Goal: Communication & Community: Participate in discussion

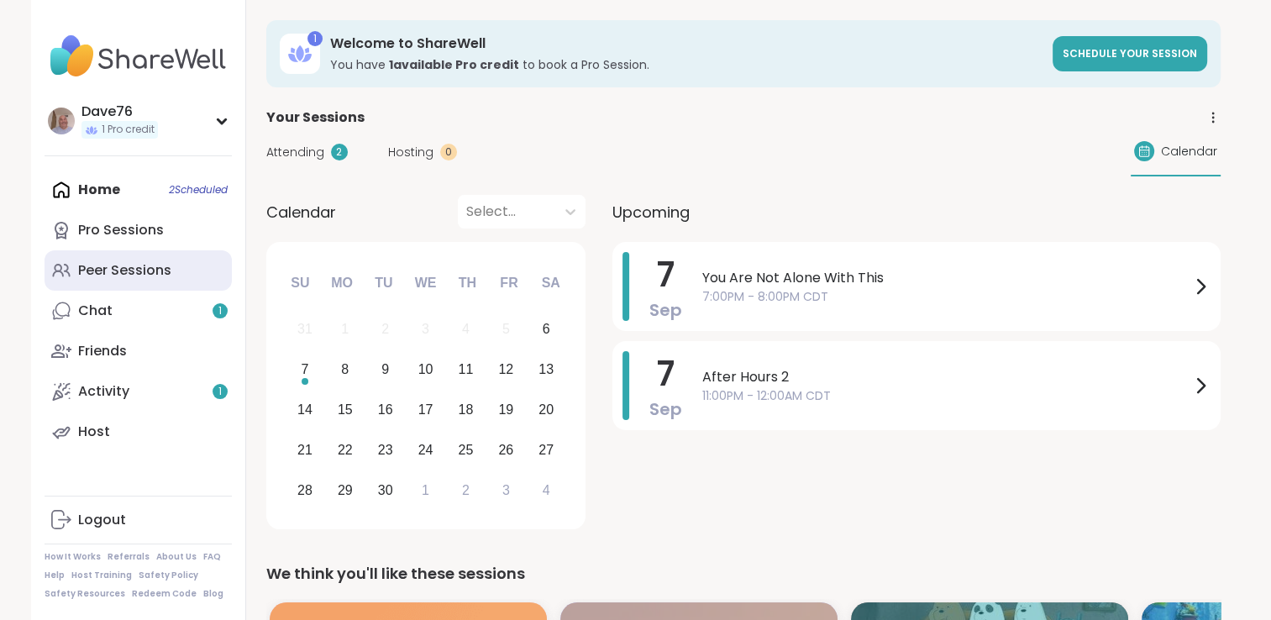
click at [173, 275] on link "Peer Sessions" at bounding box center [138, 270] width 187 height 40
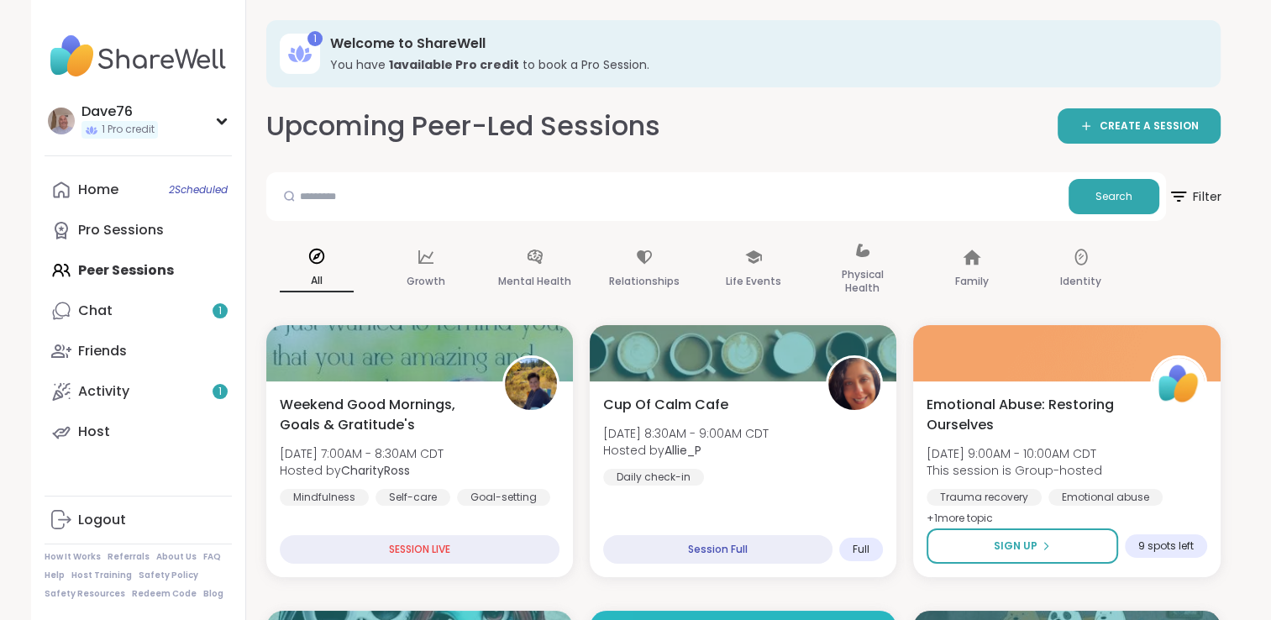
click at [1193, 200] on span "Filter" at bounding box center [1195, 197] width 54 height 42
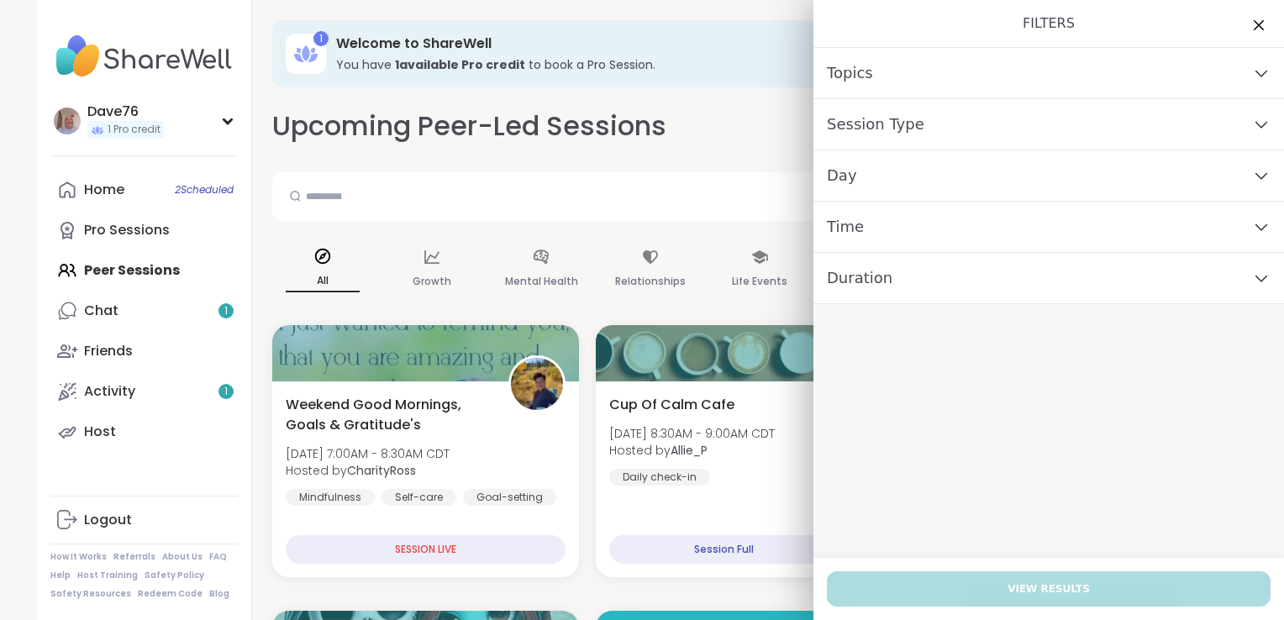
click at [1086, 173] on div "Day" at bounding box center [1048, 175] width 471 height 51
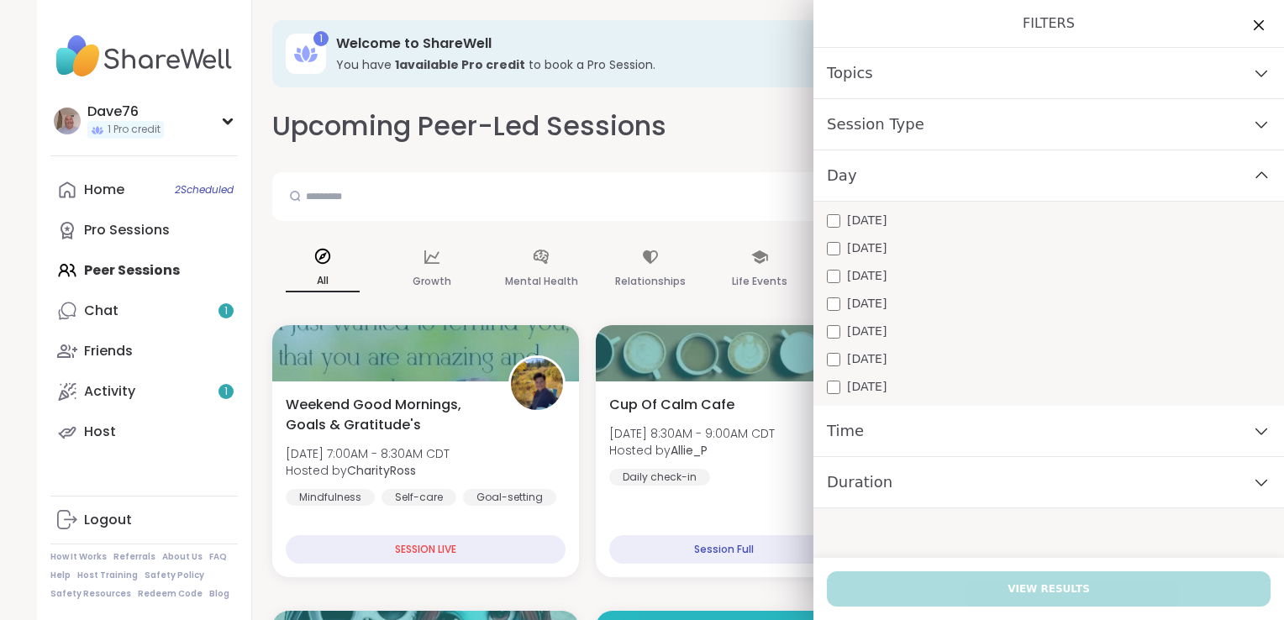
click at [983, 385] on div "Sunday" at bounding box center [1049, 387] width 444 height 18
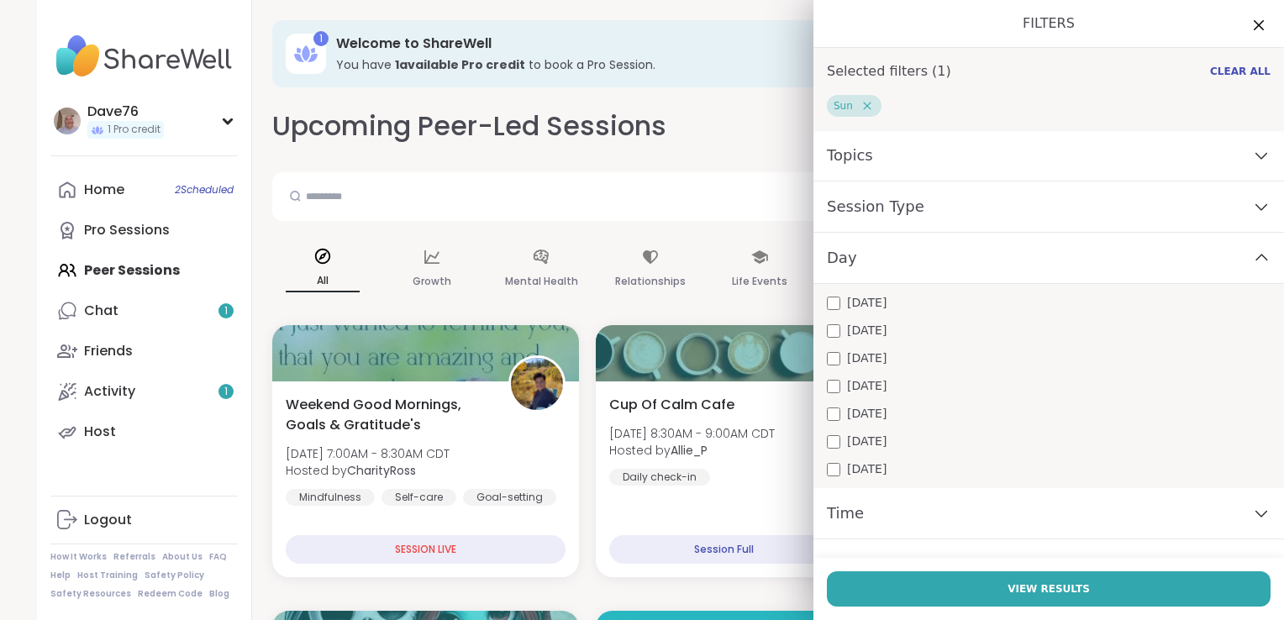
click at [945, 508] on div "Time" at bounding box center [1048, 513] width 471 height 51
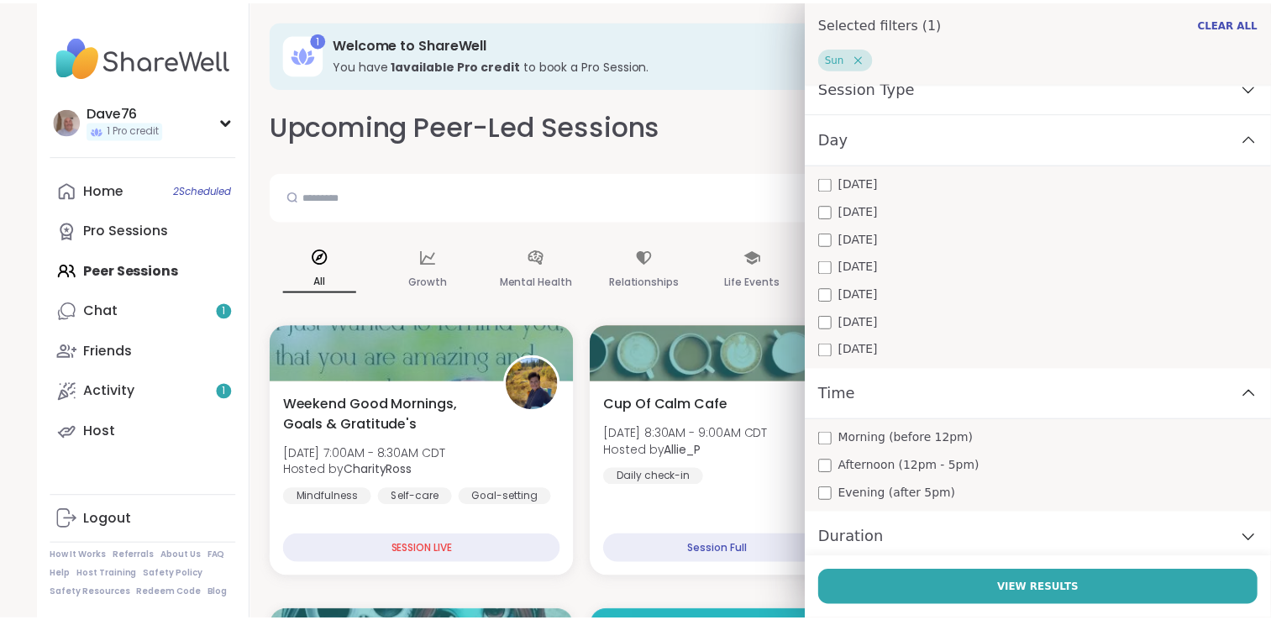
scroll to position [124, 0]
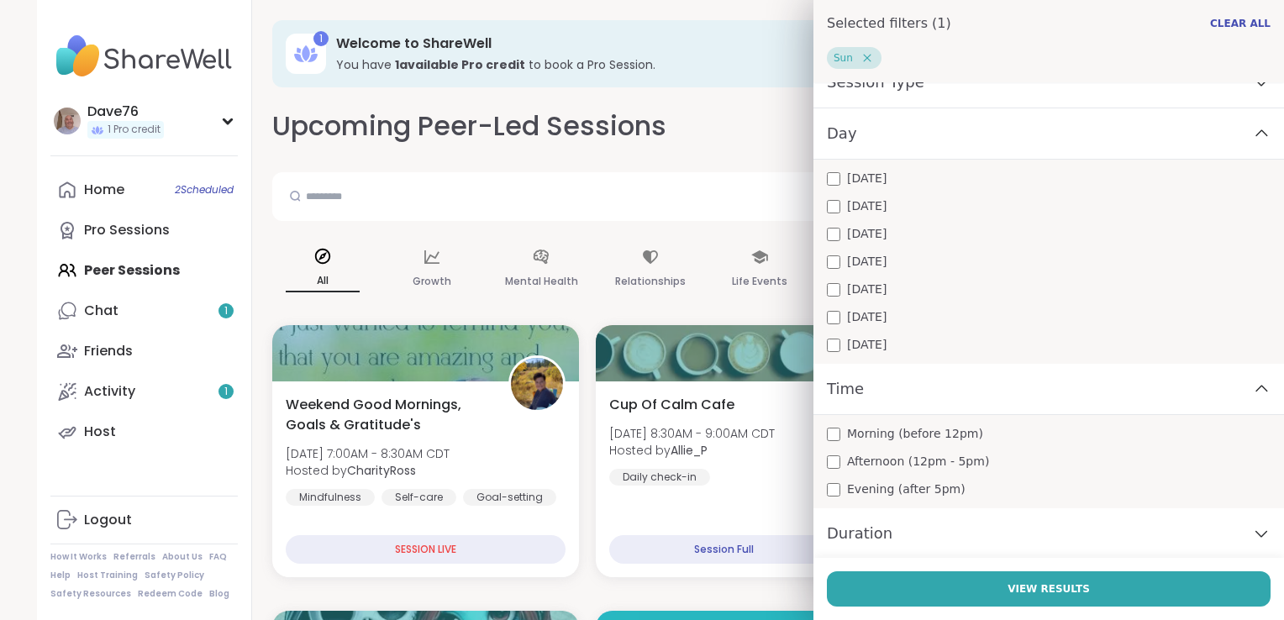
click at [828, 437] on div "Morning (before 12pm)" at bounding box center [1049, 434] width 444 height 18
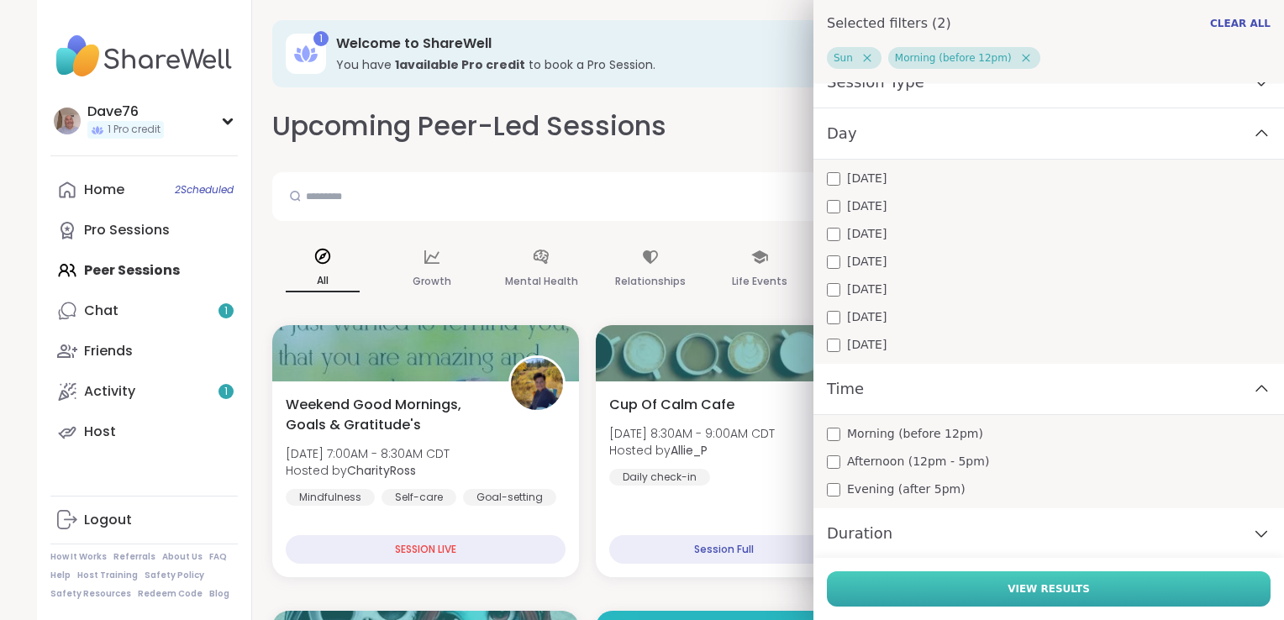
click at [1060, 576] on button "View Results" at bounding box center [1049, 588] width 444 height 35
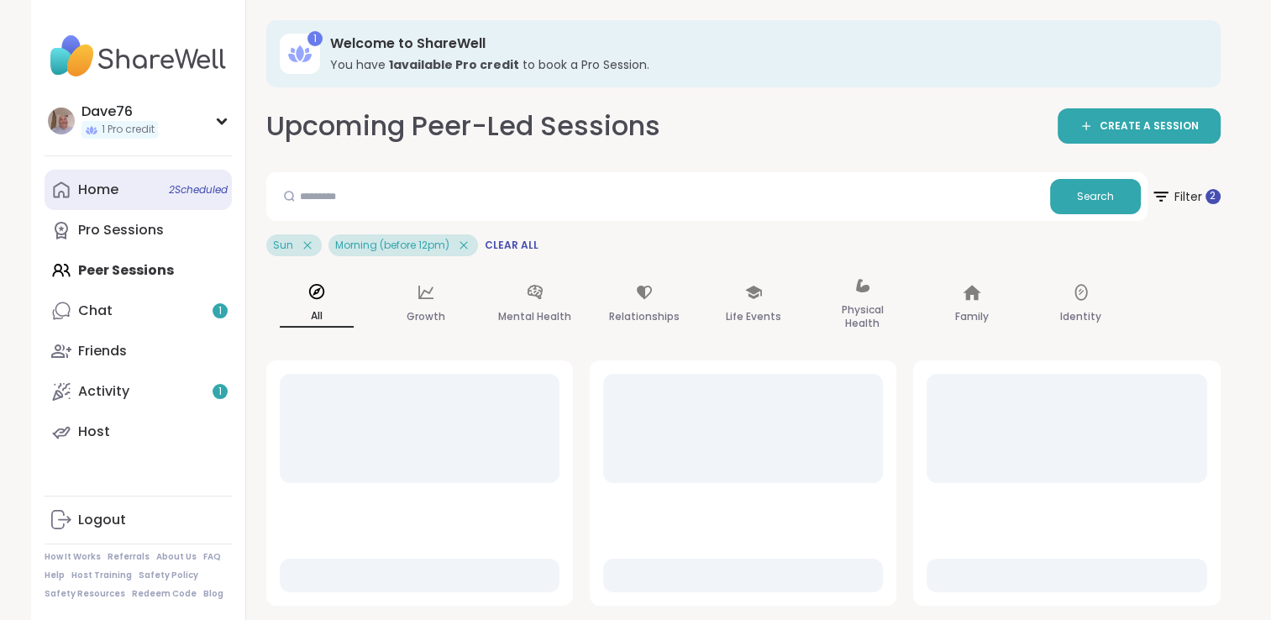
click at [110, 189] on div "Home 2 Scheduled" at bounding box center [98, 190] width 40 height 18
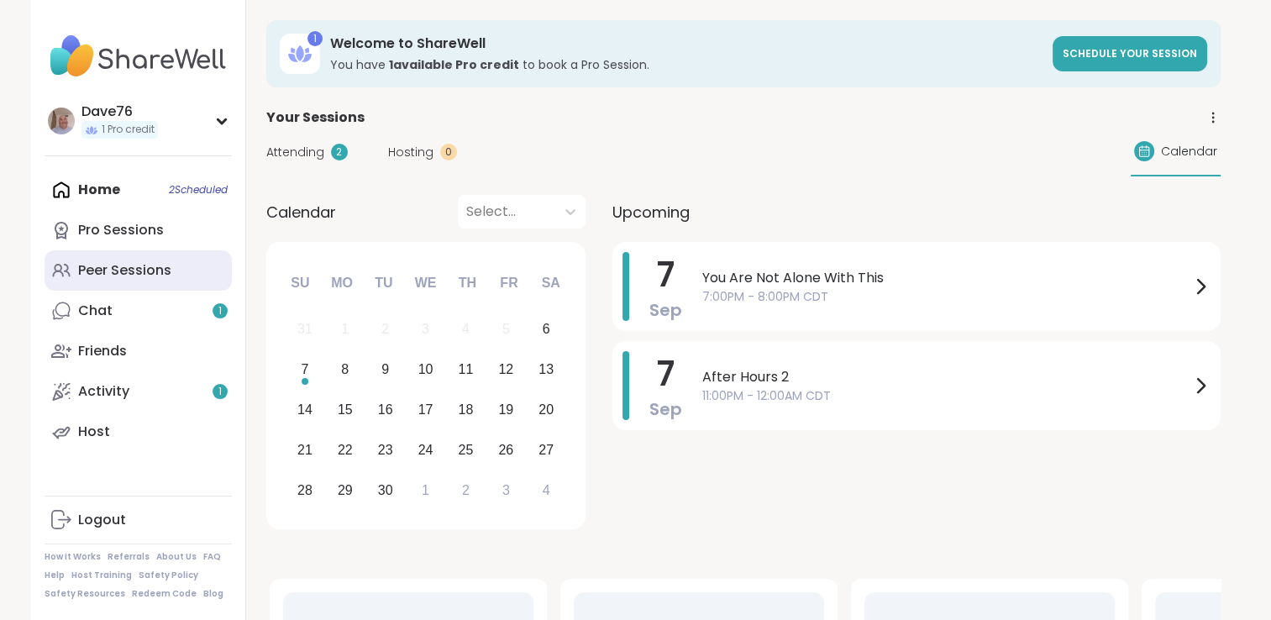
click at [158, 276] on div "Peer Sessions" at bounding box center [124, 270] width 93 height 18
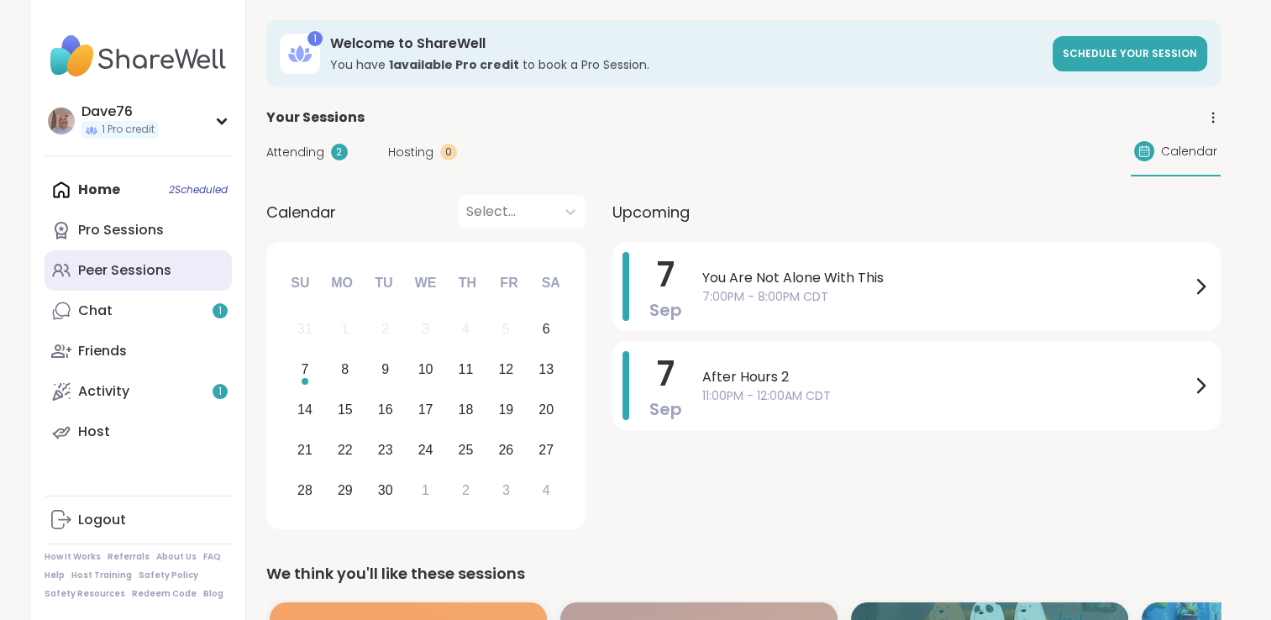
click at [158, 276] on div "Peer Sessions" at bounding box center [124, 270] width 93 height 18
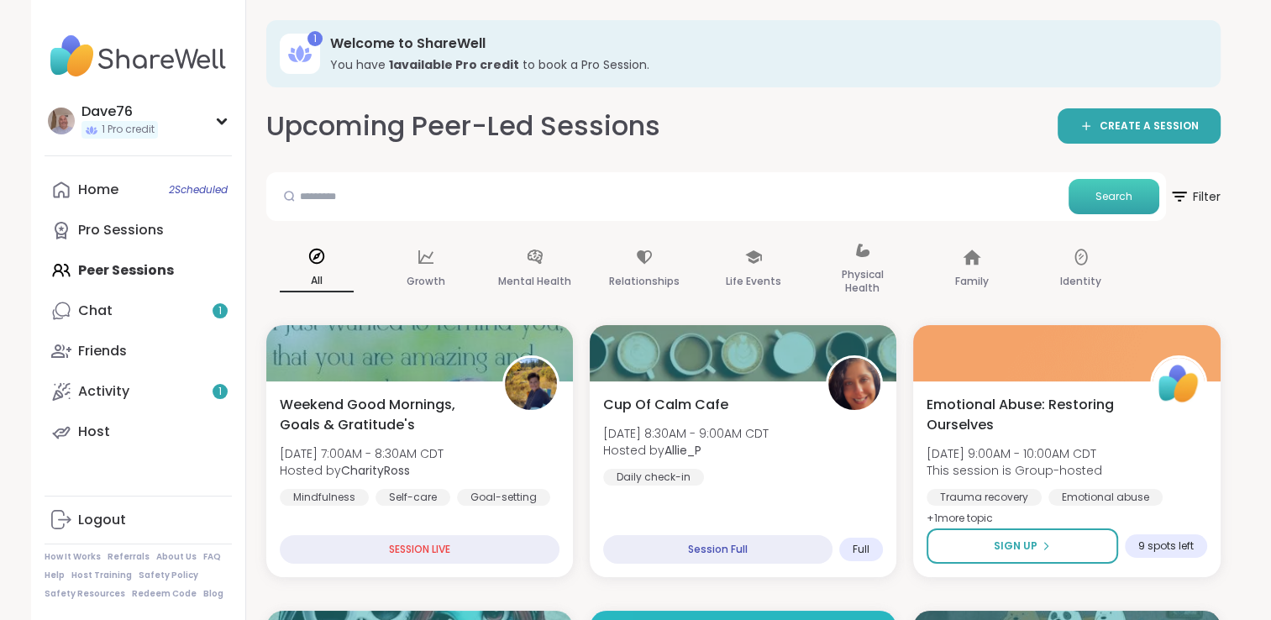
click at [1118, 197] on span "Search" at bounding box center [1114, 196] width 37 height 15
click at [1123, 207] on button "Search" at bounding box center [1114, 196] width 91 height 35
click at [1120, 201] on span "Search" at bounding box center [1114, 196] width 37 height 15
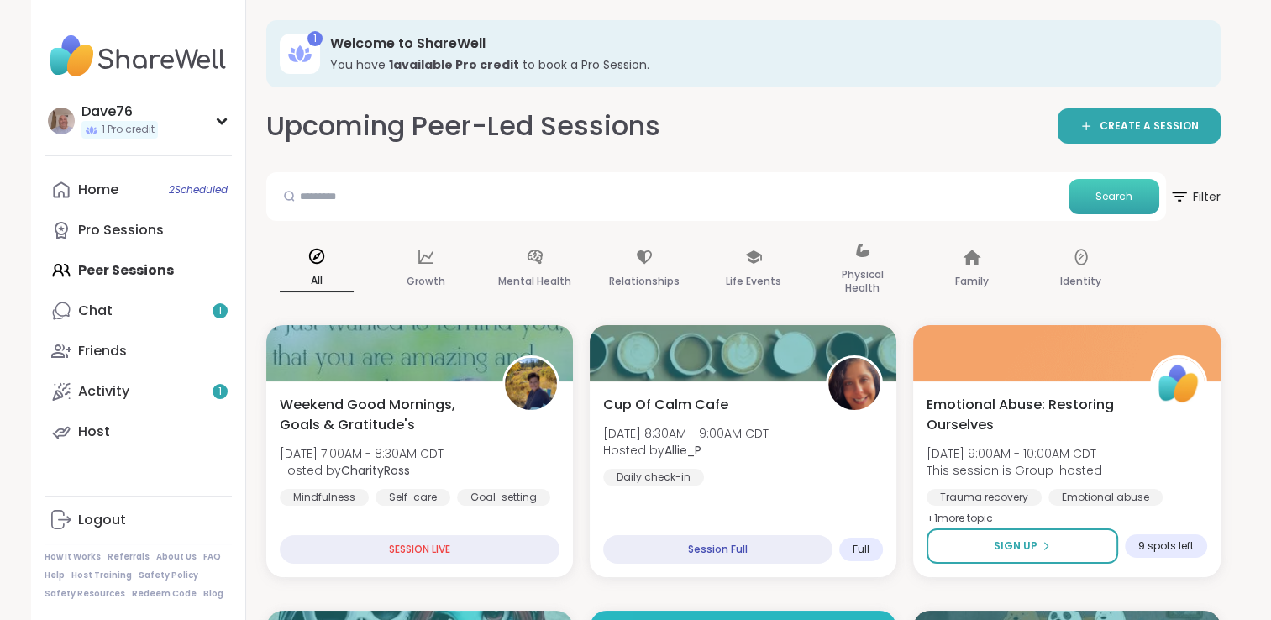
click at [1069, 179] on button "Search" at bounding box center [1114, 196] width 91 height 35
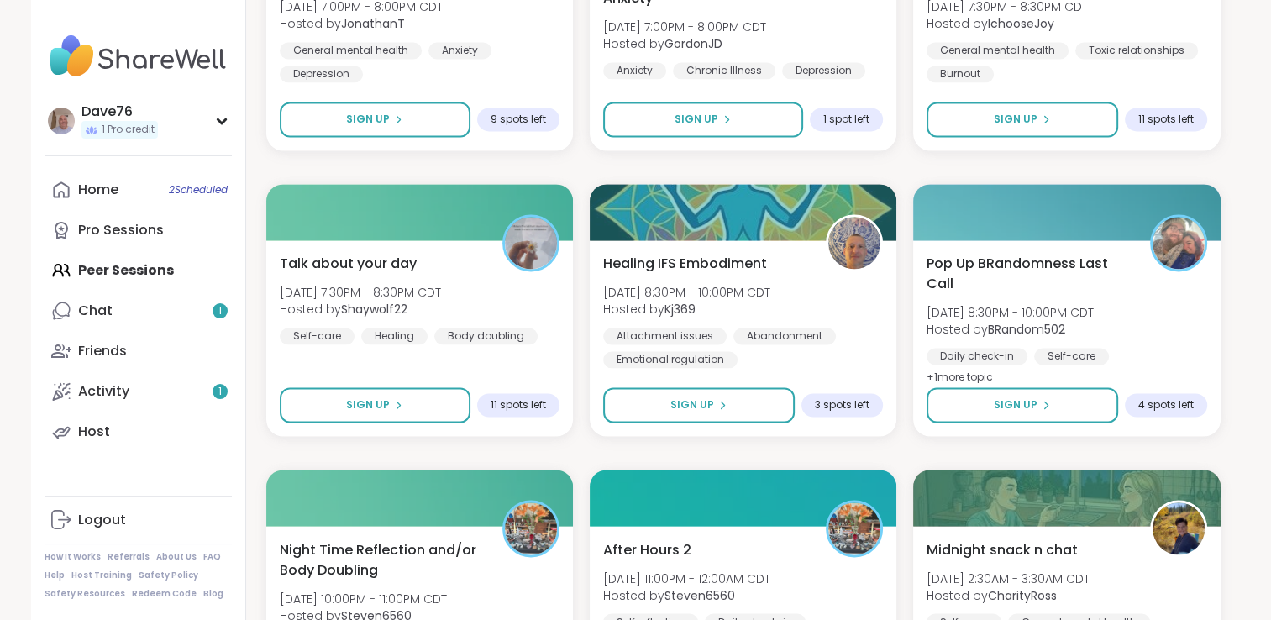
scroll to position [3168, 0]
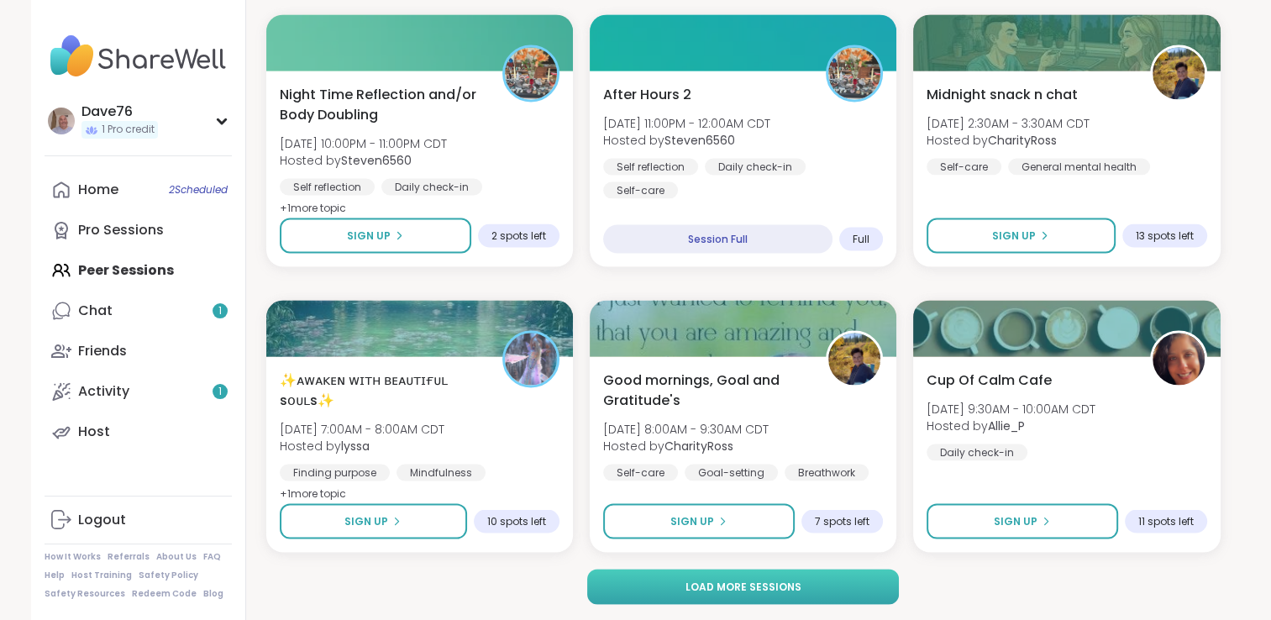
click at [786, 592] on span "Load more sessions" at bounding box center [743, 586] width 116 height 15
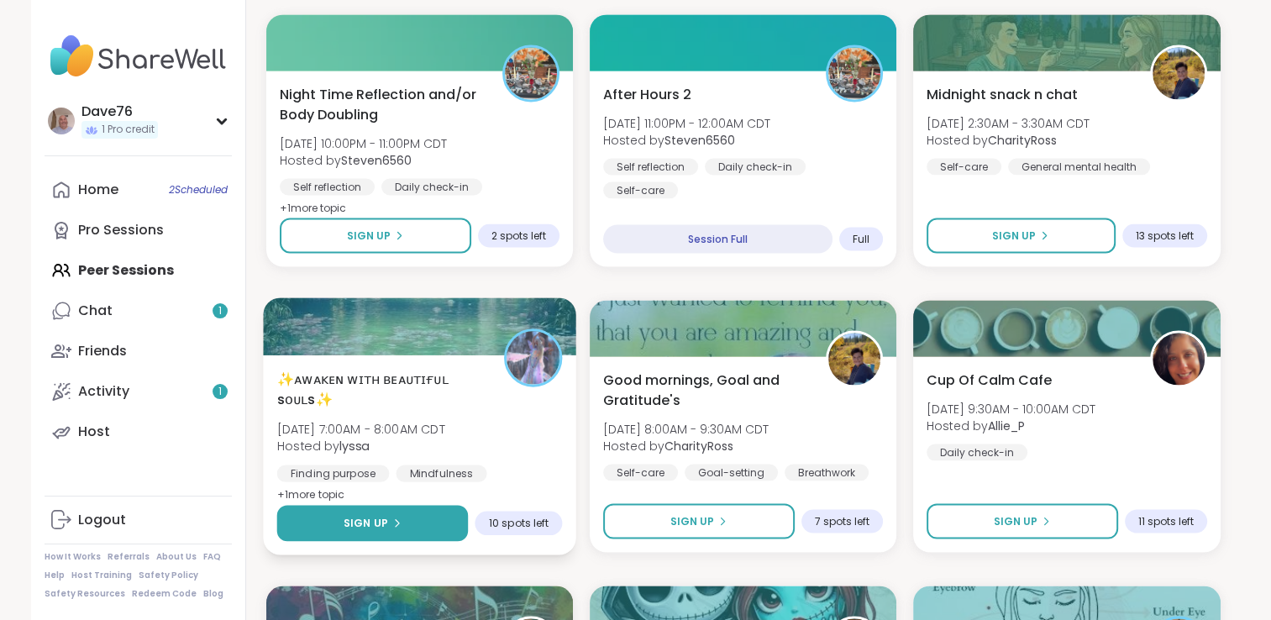
click at [412, 518] on button "Sign Up" at bounding box center [372, 523] width 192 height 36
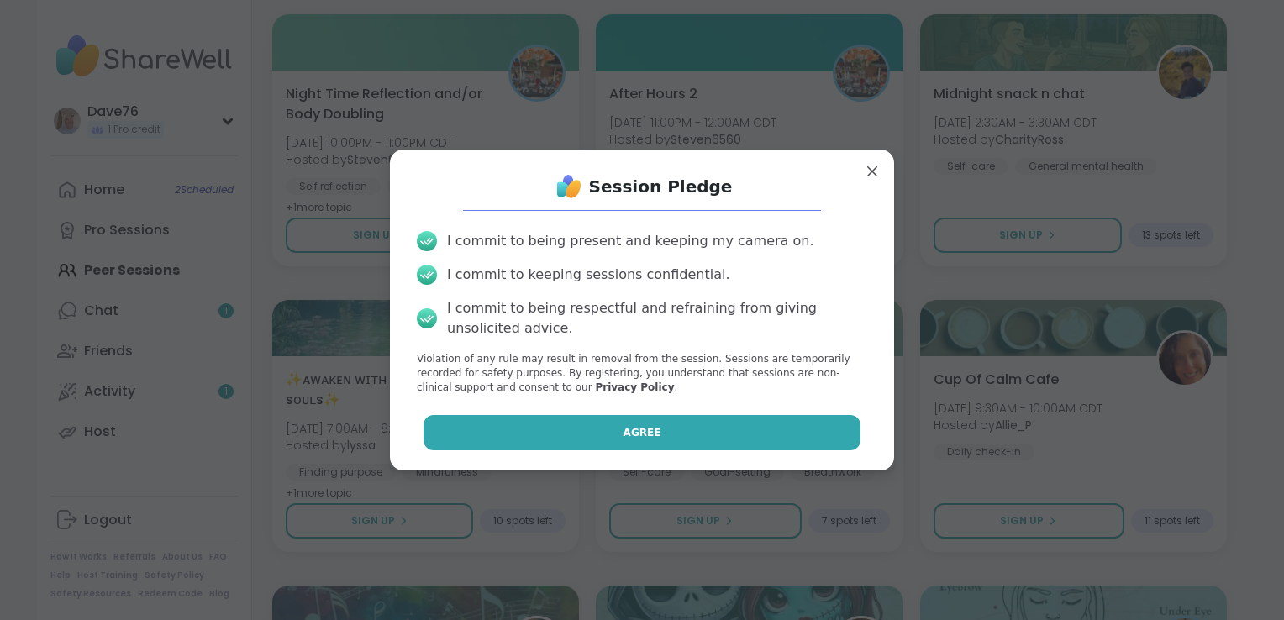
click at [585, 445] on button "Agree" at bounding box center [642, 432] width 438 height 35
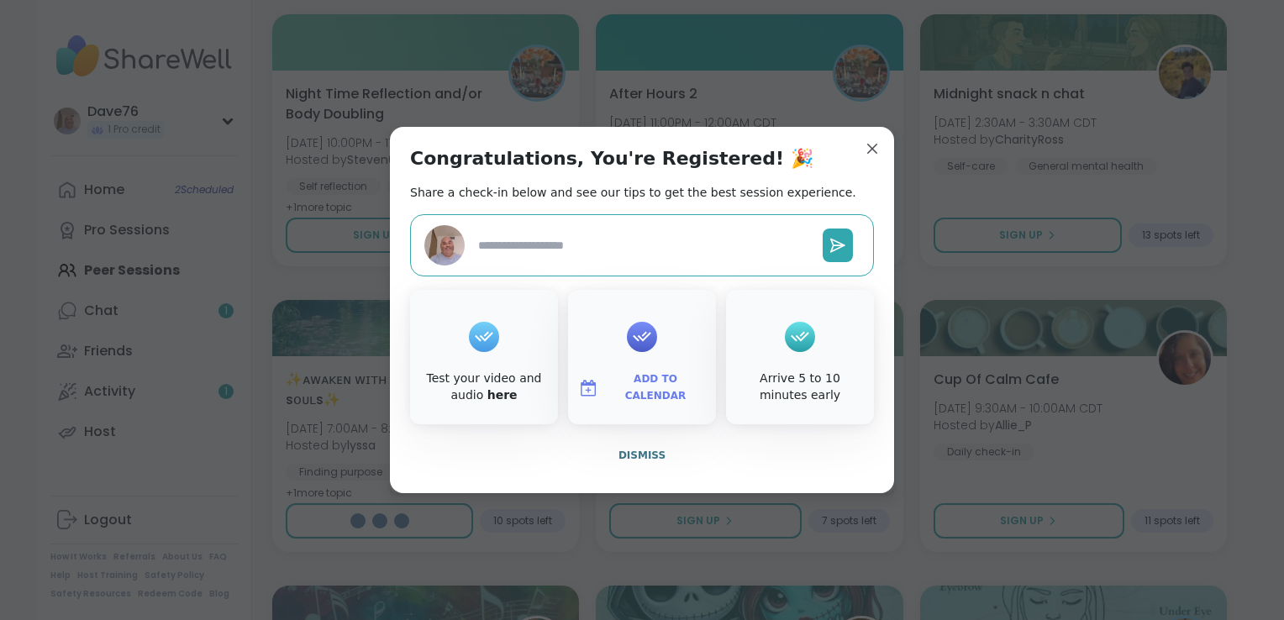
type textarea "*"
click at [647, 453] on span "Dismiss" at bounding box center [641, 456] width 47 height 12
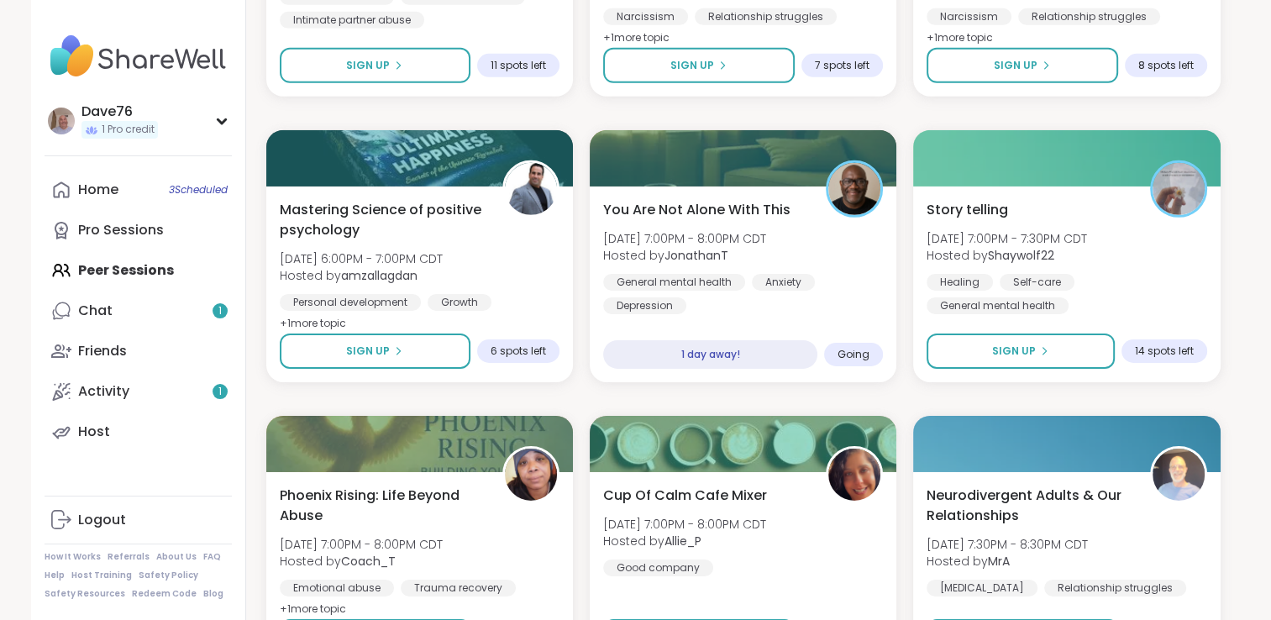
scroll to position [5880, 0]
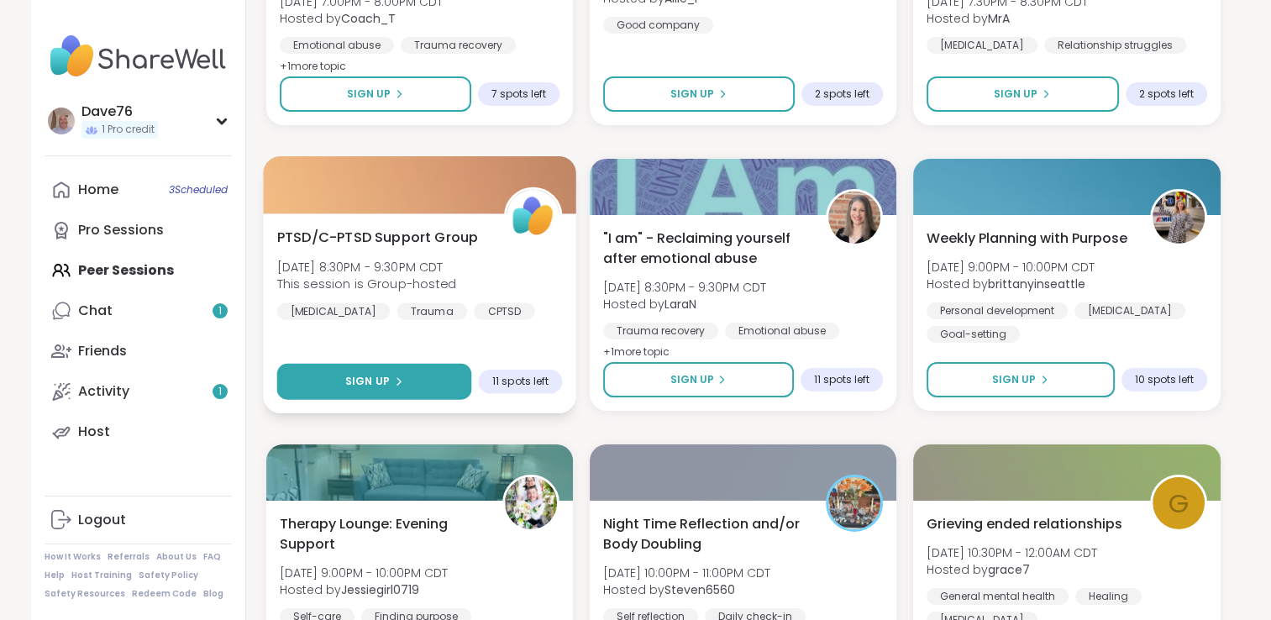
click at [395, 383] on icon at bounding box center [398, 381] width 10 height 10
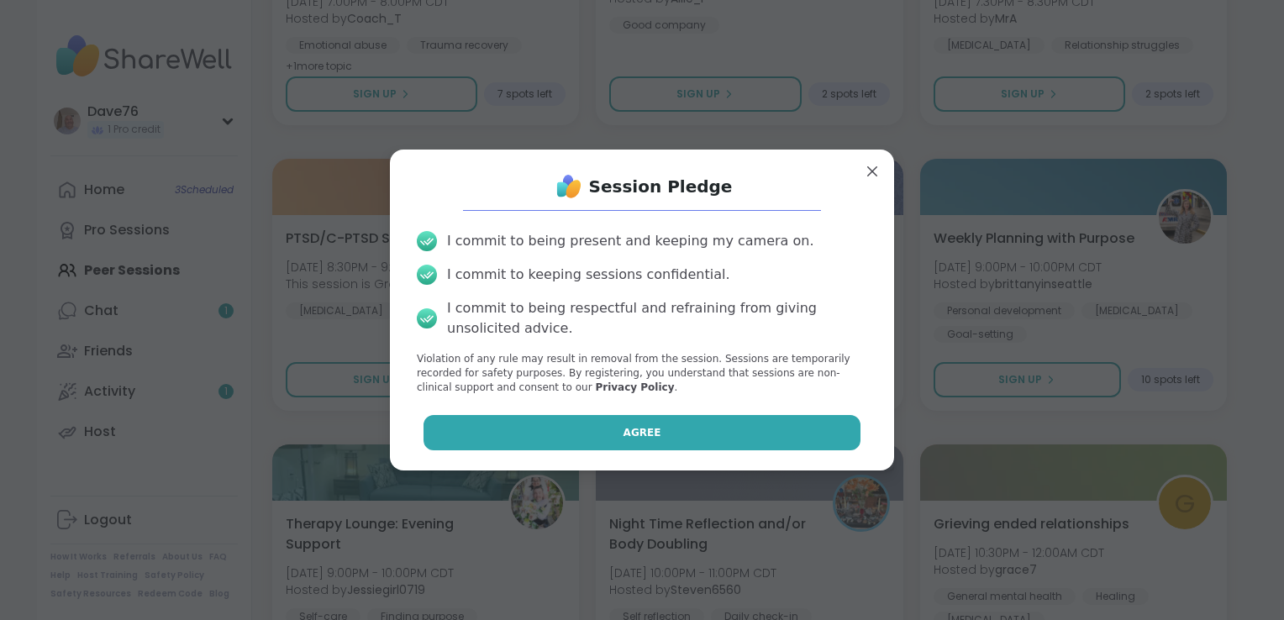
click at [538, 433] on button "Agree" at bounding box center [642, 432] width 438 height 35
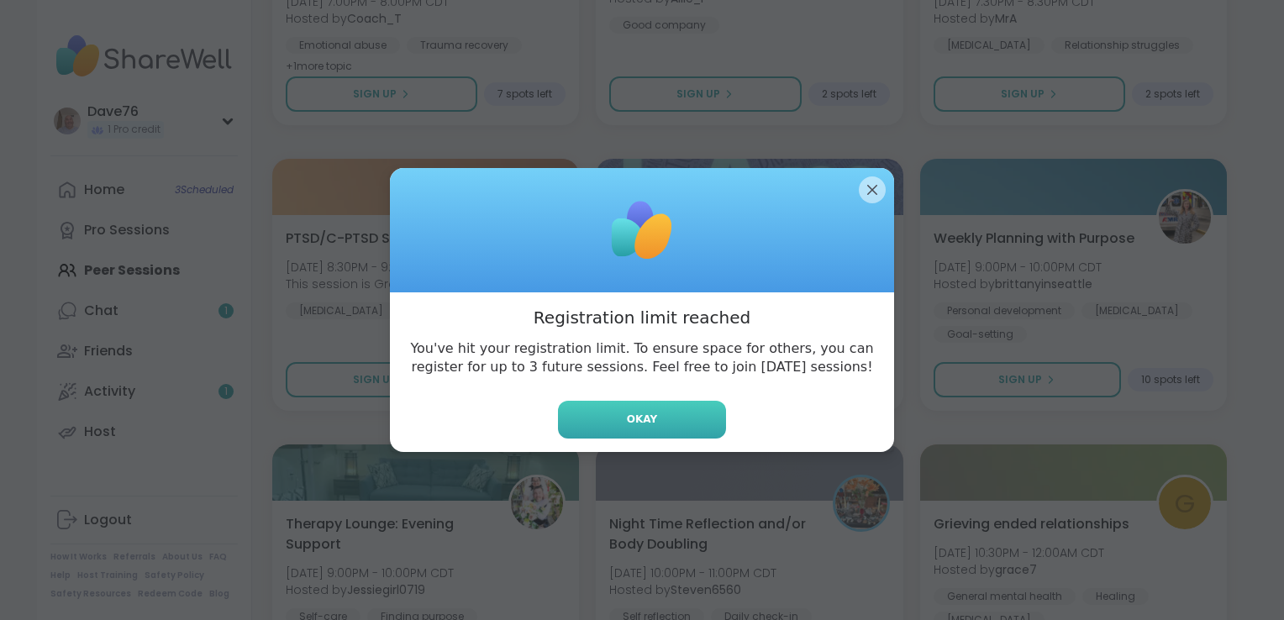
click at [646, 422] on span "Okay" at bounding box center [642, 419] width 30 height 15
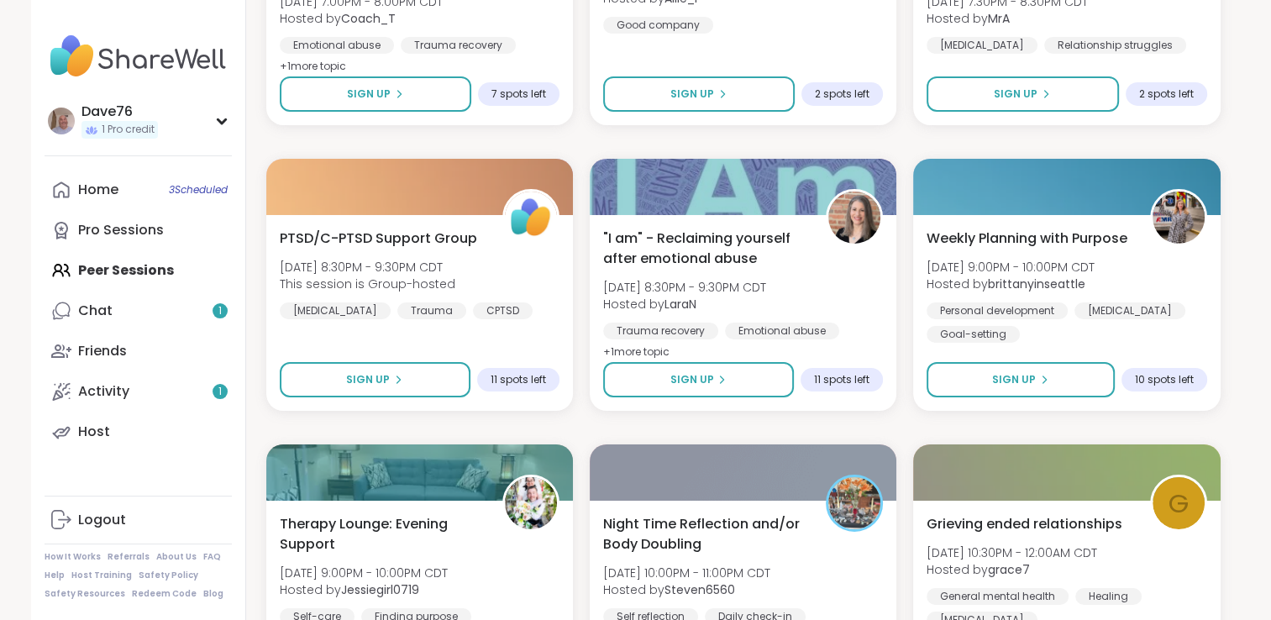
click at [106, 314] on div "Chat 1" at bounding box center [95, 311] width 34 height 18
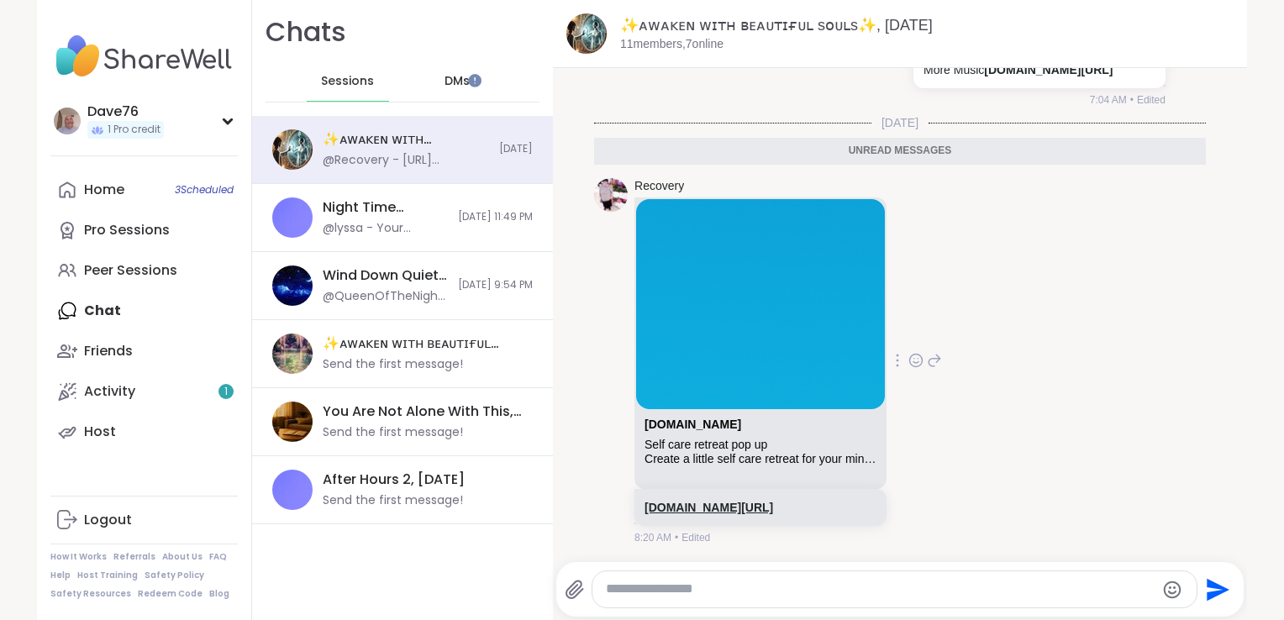
click at [676, 501] on link "sharewellnow.com/session/d49e8465-4686-42cc-af4b-3f4dfc95c95e" at bounding box center [708, 507] width 129 height 13
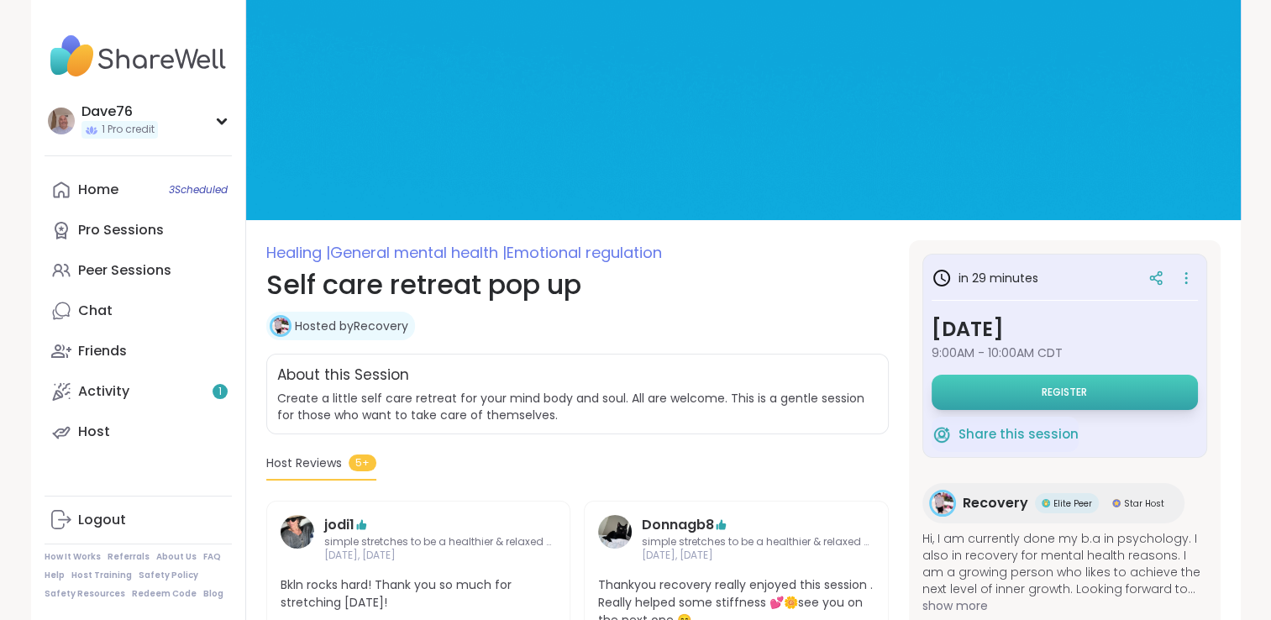
click at [1116, 387] on button "Register" at bounding box center [1065, 392] width 266 height 35
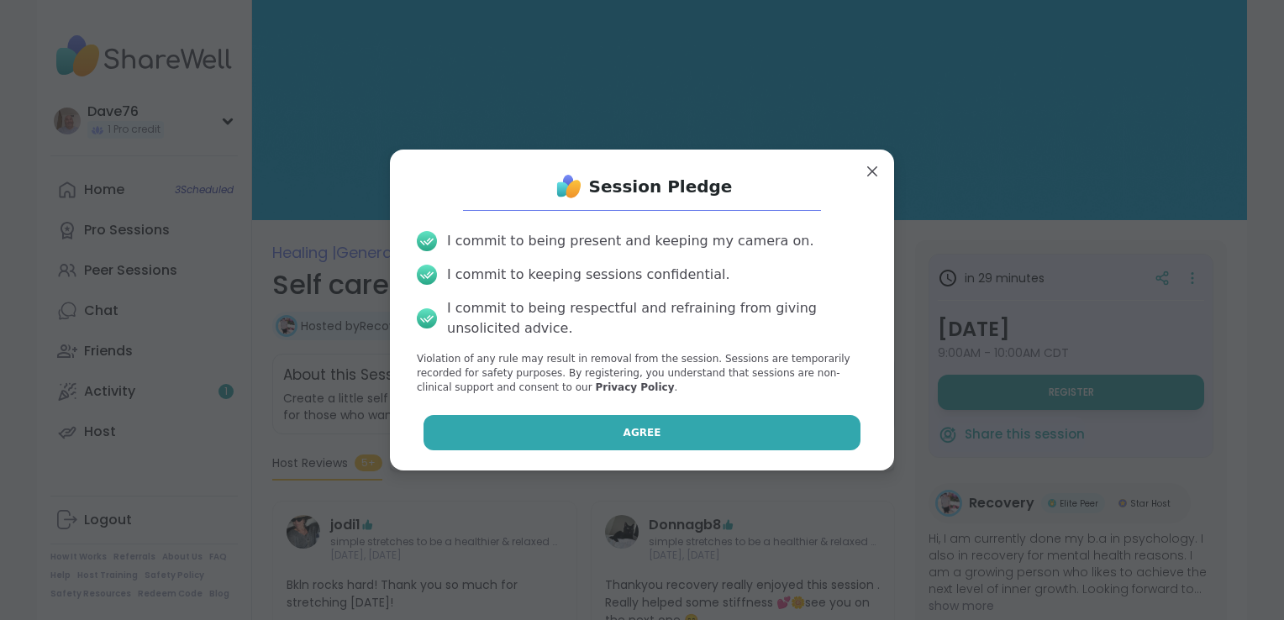
click at [671, 443] on button "Agree" at bounding box center [642, 432] width 438 height 35
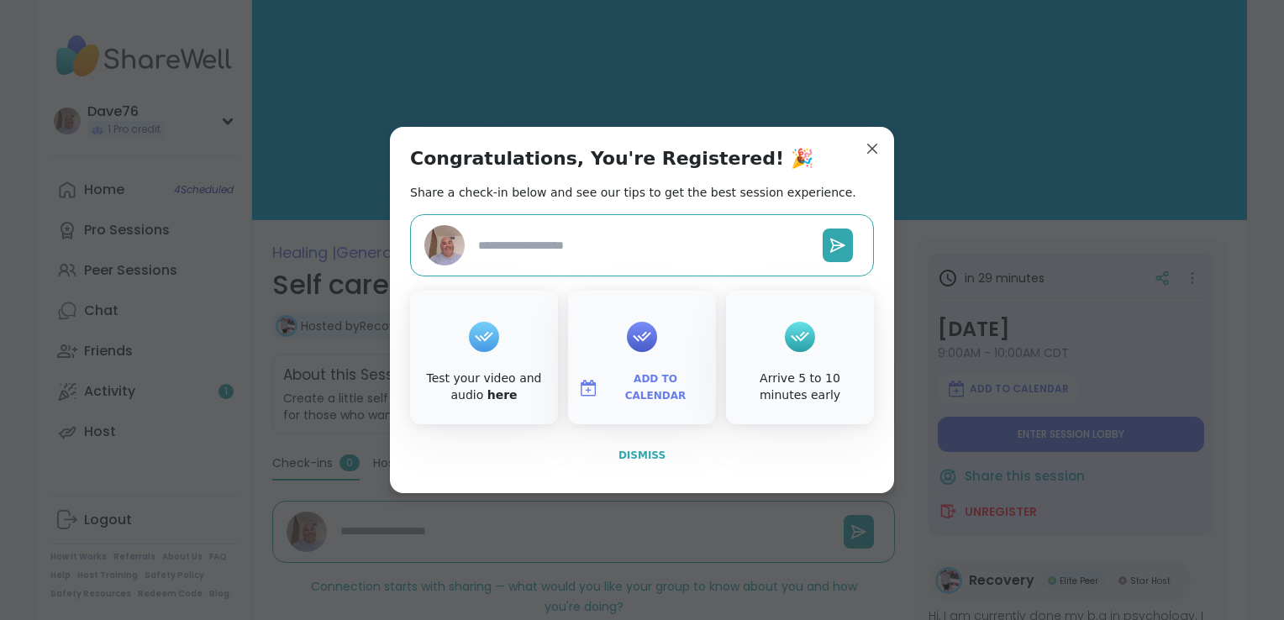
click at [641, 455] on span "Dismiss" at bounding box center [641, 456] width 47 height 12
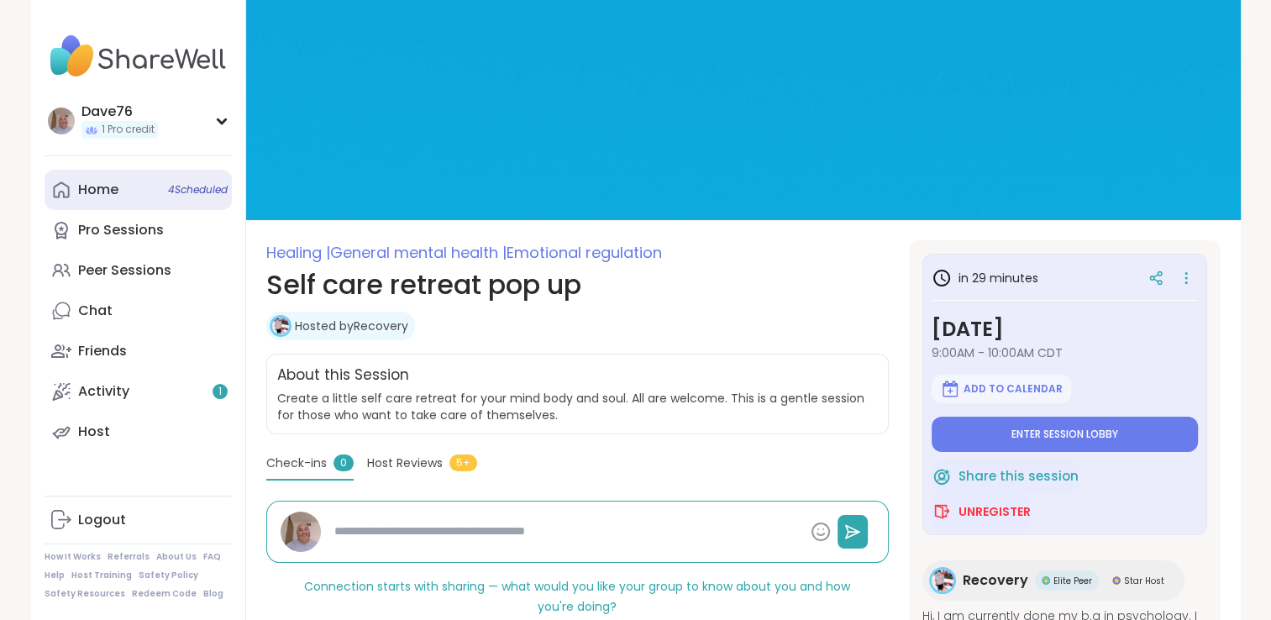
click at [113, 197] on div "Home 4 Scheduled" at bounding box center [98, 190] width 40 height 18
type textarea "*"
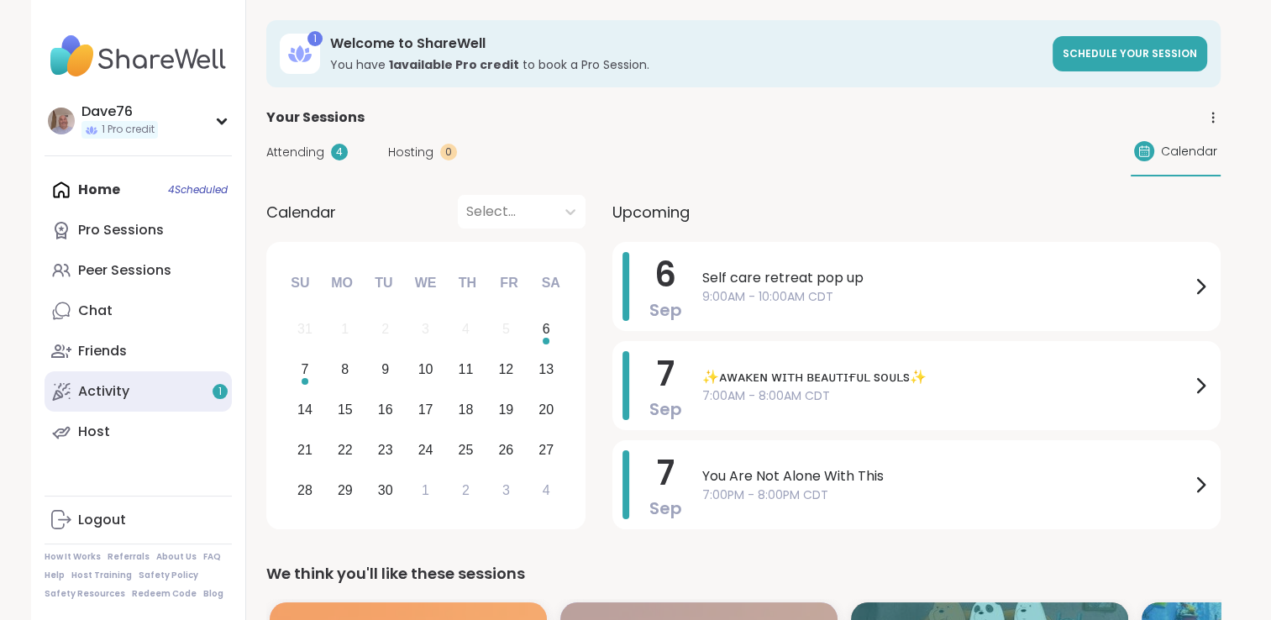
click at [106, 407] on link "Activity 1" at bounding box center [138, 391] width 187 height 40
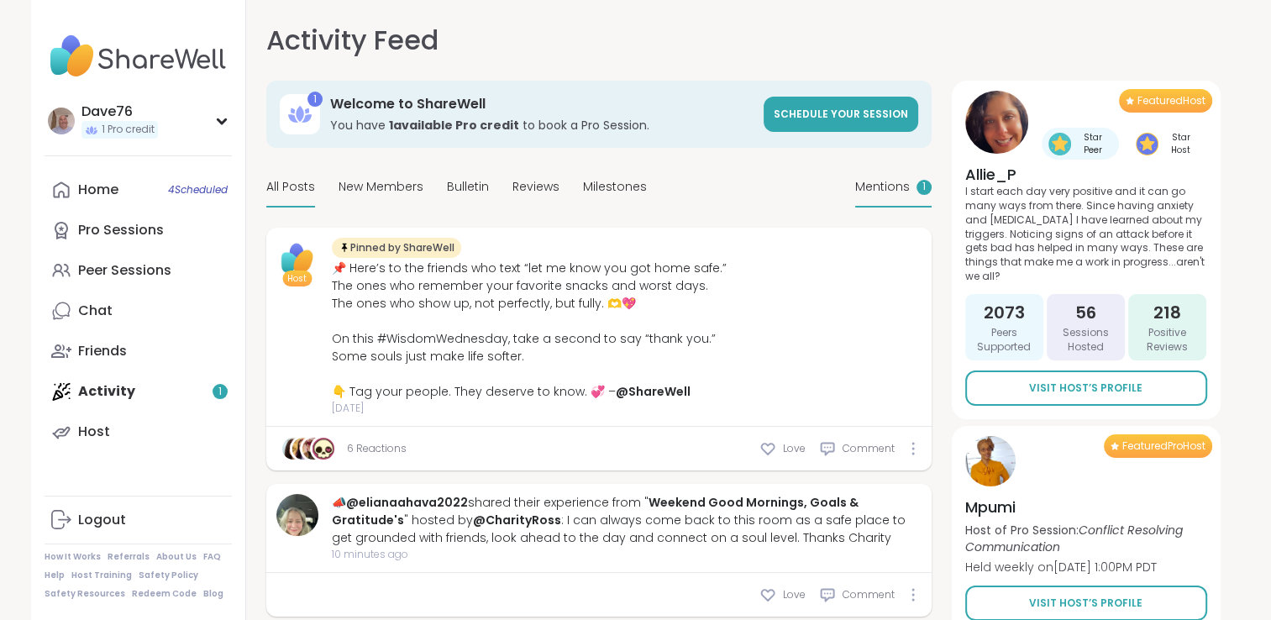
click at [881, 188] on span "Mentions" at bounding box center [882, 187] width 55 height 18
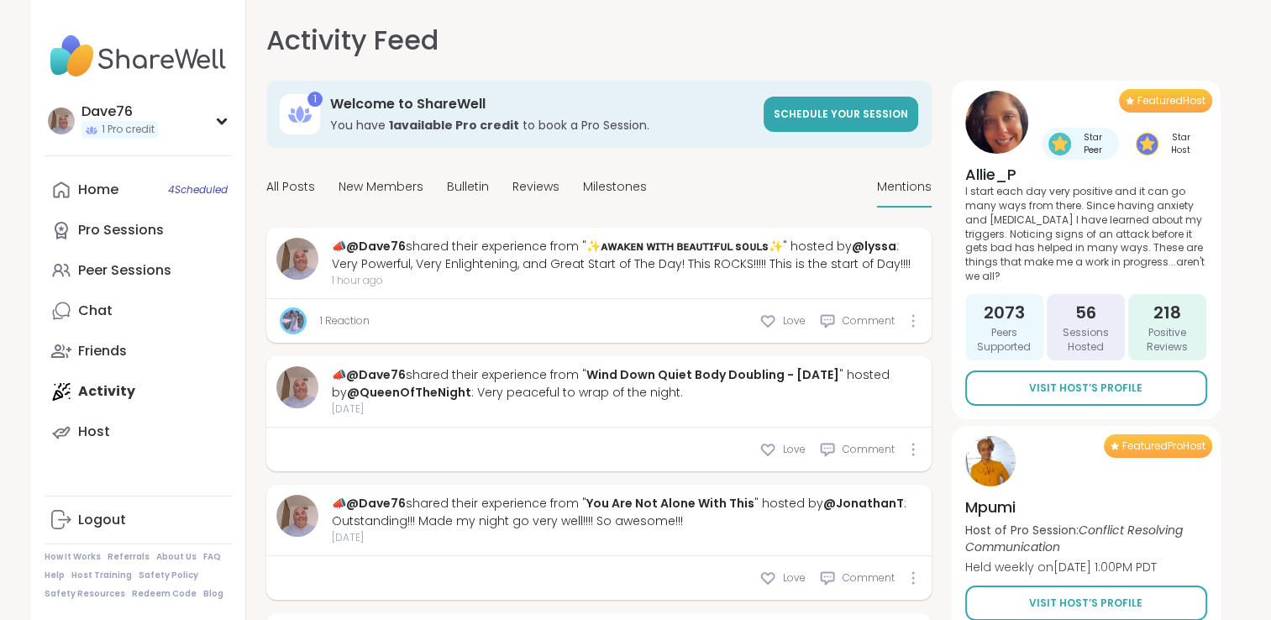
scroll to position [542, 0]
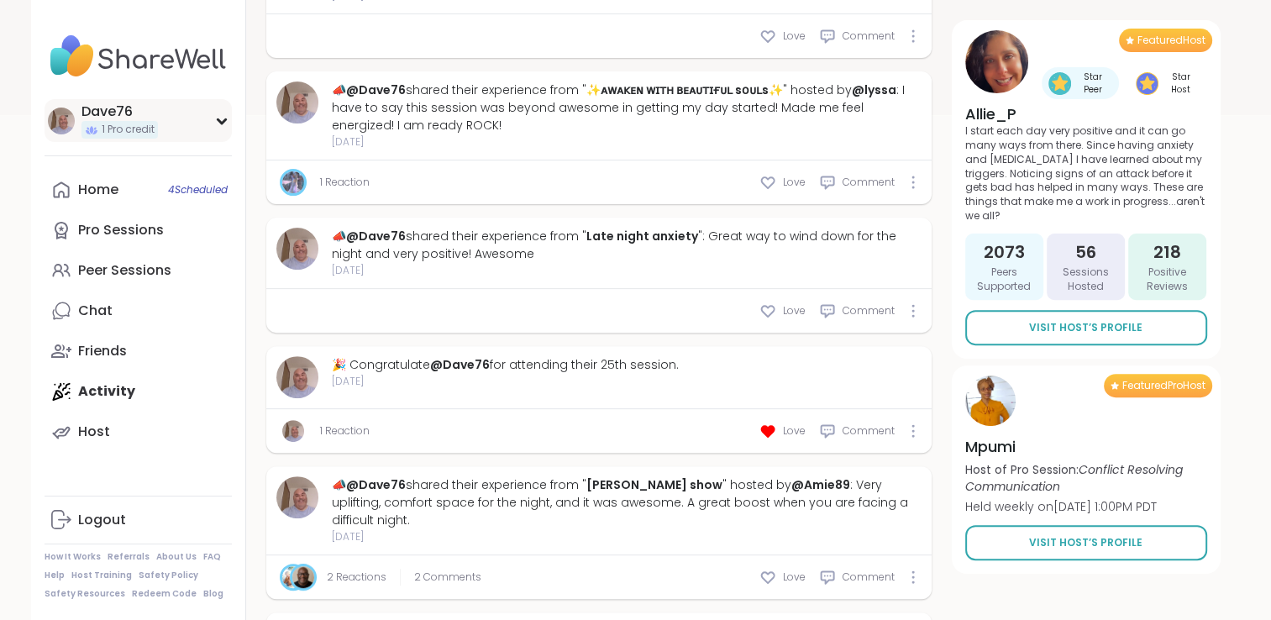
click at [95, 117] on div "Dave76" at bounding box center [120, 112] width 76 height 18
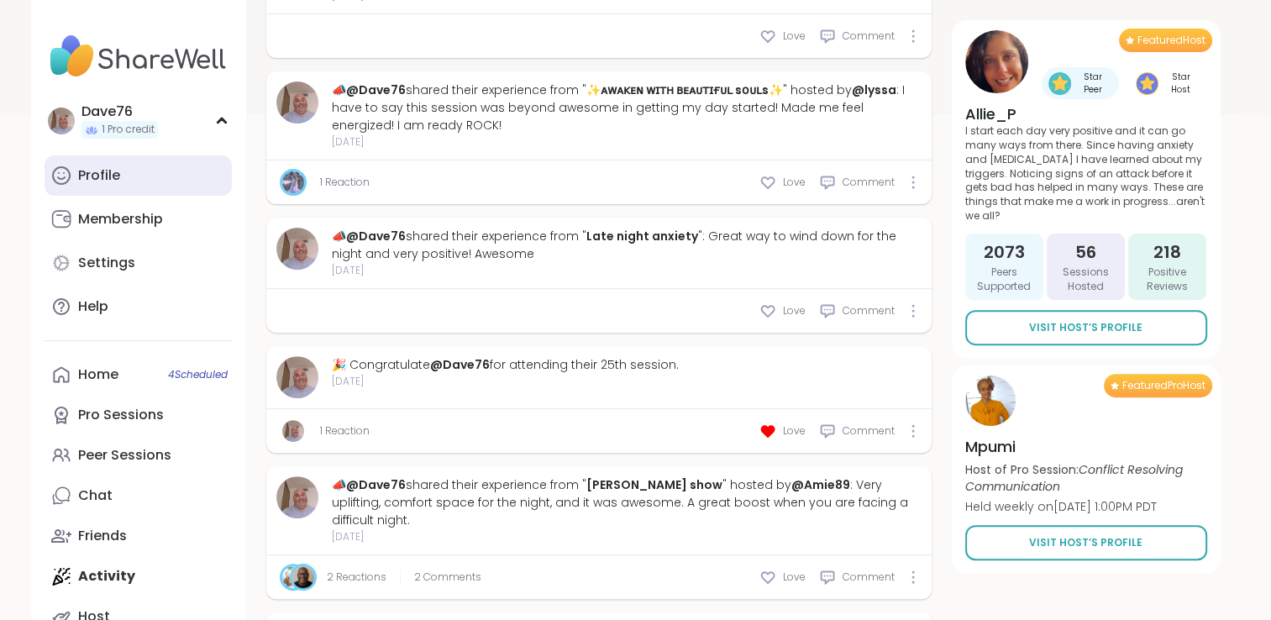
click at [108, 167] on div "Profile" at bounding box center [99, 175] width 42 height 18
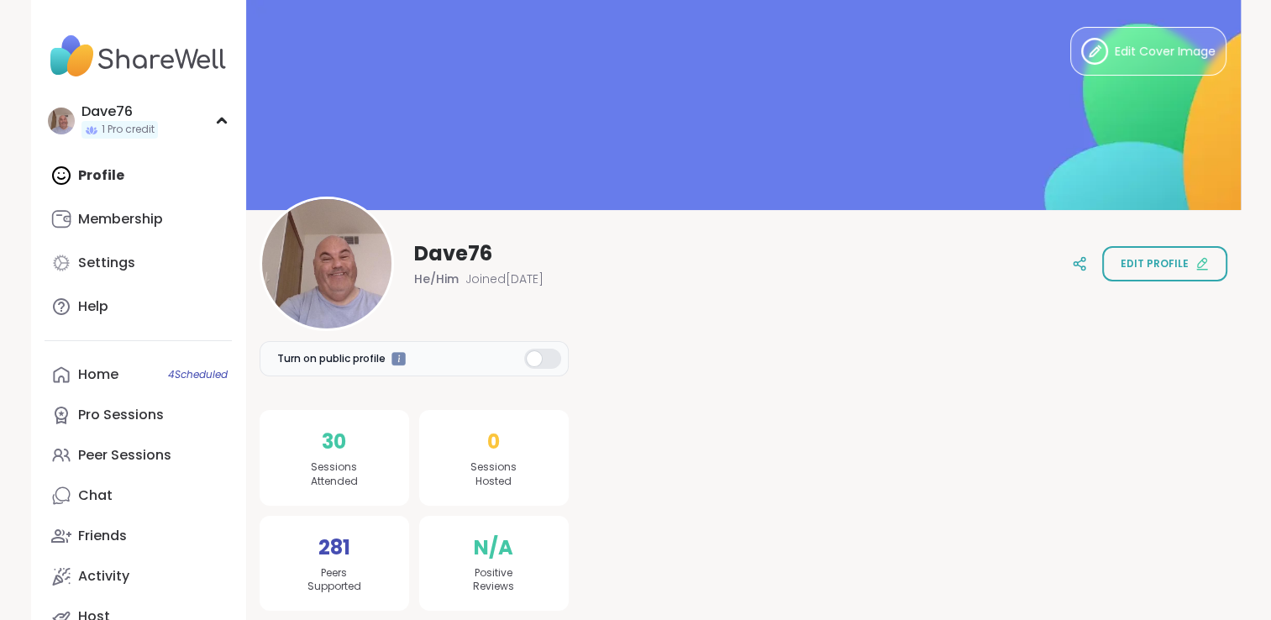
scroll to position [516, 0]
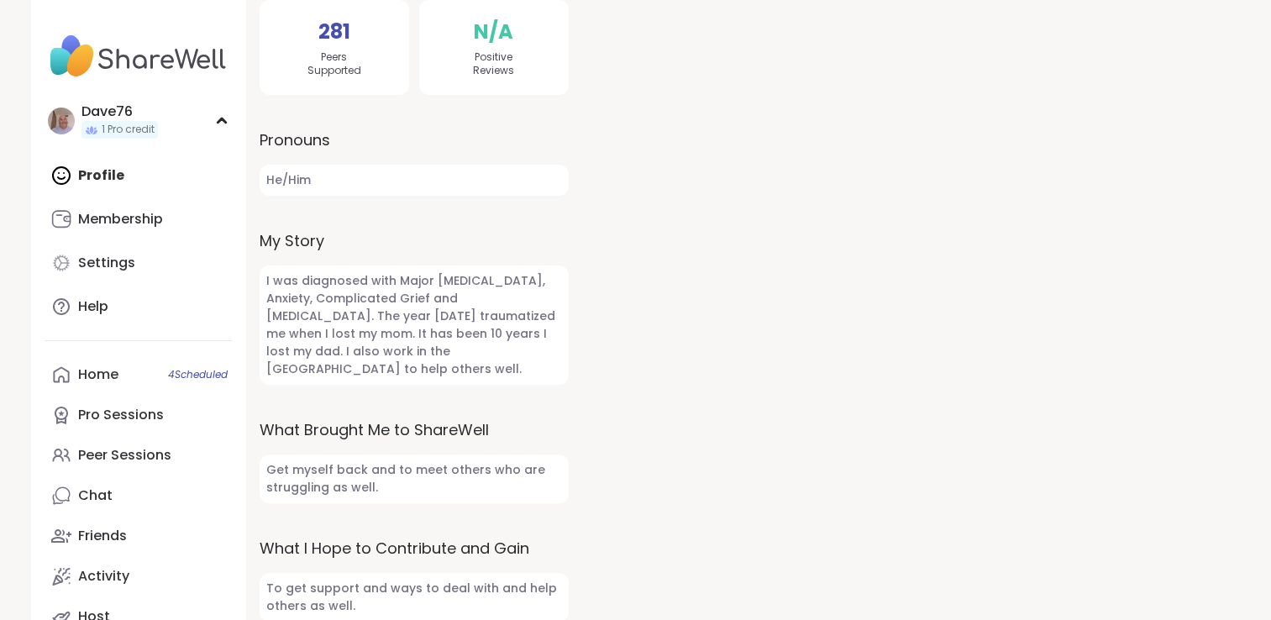
click at [108, 166] on div "Profile Membership Settings Help" at bounding box center [138, 240] width 187 height 171
click at [103, 177] on div "Profile Membership Settings Help" at bounding box center [138, 240] width 187 height 171
click at [100, 366] on div "Home 4 Scheduled" at bounding box center [98, 375] width 40 height 18
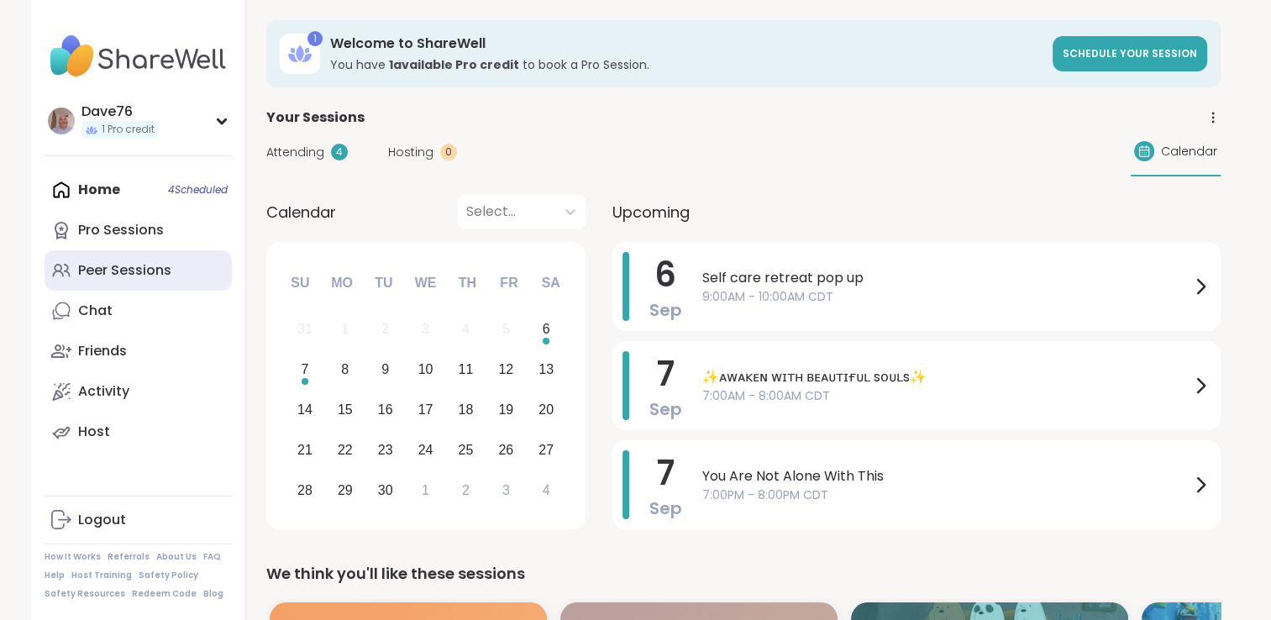
click at [124, 281] on link "Peer Sessions" at bounding box center [138, 270] width 187 height 40
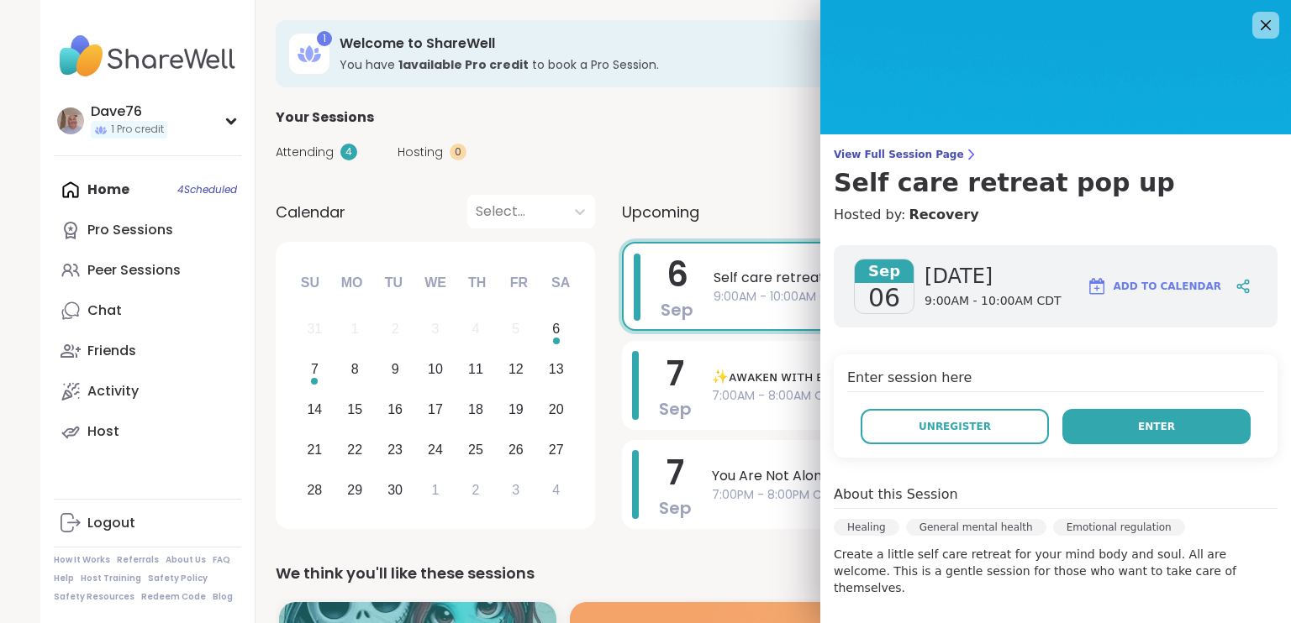
click at [1116, 428] on button "Enter" at bounding box center [1156, 426] width 188 height 35
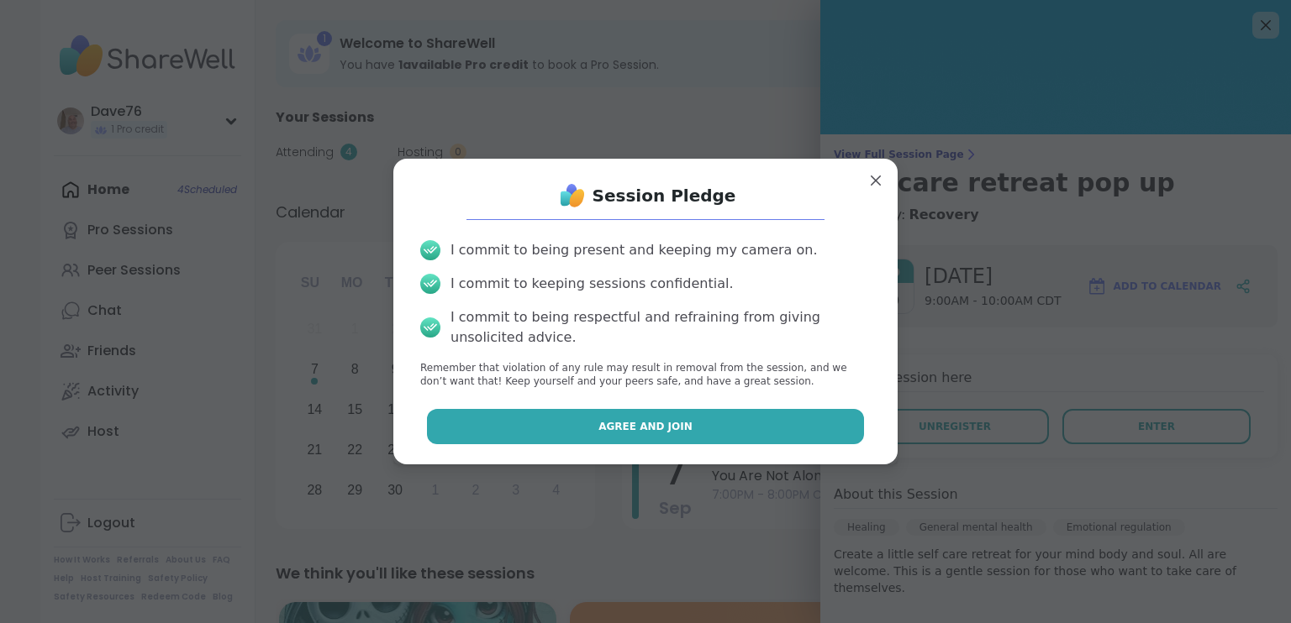
click at [746, 421] on button "Agree and Join" at bounding box center [646, 426] width 438 height 35
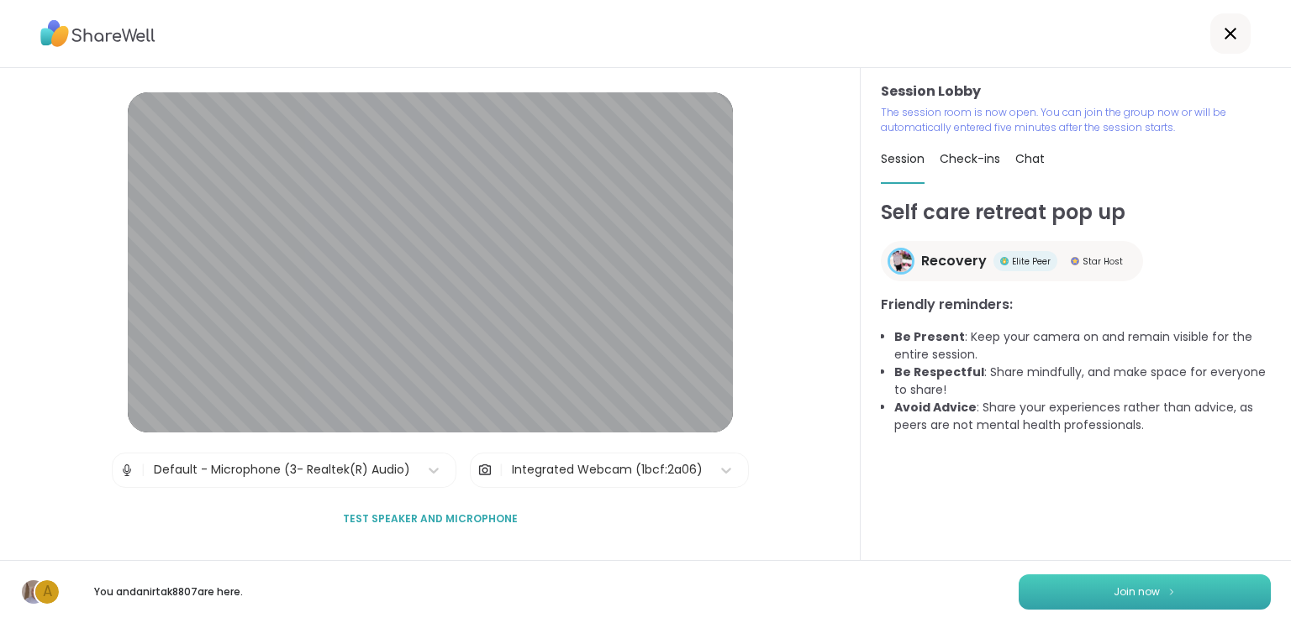
click at [1171, 598] on button "Join now" at bounding box center [1144, 592] width 252 height 35
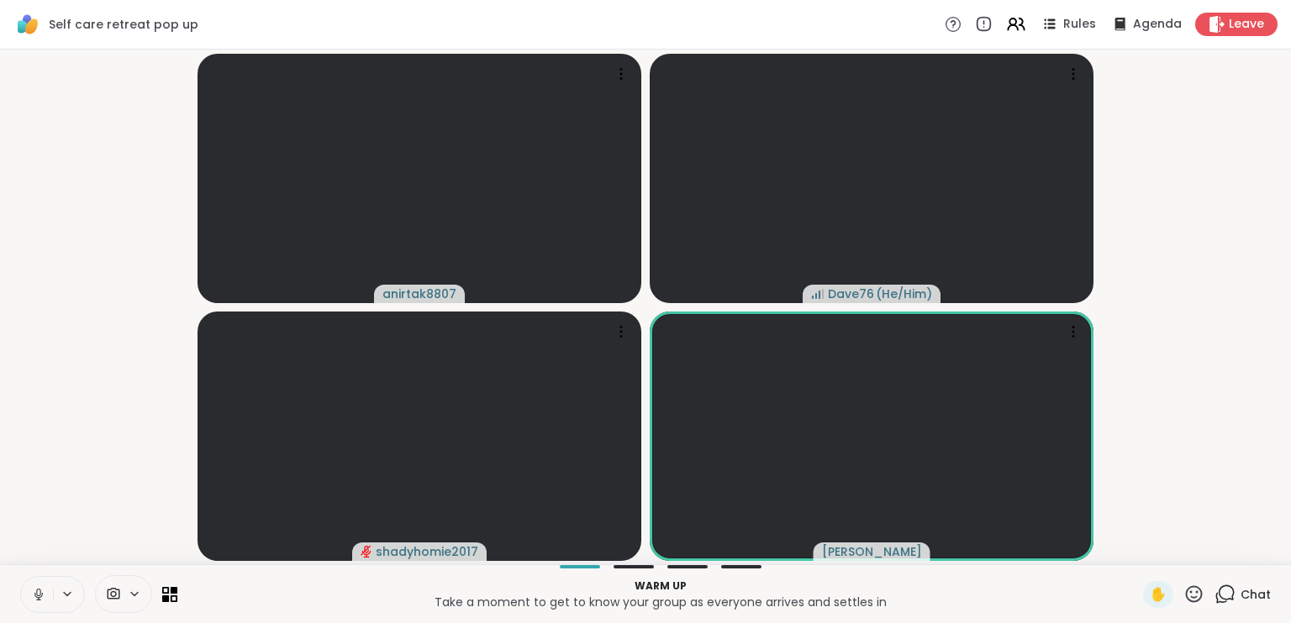
click at [39, 592] on icon at bounding box center [38, 594] width 15 height 15
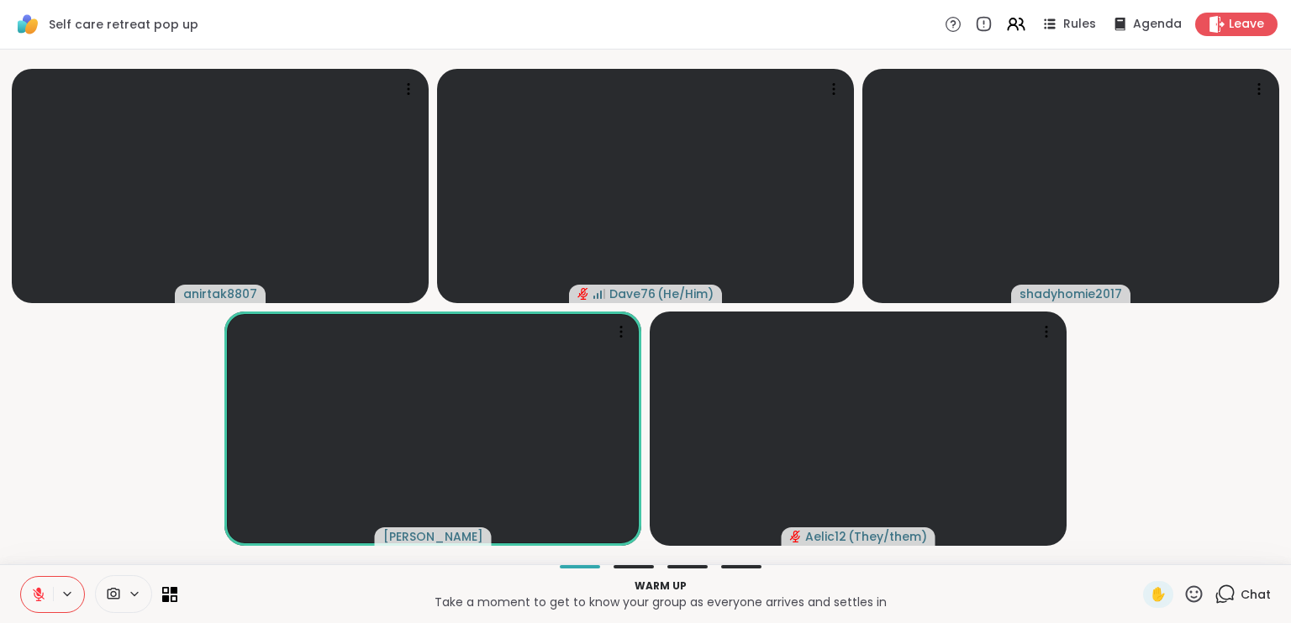
click at [1186, 592] on icon at bounding box center [1194, 594] width 17 height 17
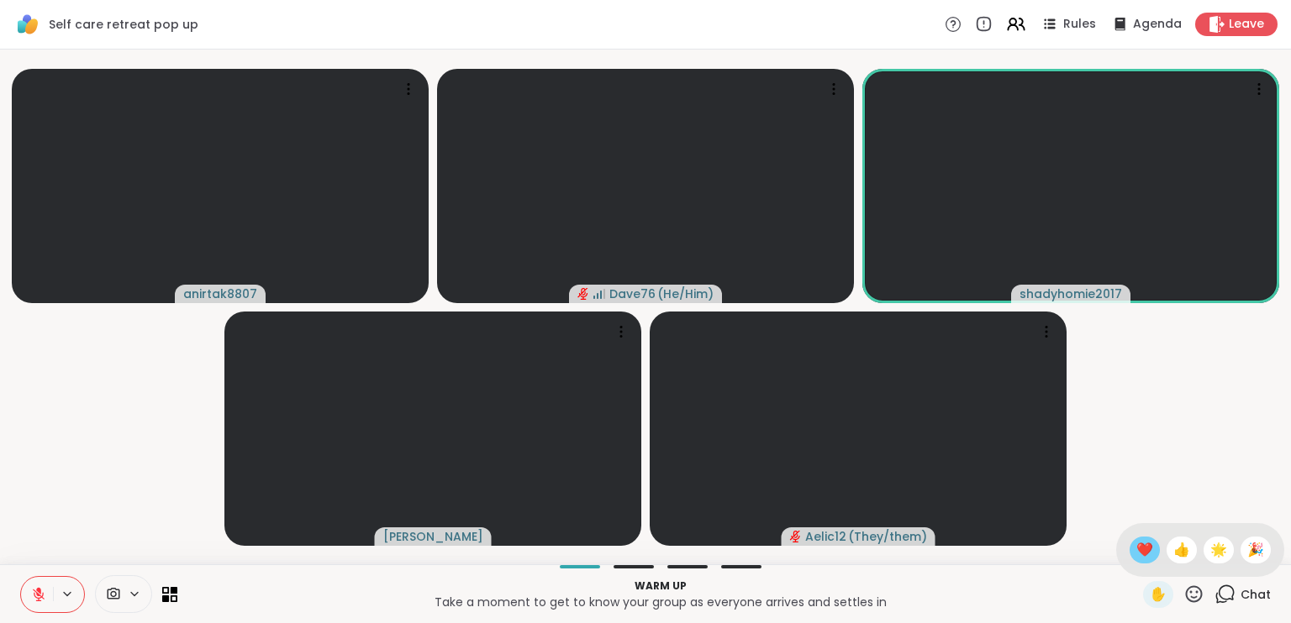
click at [1136, 540] on span "❤️" at bounding box center [1144, 550] width 17 height 20
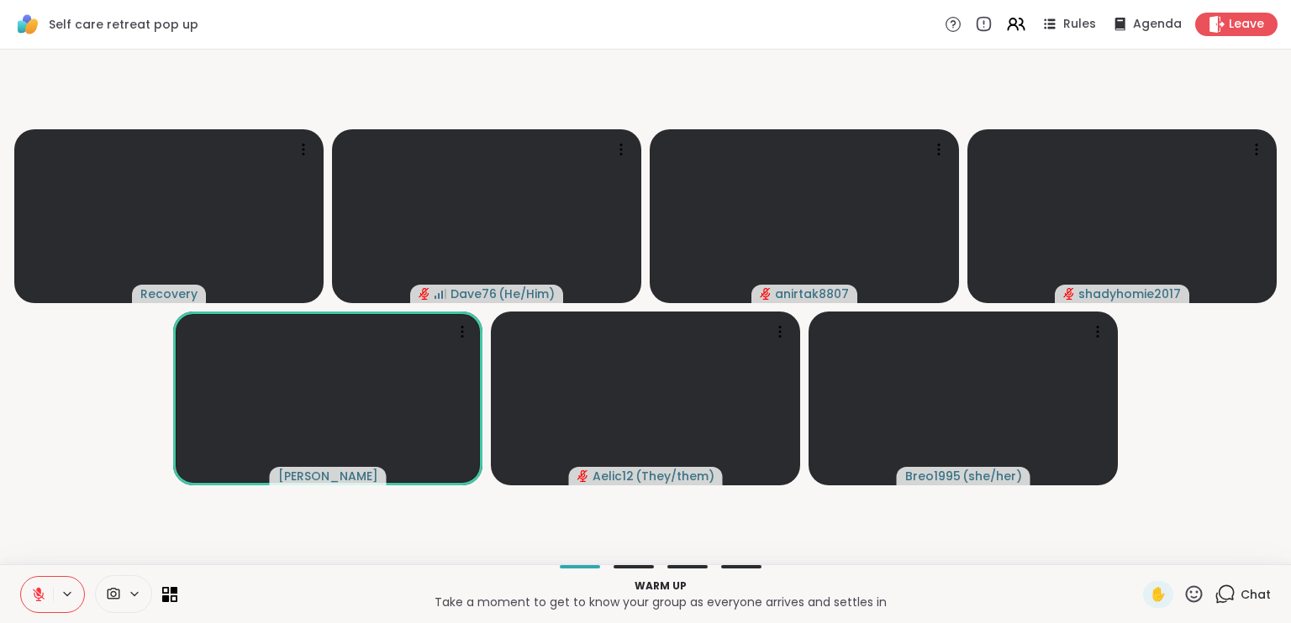
click at [1186, 598] on icon at bounding box center [1194, 594] width 17 height 17
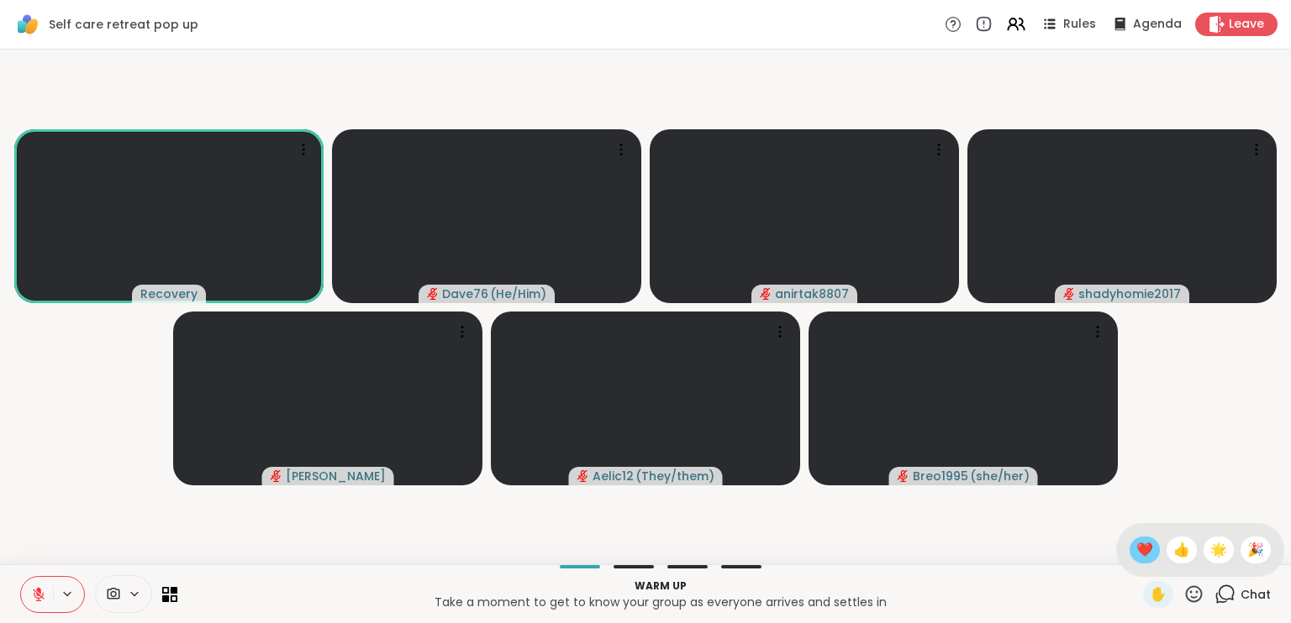
click at [1137, 551] on div "❤️" at bounding box center [1144, 550] width 30 height 27
click at [1185, 594] on icon at bounding box center [1193, 594] width 21 height 21
click at [1136, 553] on span "❤️" at bounding box center [1144, 550] width 17 height 20
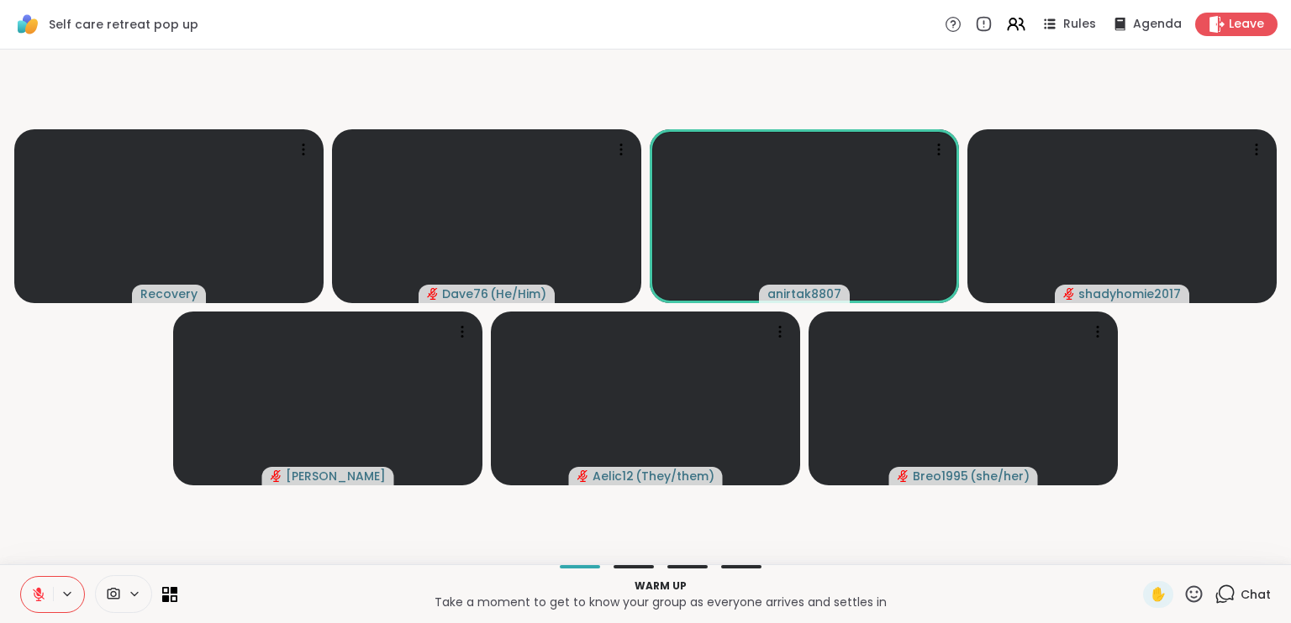
click at [1183, 592] on icon at bounding box center [1193, 594] width 21 height 21
click at [1247, 549] on span "🎉" at bounding box center [1255, 550] width 17 height 20
click at [1186, 587] on icon at bounding box center [1194, 594] width 17 height 17
click at [1136, 552] on span "❤️" at bounding box center [1144, 550] width 17 height 20
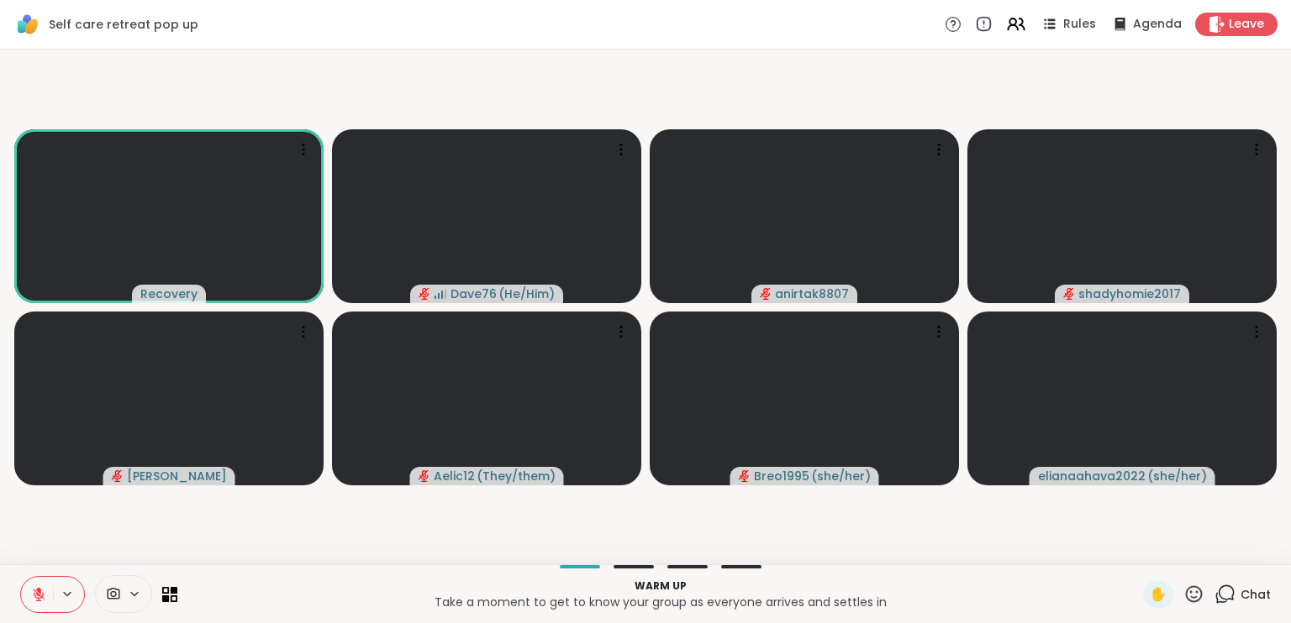
click at [37, 592] on icon at bounding box center [39, 595] width 12 height 12
click at [37, 592] on icon at bounding box center [38, 593] width 4 height 8
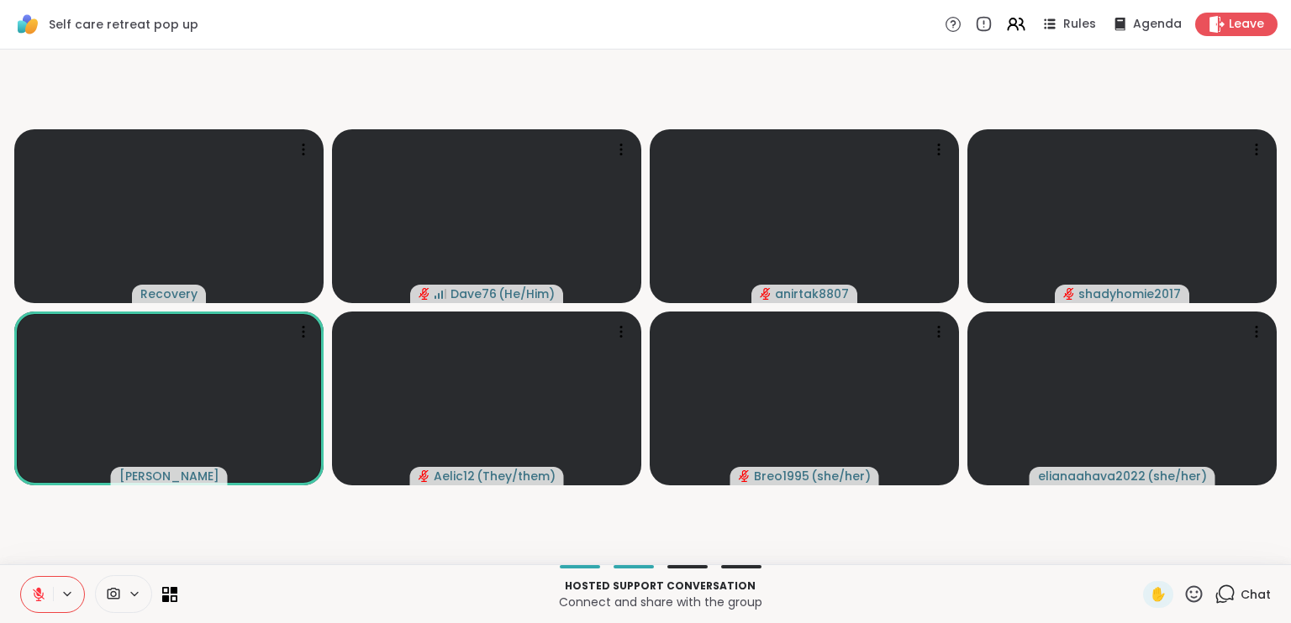
click at [66, 592] on icon at bounding box center [66, 594] width 13 height 14
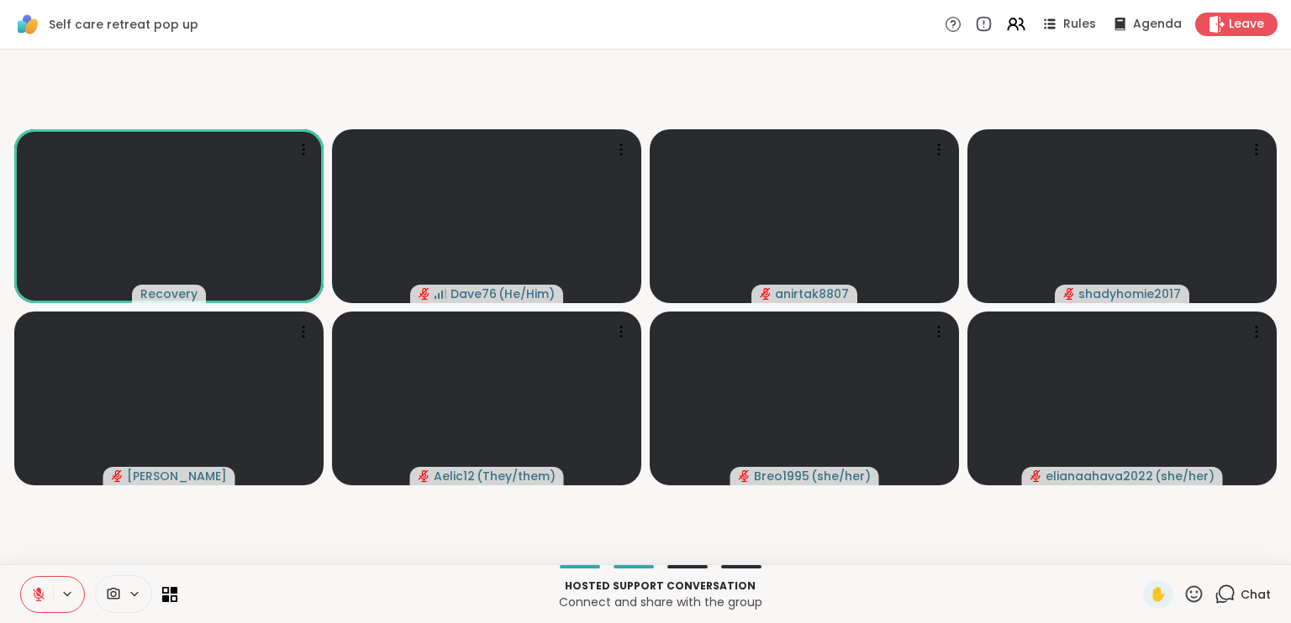
click at [71, 592] on icon at bounding box center [66, 594] width 13 height 14
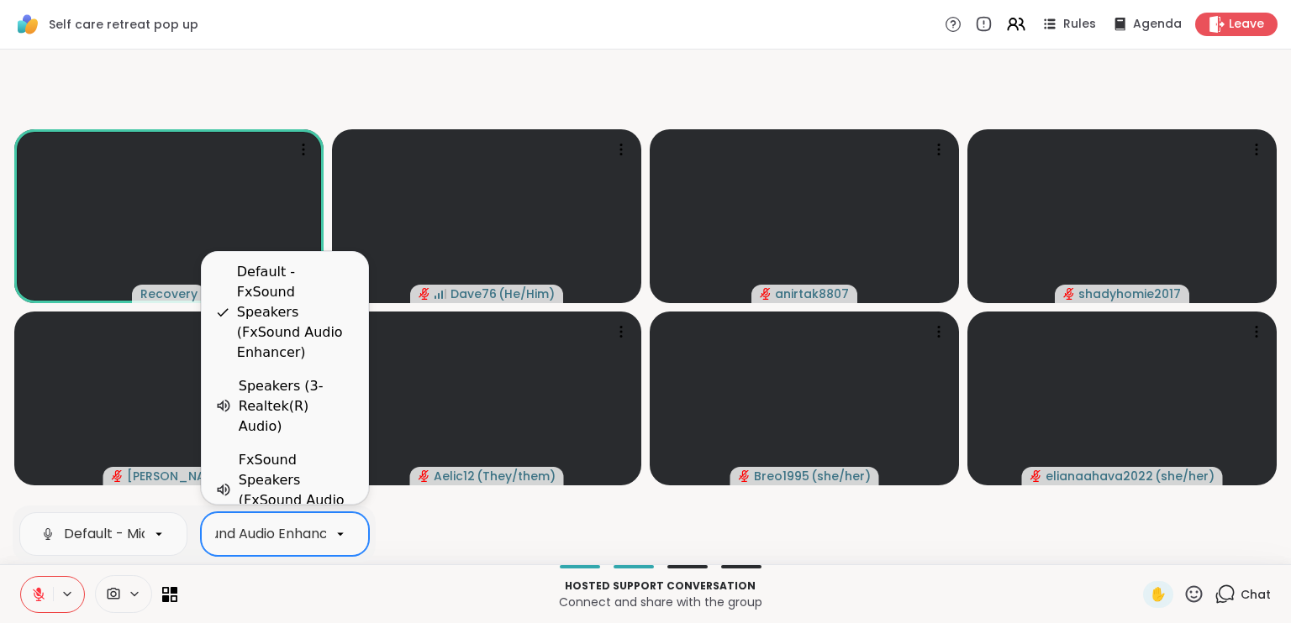
click at [269, 534] on div "Default - FxSound Speakers (FxSound Audio Enhancer)" at bounding box center [168, 534] width 360 height 20
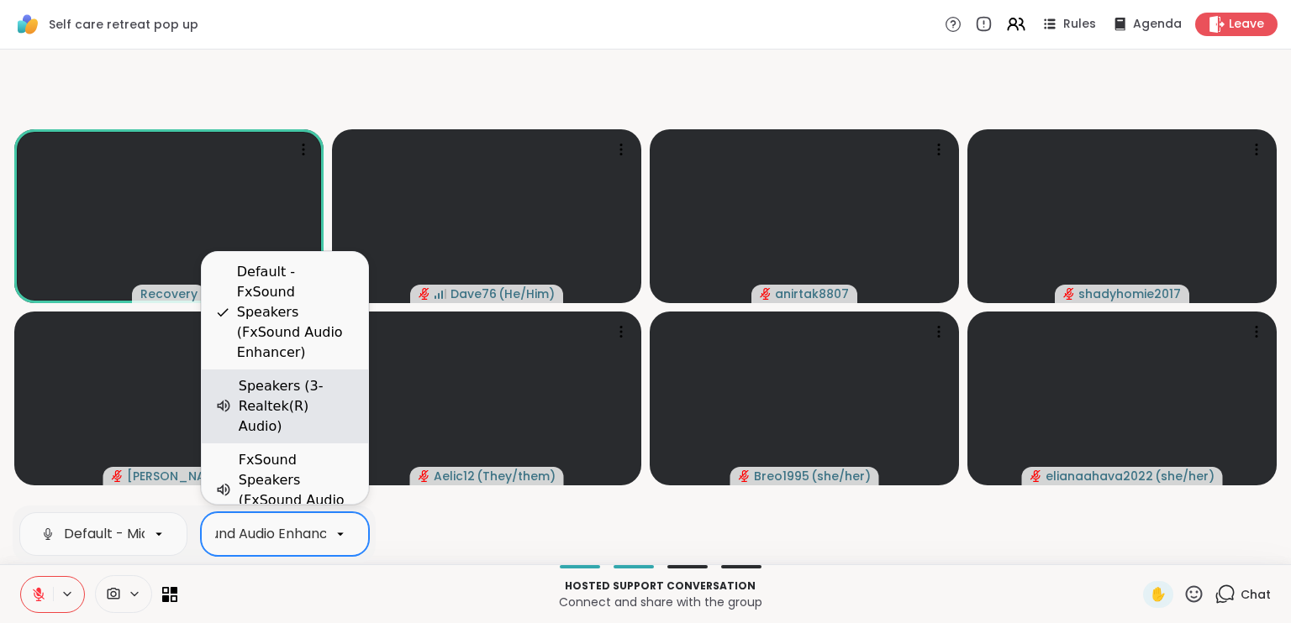
click at [310, 420] on div "Speakers (3- Realtek(R) Audio)" at bounding box center [297, 406] width 116 height 60
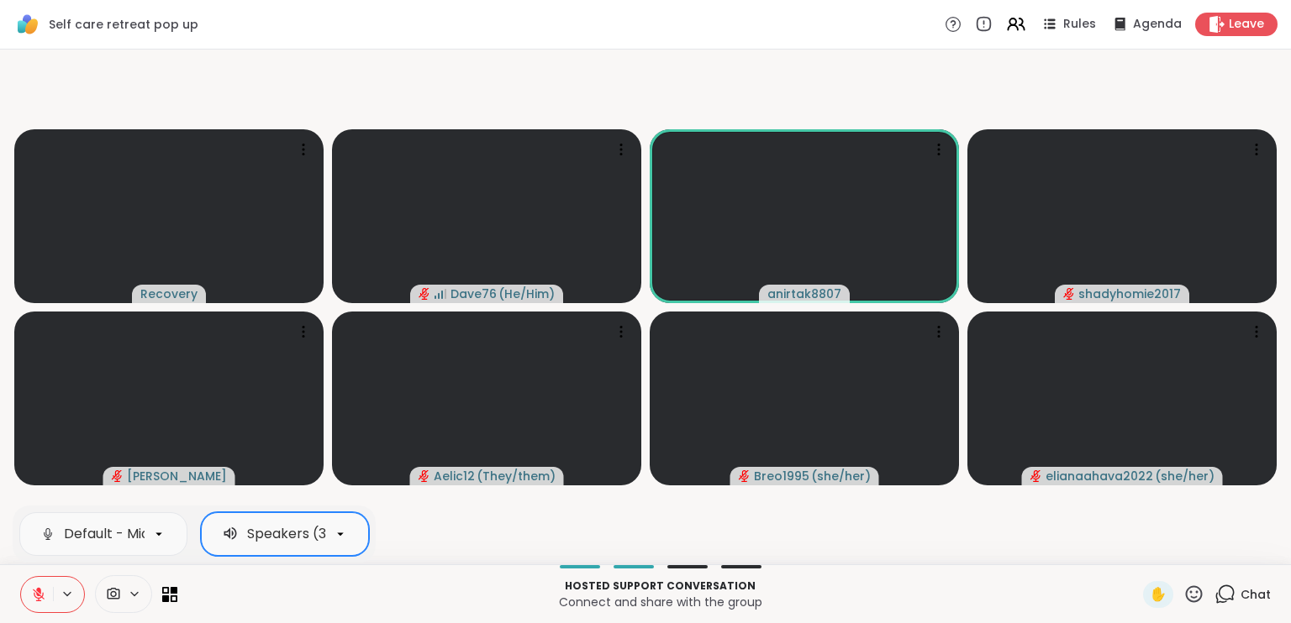
scroll to position [0, 102]
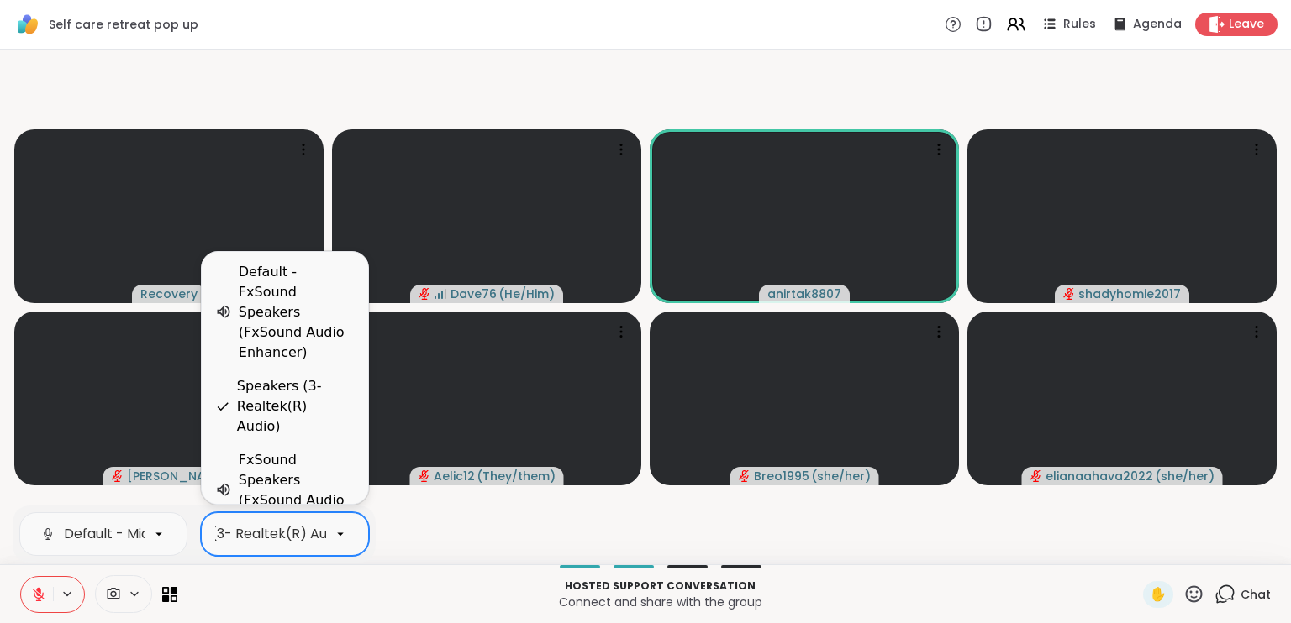
click at [302, 545] on div "Speakers (3- Realtek(R) Audio)" at bounding box center [285, 535] width 168 height 44
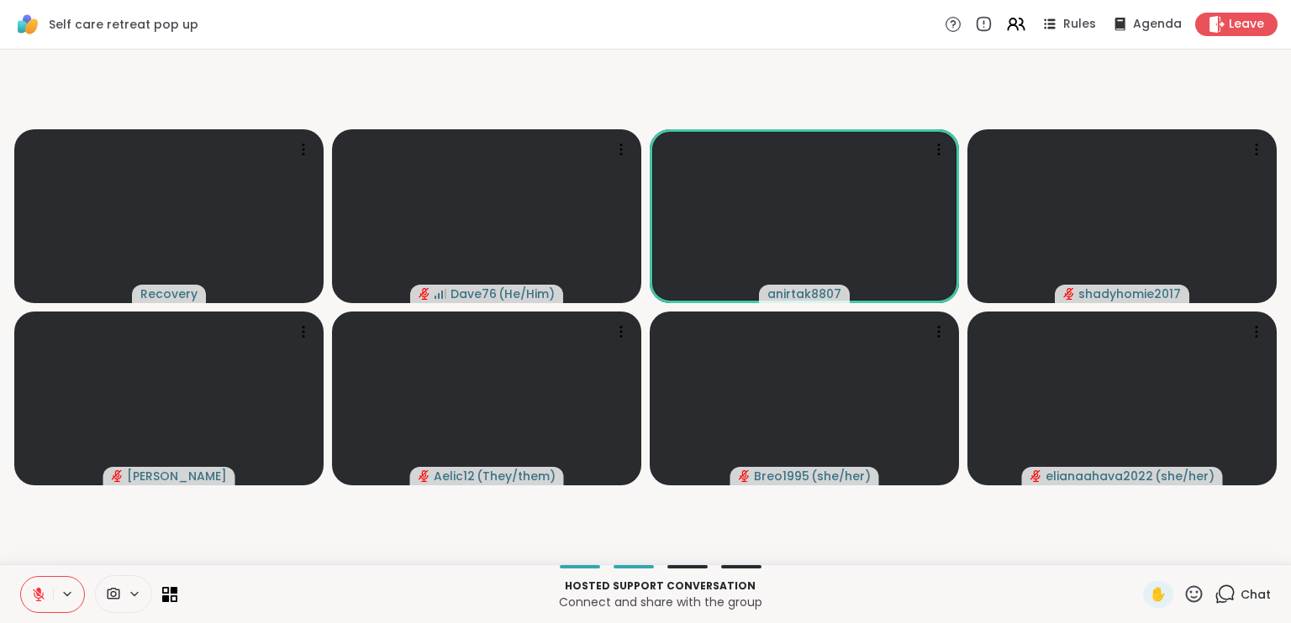
click at [297, 565] on div at bounding box center [659, 566] width 945 height 3
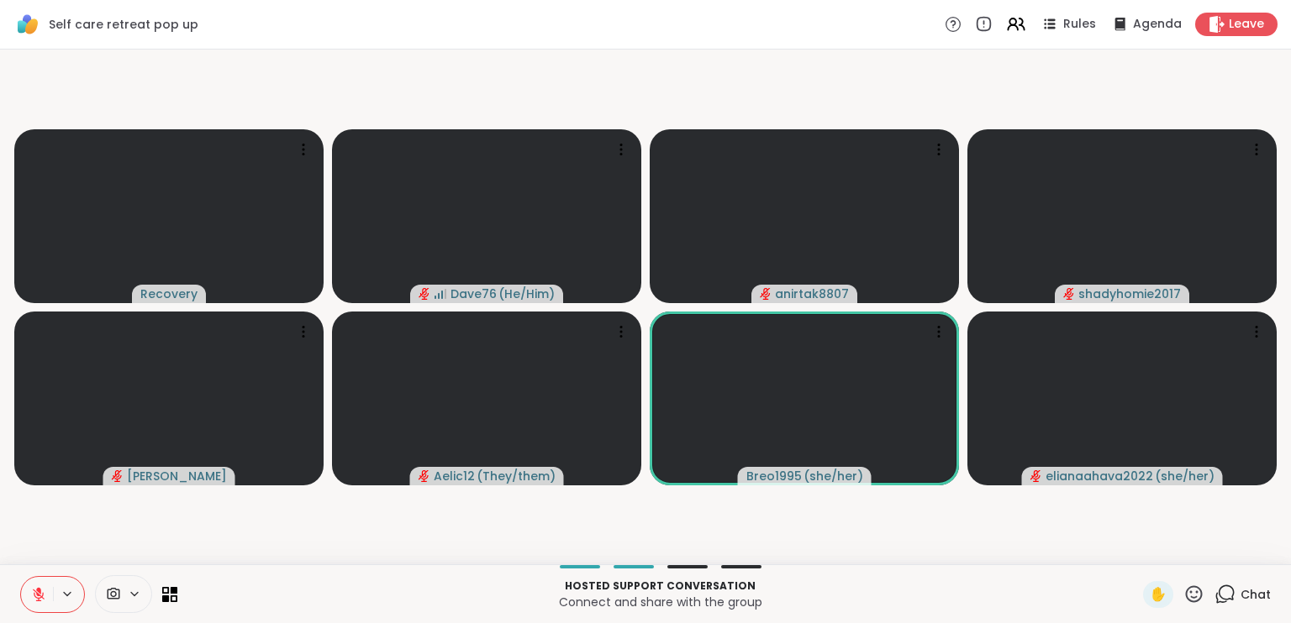
click at [64, 589] on icon at bounding box center [66, 594] width 13 height 14
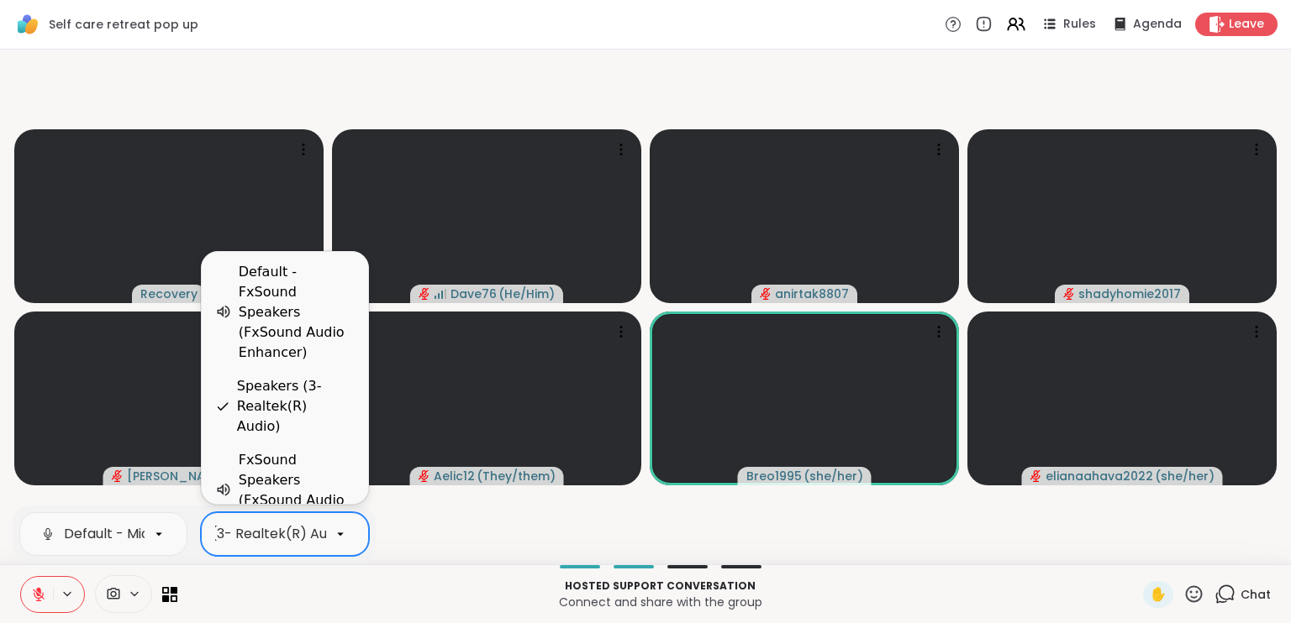
click at [268, 540] on div "Speakers (3- Realtek(R) Audio)" at bounding box center [249, 534] width 208 height 20
click at [287, 461] on div "FxSound Speakers (FxSound Audio Enhancer)" at bounding box center [297, 490] width 116 height 81
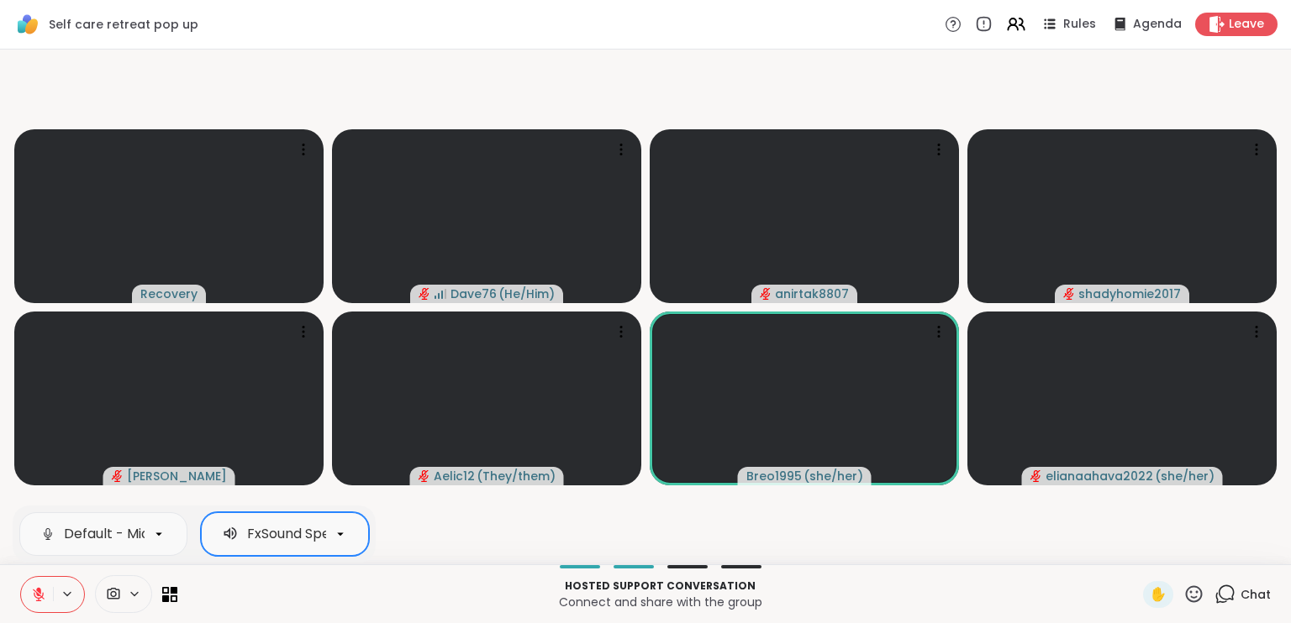
scroll to position [0, 197]
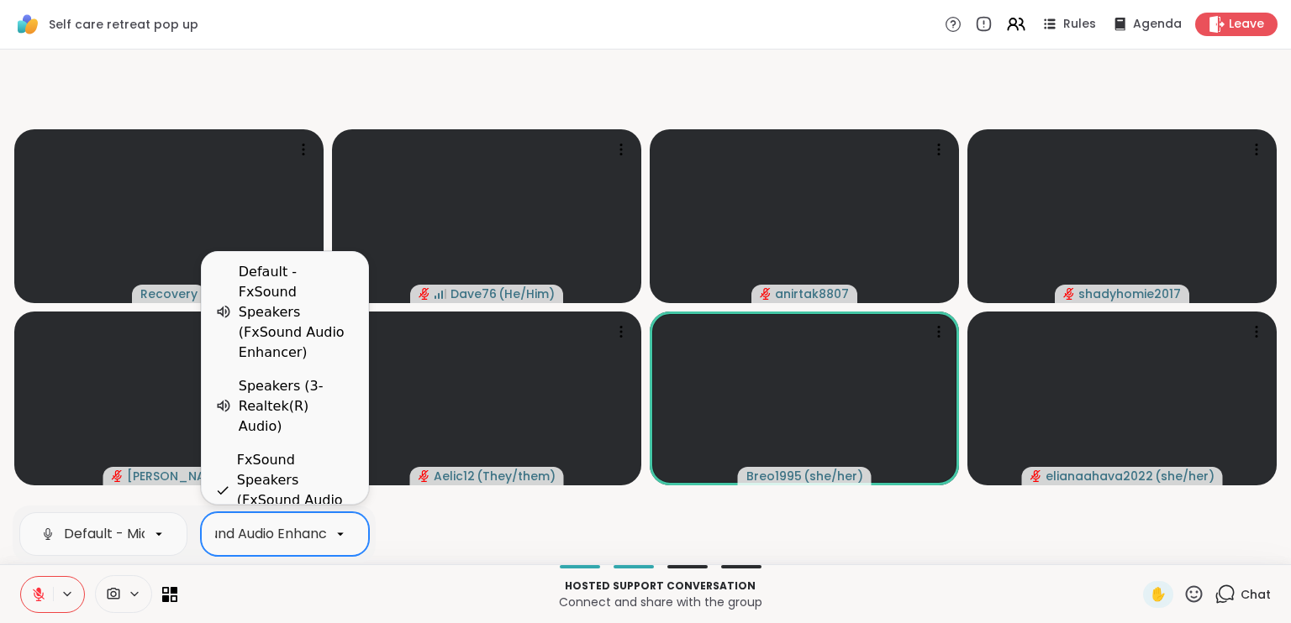
click at [296, 535] on div "FxSound Speakers (FxSound Audio Enhancer)" at bounding box center [198, 534] width 297 height 20
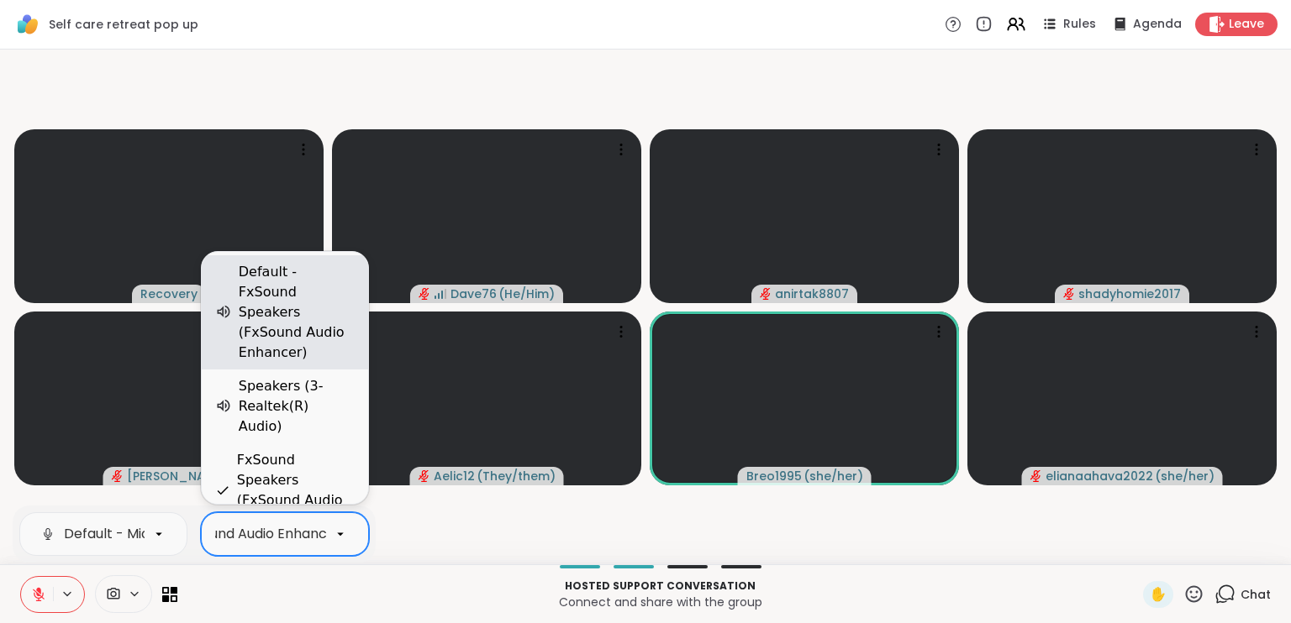
click at [323, 363] on div "Default - FxSound Speakers (FxSound Audio Enhancer)" at bounding box center [297, 312] width 116 height 101
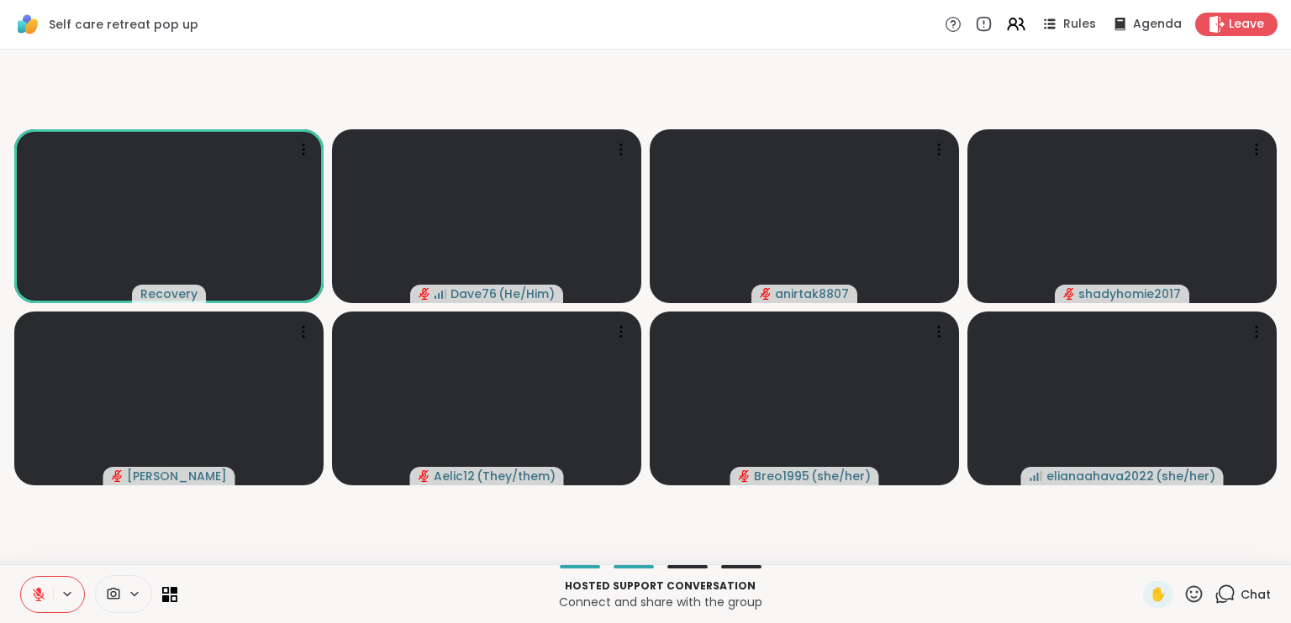
click at [1240, 592] on span "Chat" at bounding box center [1255, 594] width 30 height 17
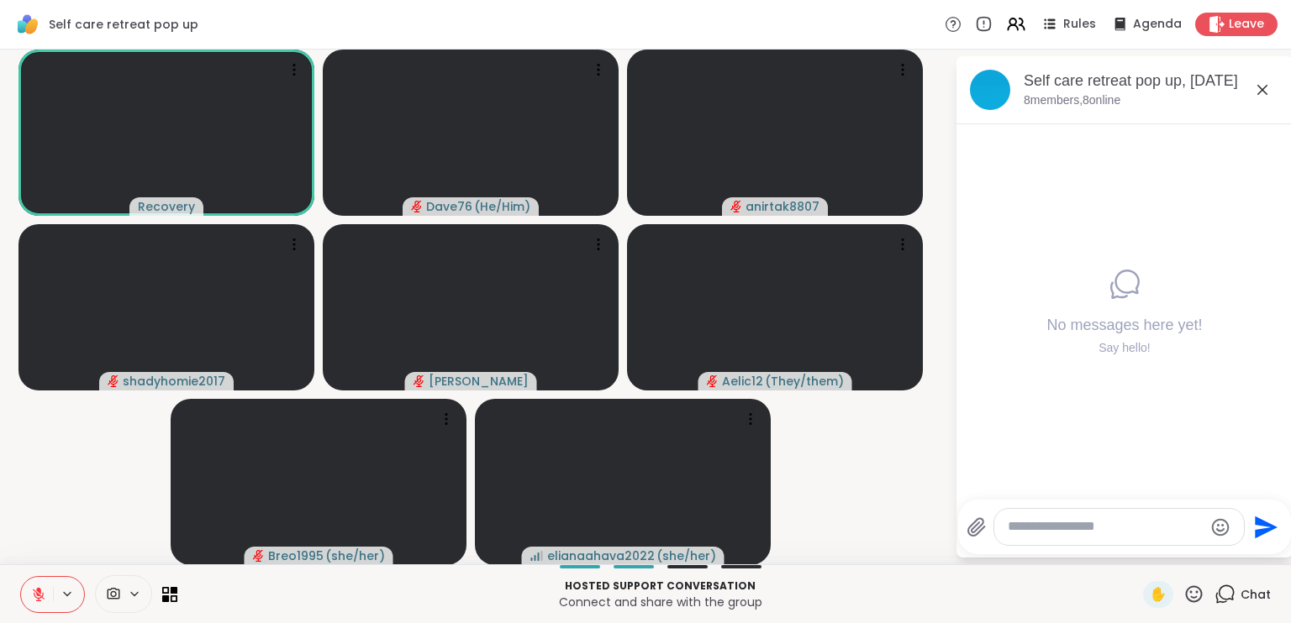
click at [1095, 526] on textarea "Type your message" at bounding box center [1105, 527] width 196 height 18
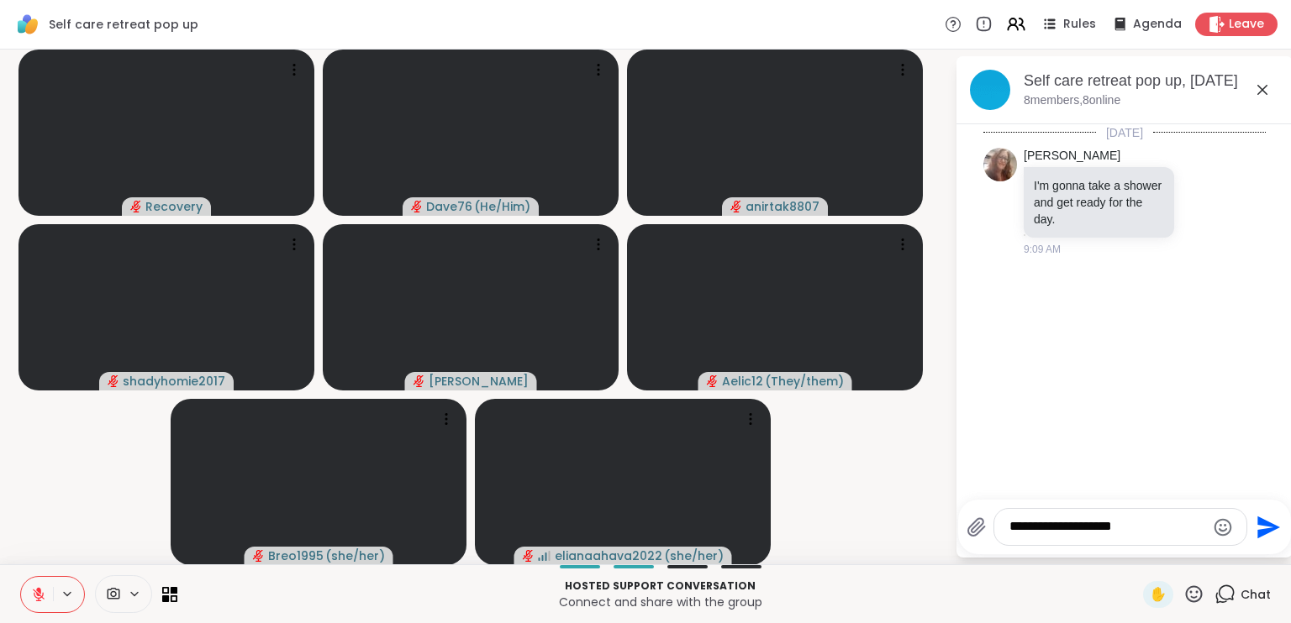
type textarea "**********"
click at [1253, 526] on icon "Send" at bounding box center [1266, 527] width 27 height 27
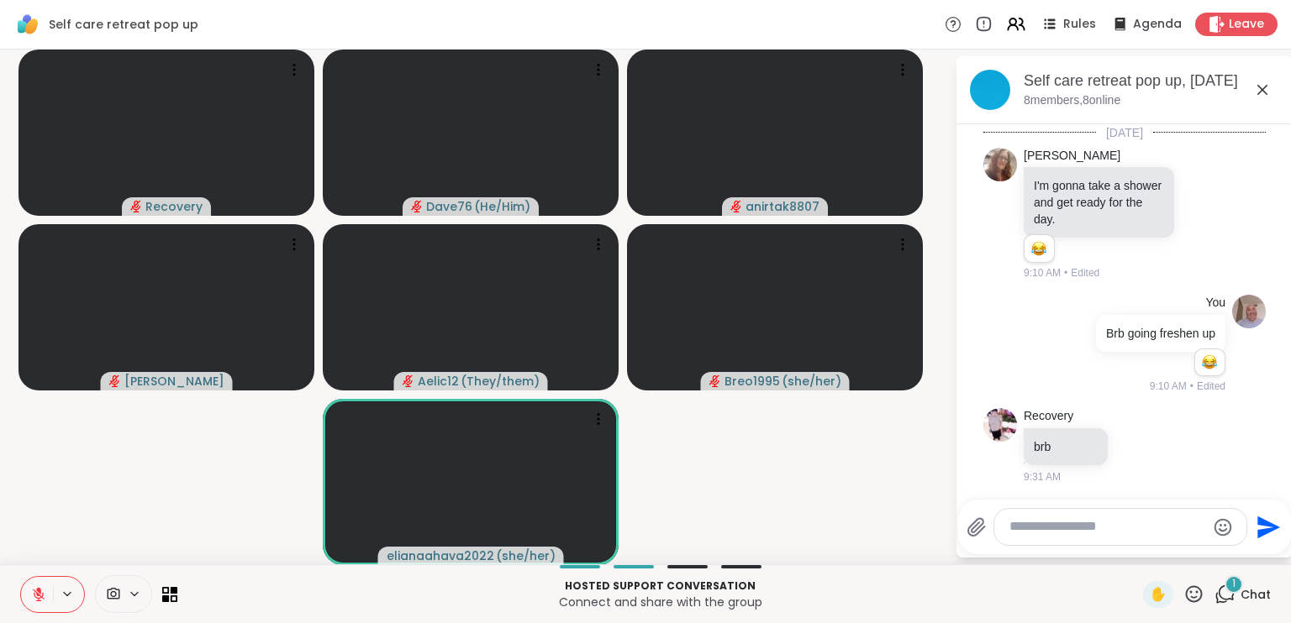
scroll to position [89, 0]
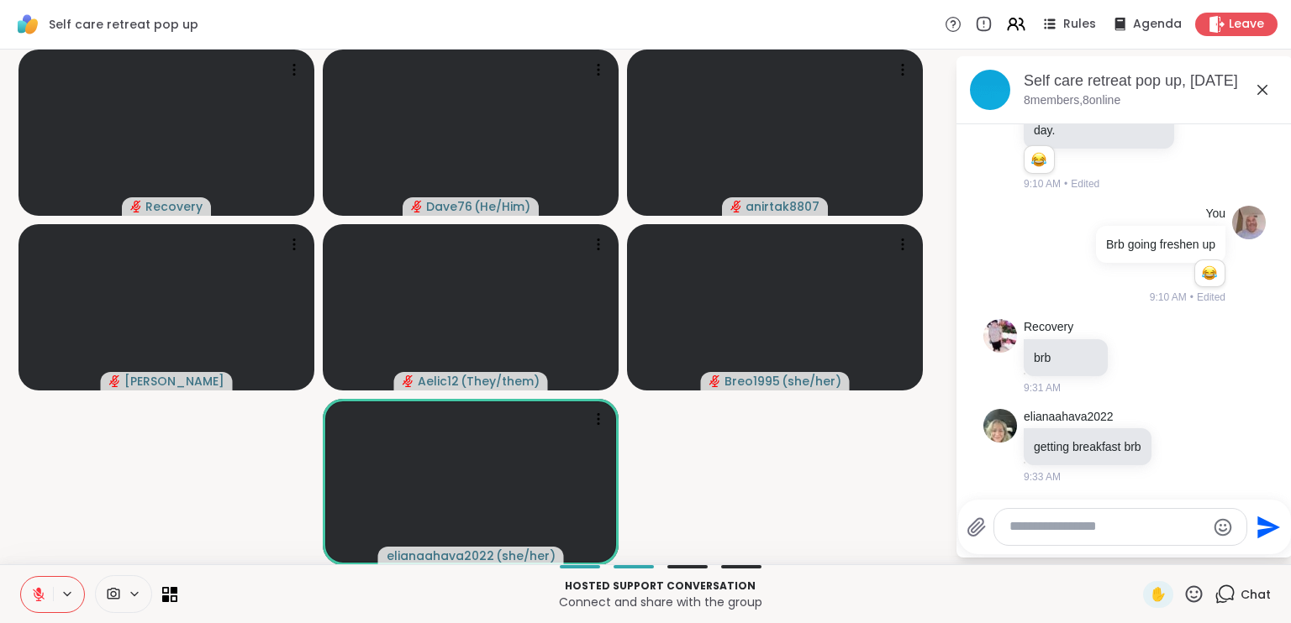
click at [1070, 534] on textarea "Type your message" at bounding box center [1107, 527] width 196 height 18
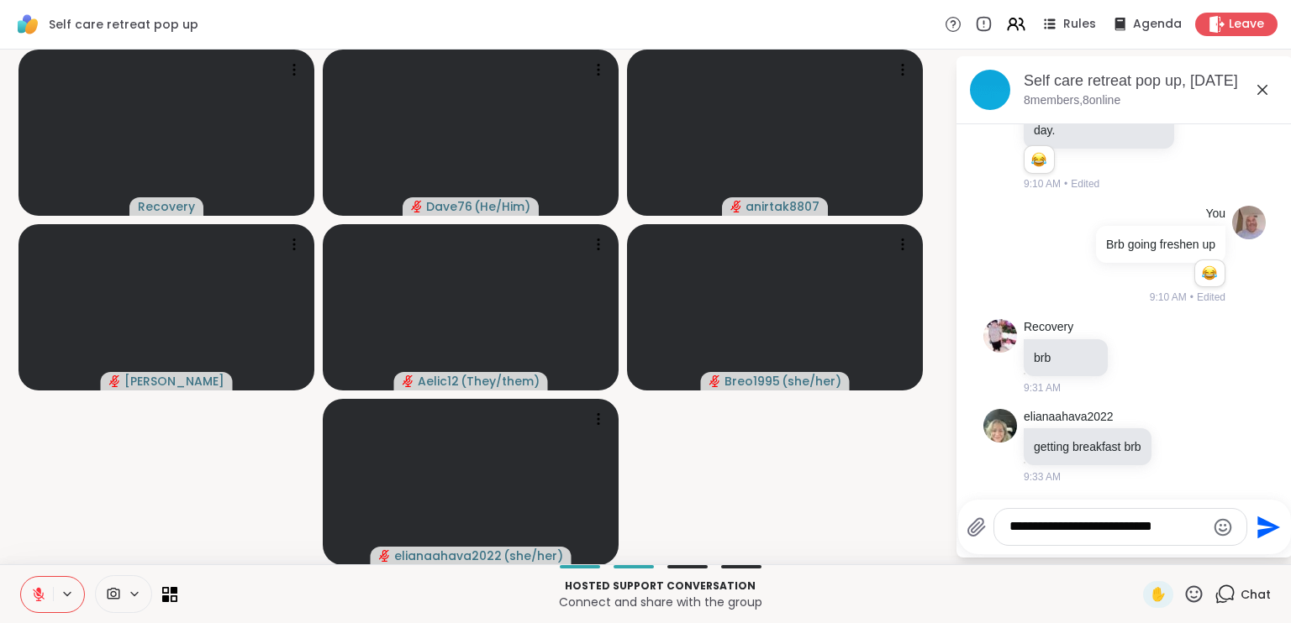
type textarea "**********"
click at [1257, 532] on icon "Send" at bounding box center [1268, 527] width 23 height 23
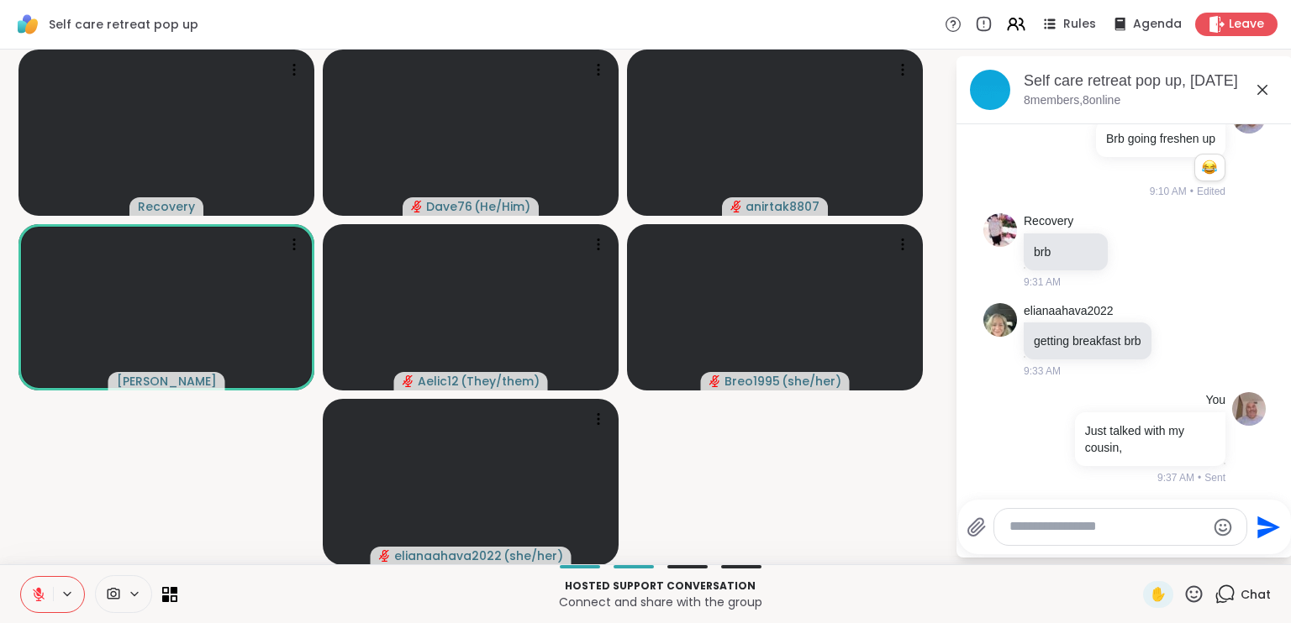
click at [1076, 529] on textarea "Type your message" at bounding box center [1107, 527] width 196 height 18
click at [1183, 590] on icon at bounding box center [1193, 594] width 21 height 21
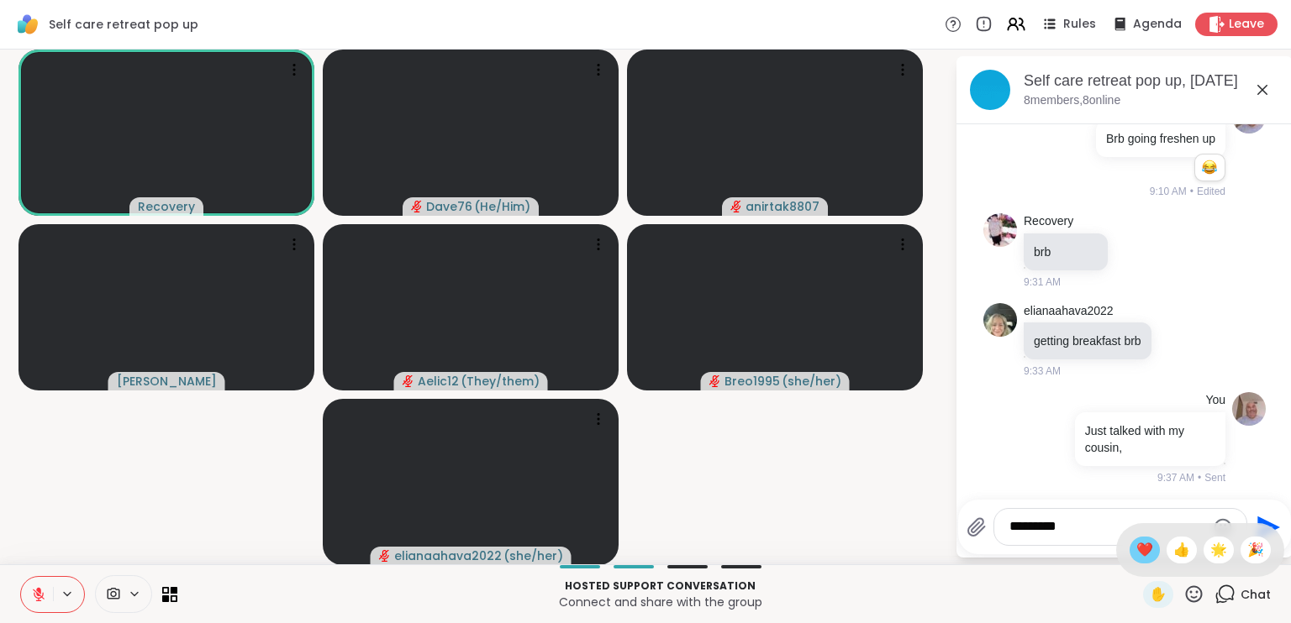
click at [1136, 543] on span "❤️" at bounding box center [1144, 550] width 17 height 20
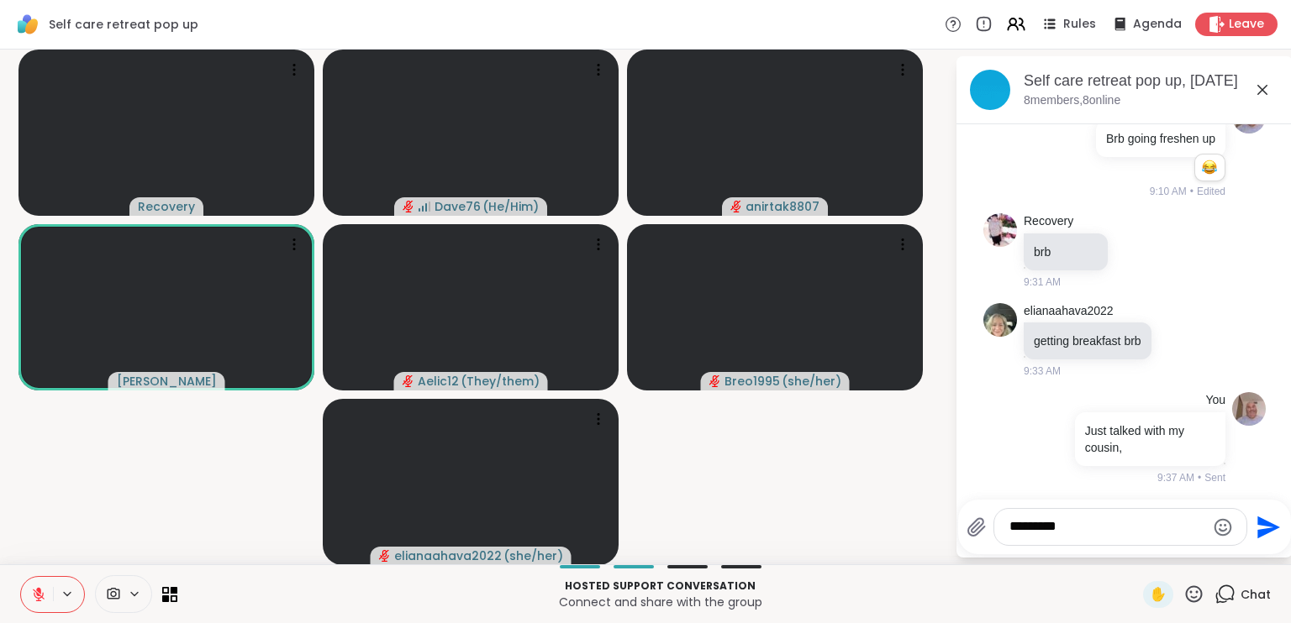
click at [65, 596] on icon at bounding box center [66, 594] width 13 height 14
click at [1081, 527] on textarea "*********" at bounding box center [1107, 527] width 196 height 18
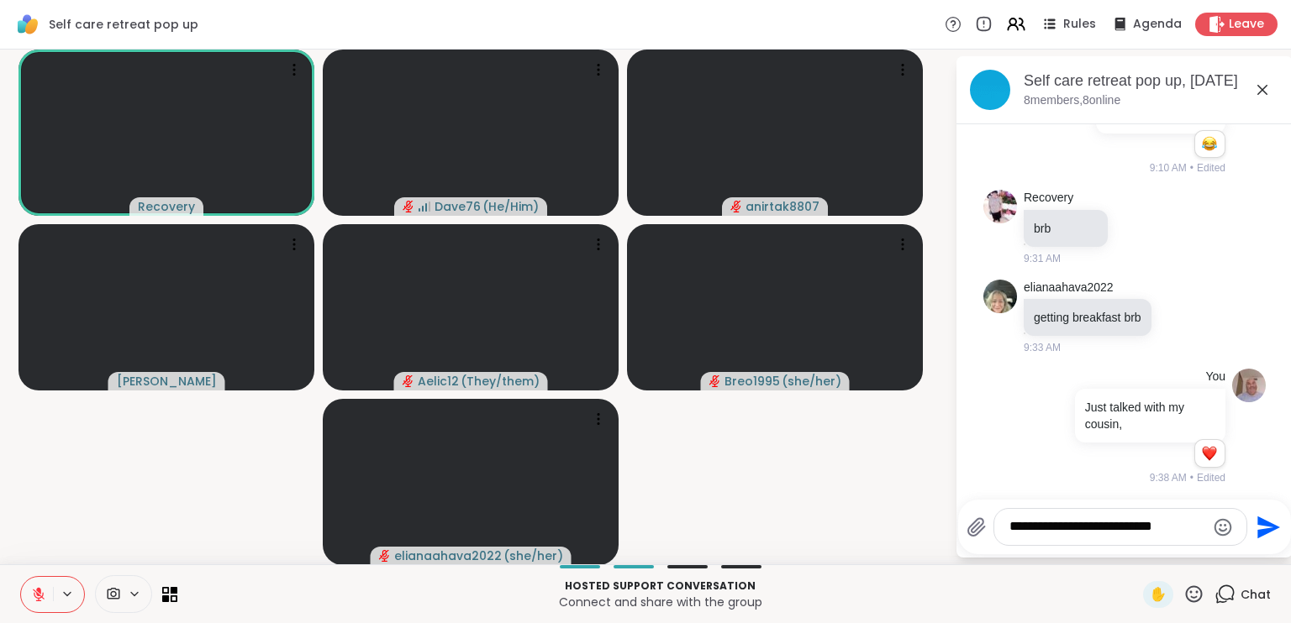
click at [1142, 532] on textarea "**********" at bounding box center [1107, 527] width 196 height 18
type textarea "**********"
click at [1256, 533] on icon "Send" at bounding box center [1266, 527] width 27 height 27
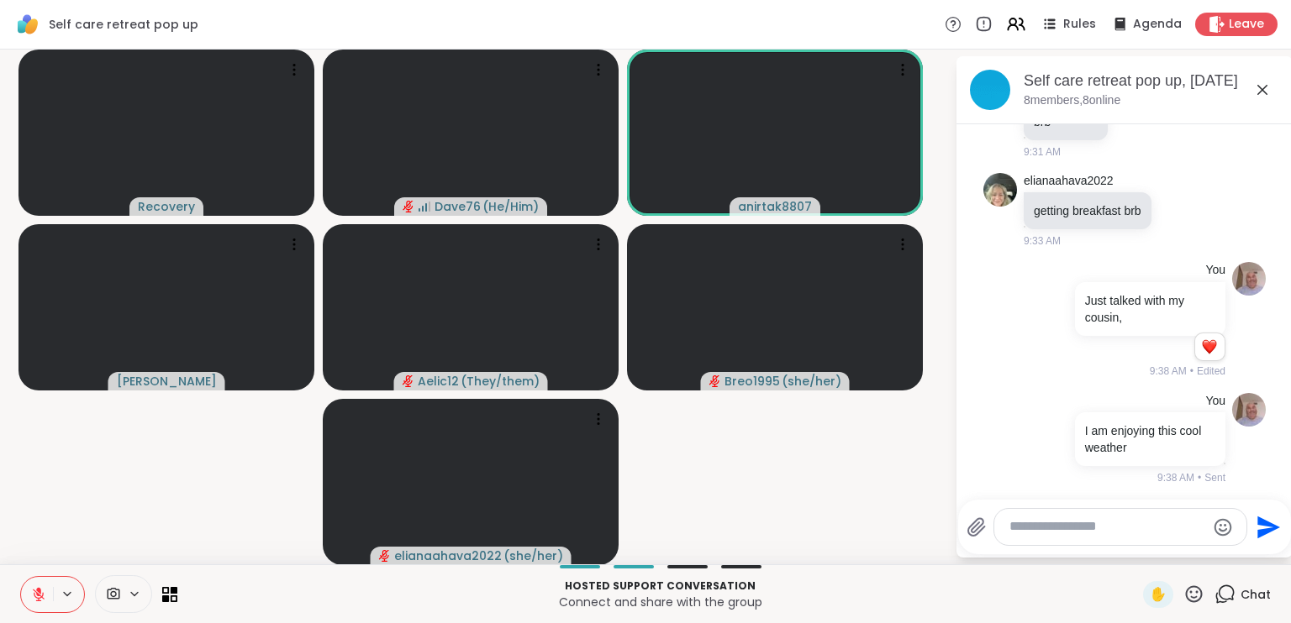
click at [1059, 525] on textarea "Type your message" at bounding box center [1107, 527] width 196 height 18
type textarea "**********"
click at [1253, 529] on icon "Send" at bounding box center [1266, 527] width 27 height 27
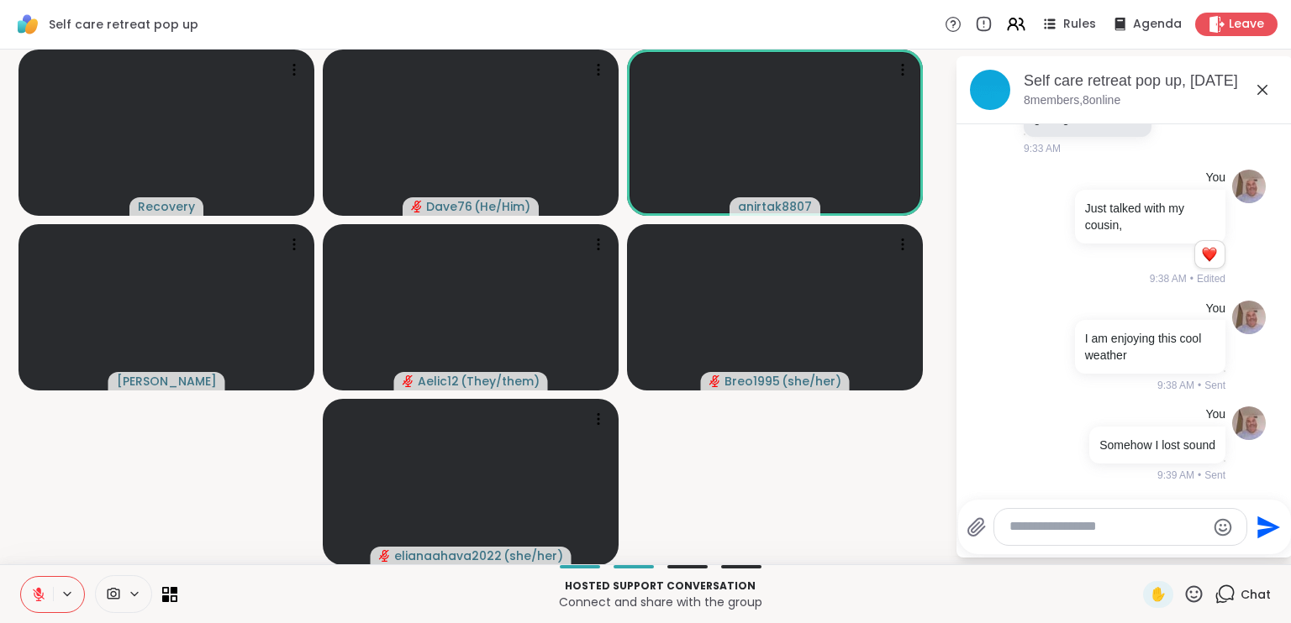
click at [1094, 523] on textarea "Type your message" at bounding box center [1107, 527] width 196 height 18
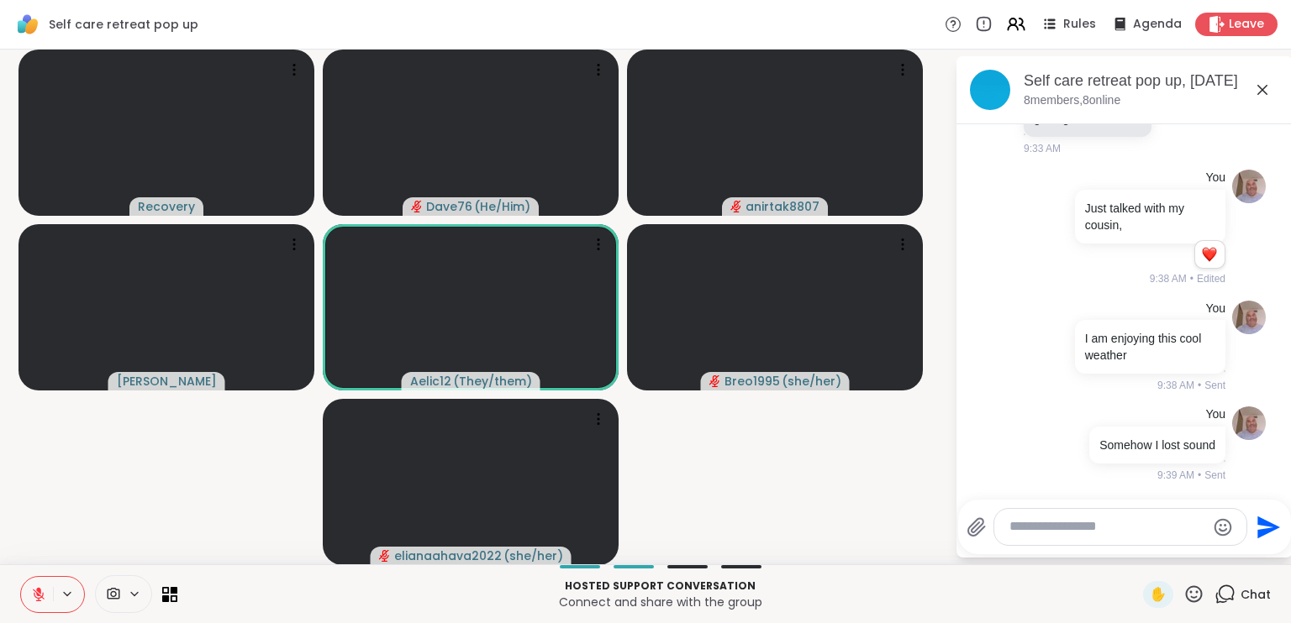
click at [71, 592] on icon at bounding box center [66, 594] width 13 height 14
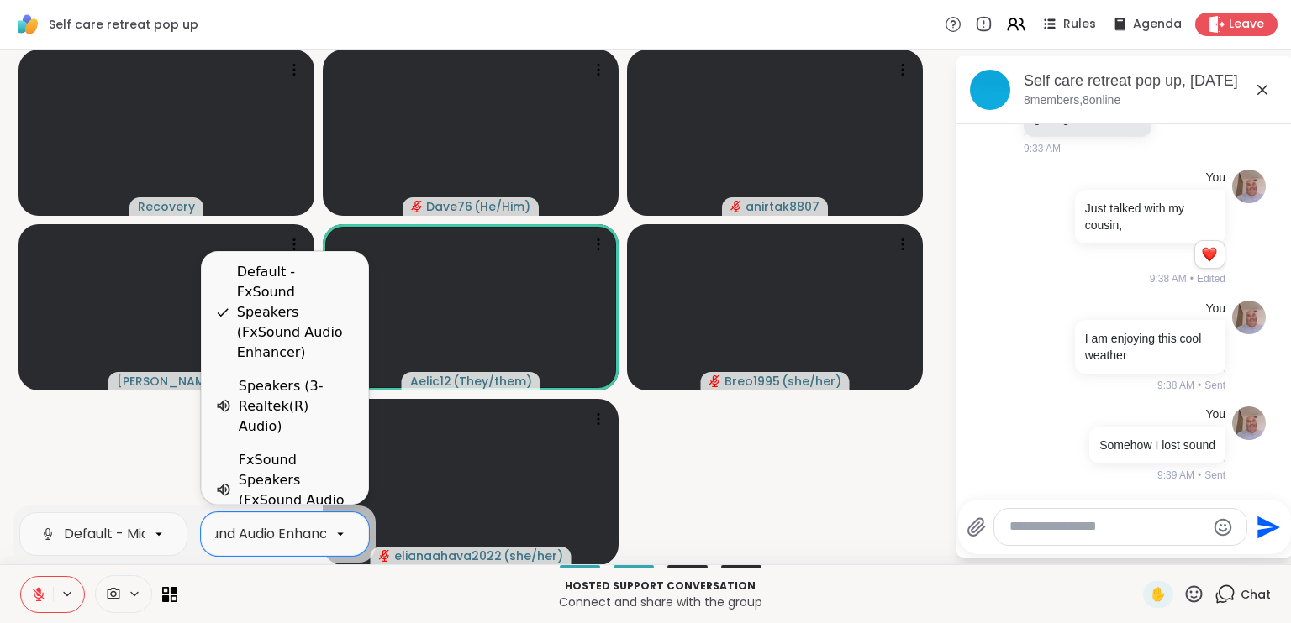
click at [297, 530] on div "Default - FxSound Speakers (FxSound Audio Enhancer)" at bounding box center [168, 534] width 360 height 20
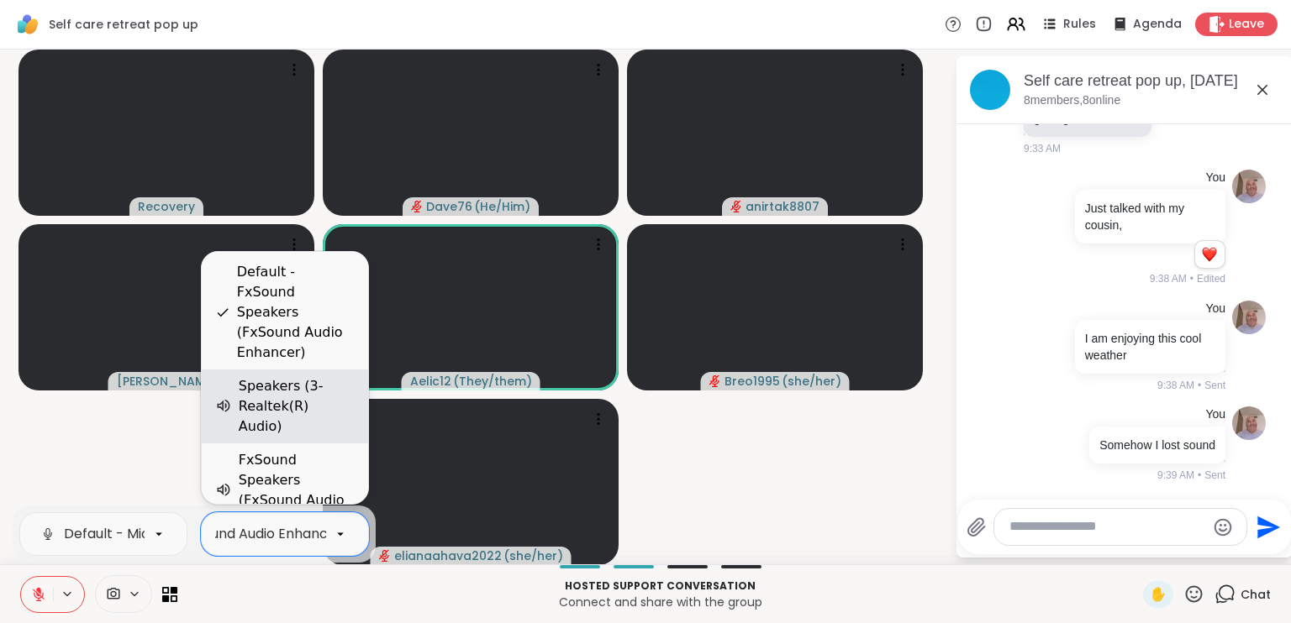
click at [296, 413] on div "Speakers (3- Realtek(R) Audio)" at bounding box center [297, 406] width 116 height 60
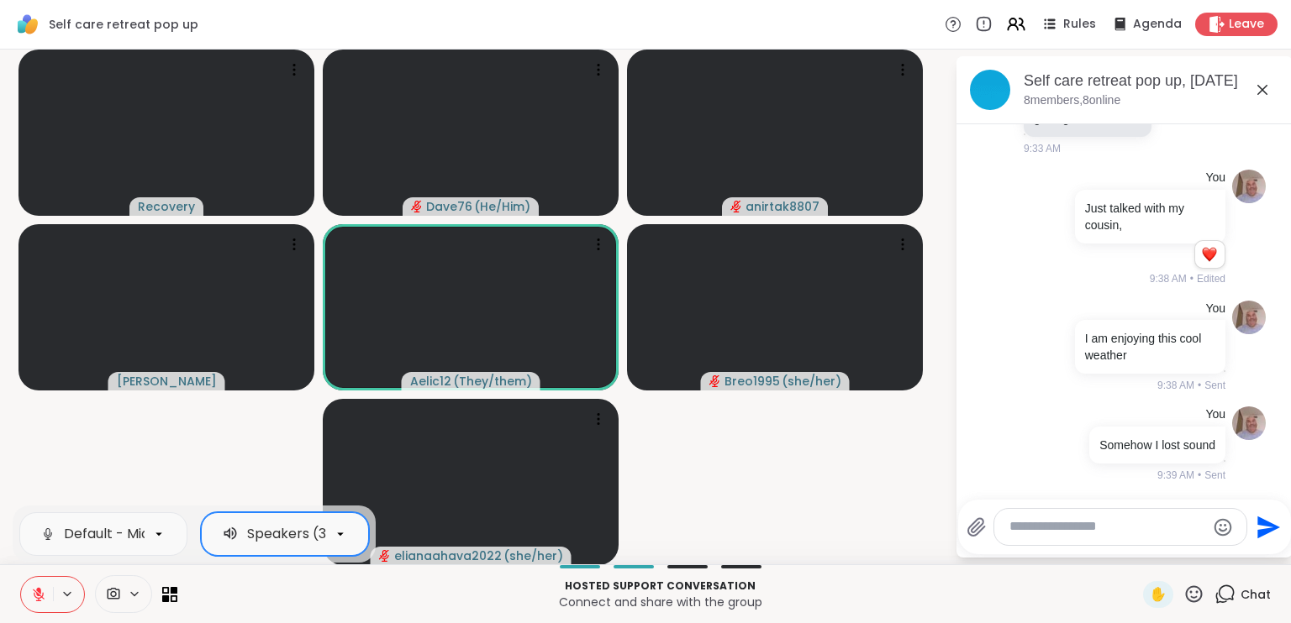
scroll to position [0, 102]
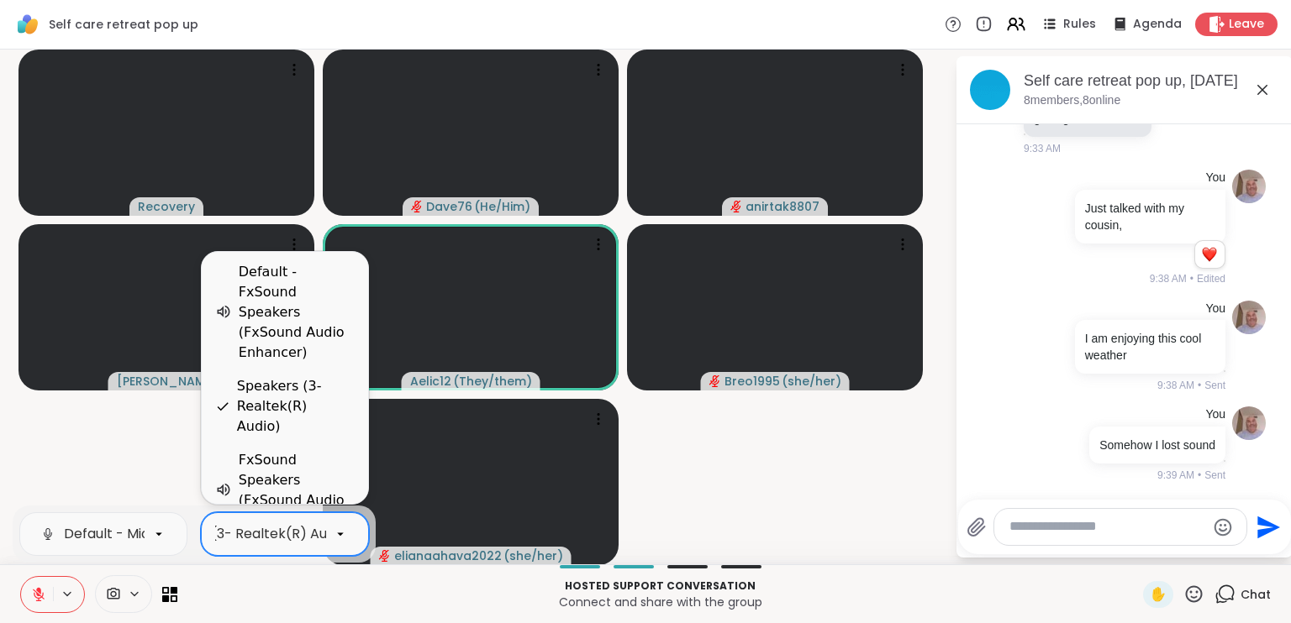
click at [286, 529] on div "Speakers (3- Realtek(R) Audio)" at bounding box center [249, 534] width 208 height 20
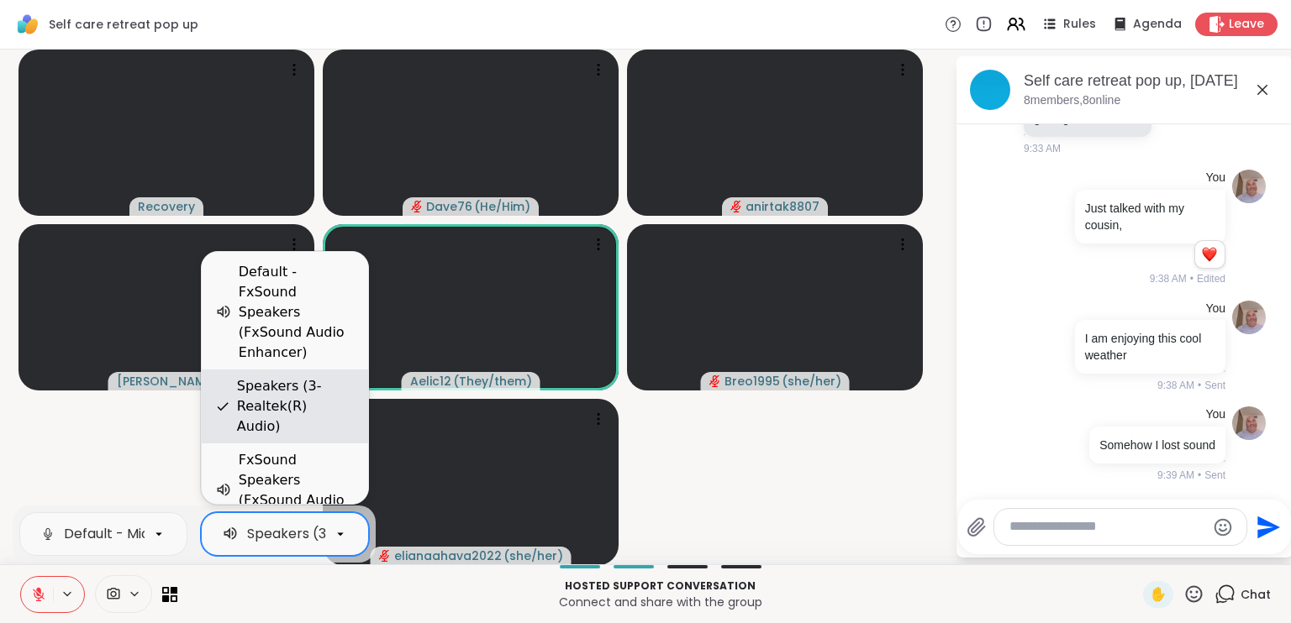
scroll to position [0, 0]
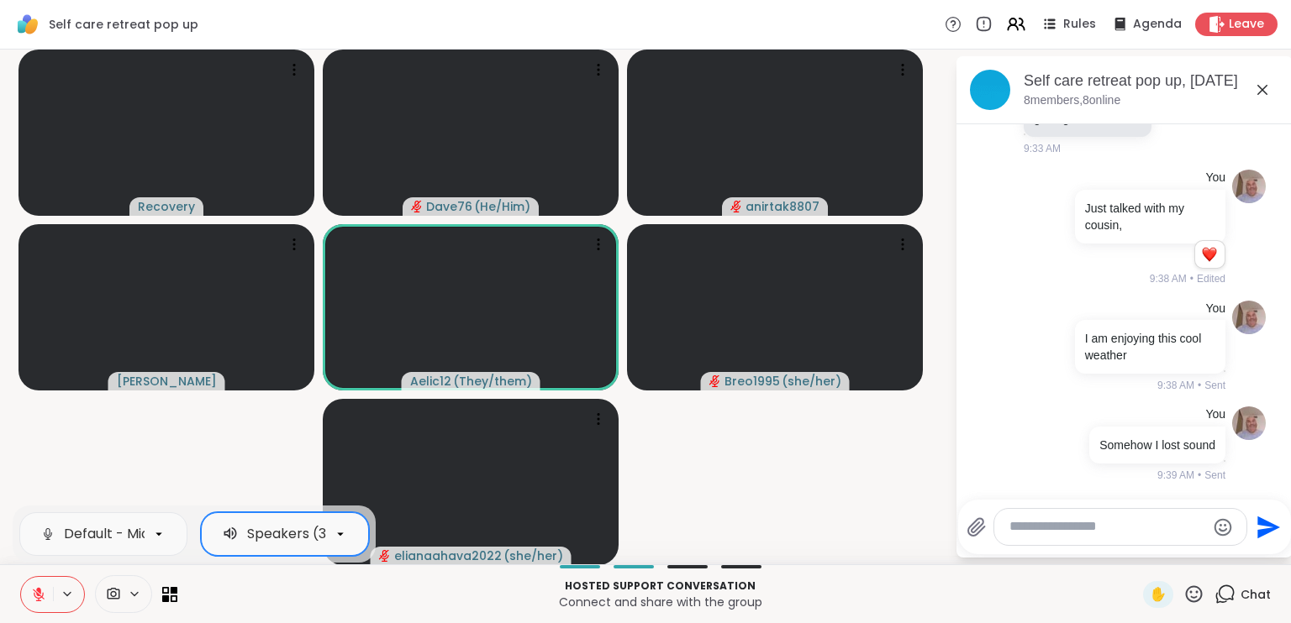
click at [287, 525] on div "Speakers (3- Realtek(R) Audio)" at bounding box center [351, 534] width 208 height 20
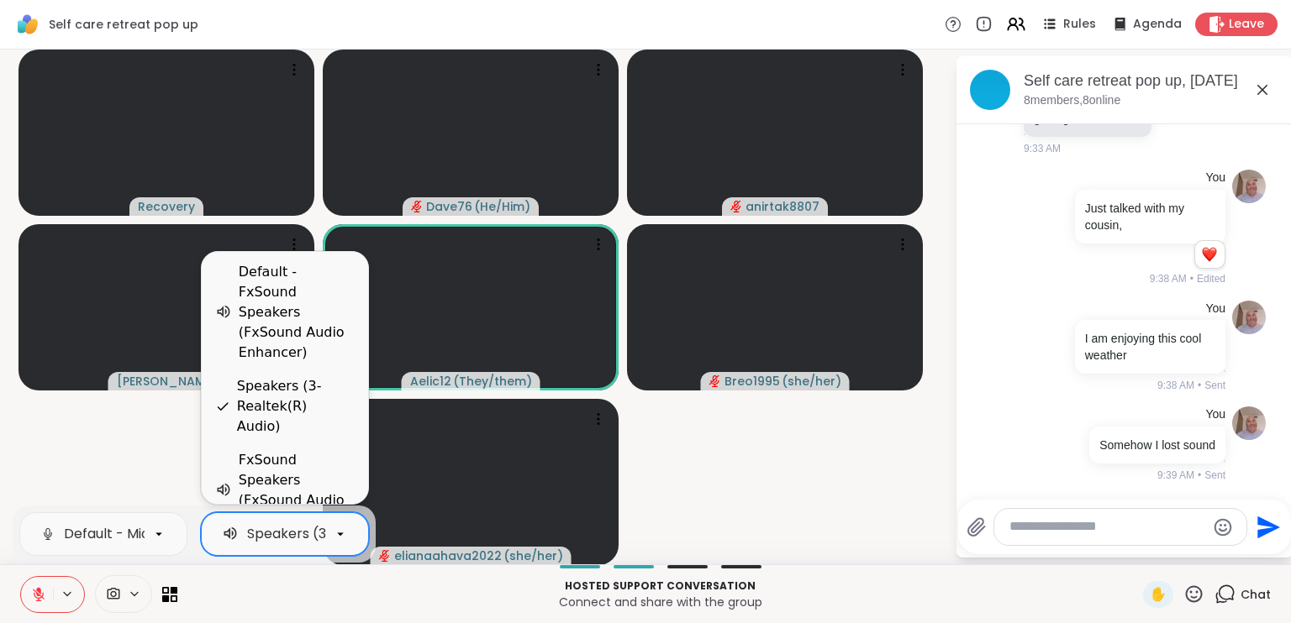
scroll to position [0, 102]
click at [287, 525] on div "Speakers (3- Realtek(R) Audio)" at bounding box center [249, 534] width 208 height 20
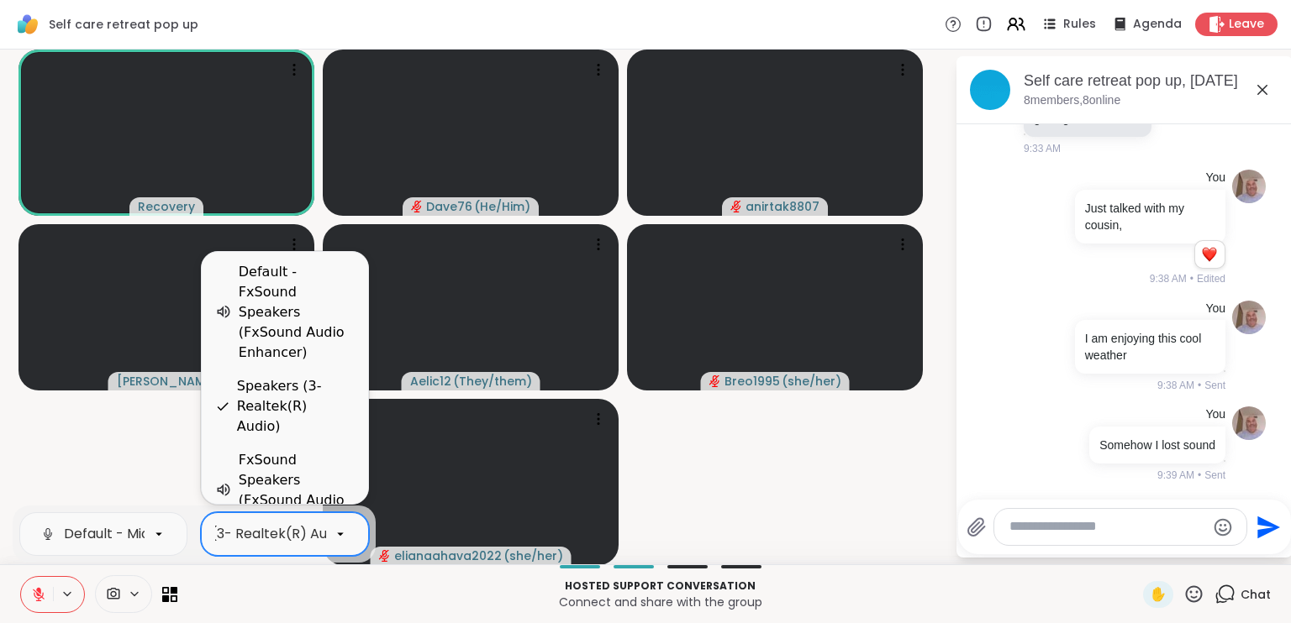
click at [292, 341] on div "Default - FxSound Speakers (FxSound Audio Enhancer)" at bounding box center [297, 312] width 116 height 101
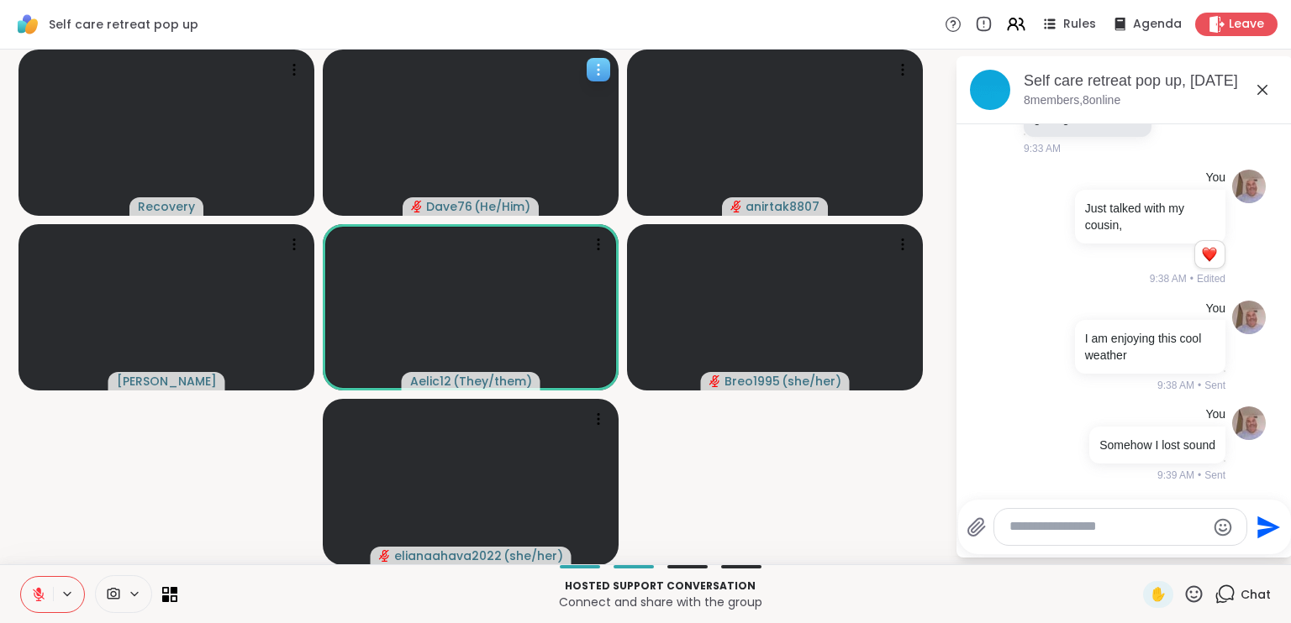
click at [601, 69] on icon at bounding box center [598, 69] width 17 height 17
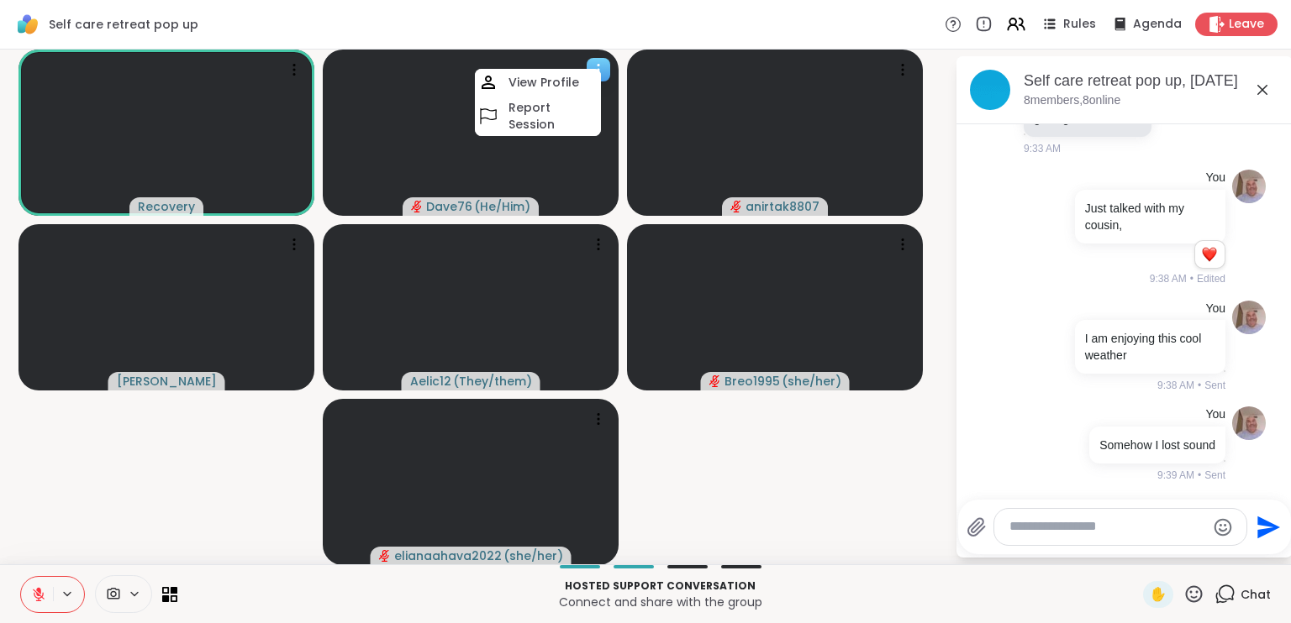
click at [601, 69] on icon at bounding box center [598, 69] width 17 height 17
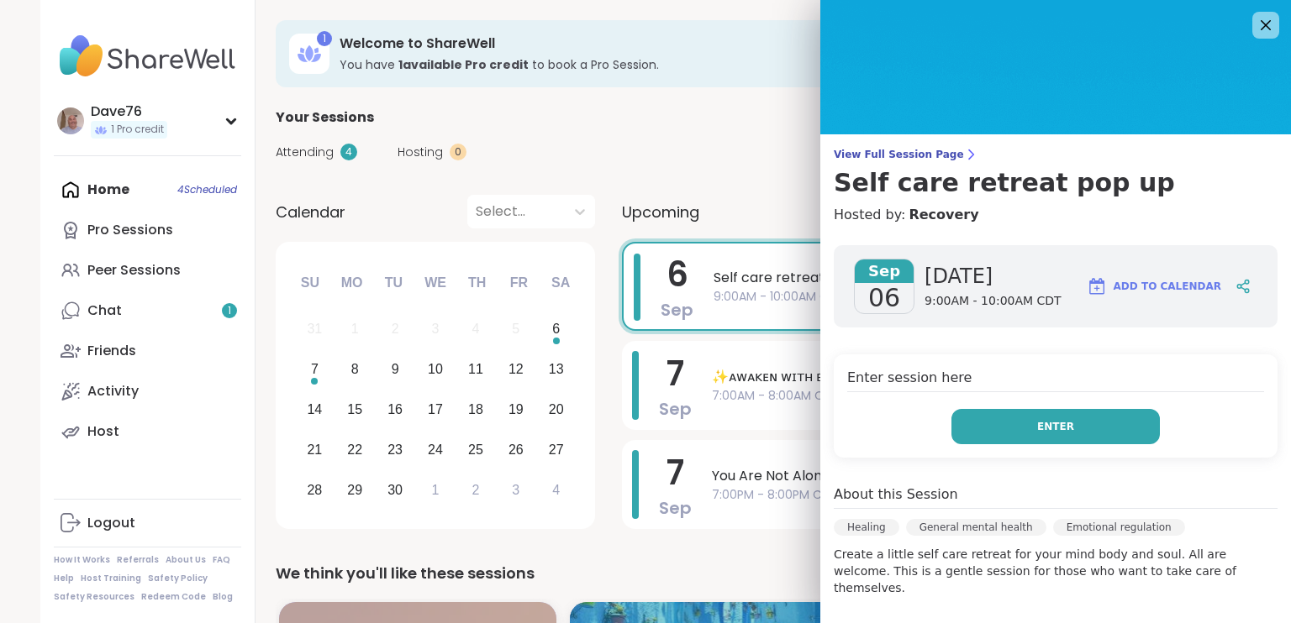
click at [1040, 421] on span "Enter" at bounding box center [1055, 426] width 37 height 15
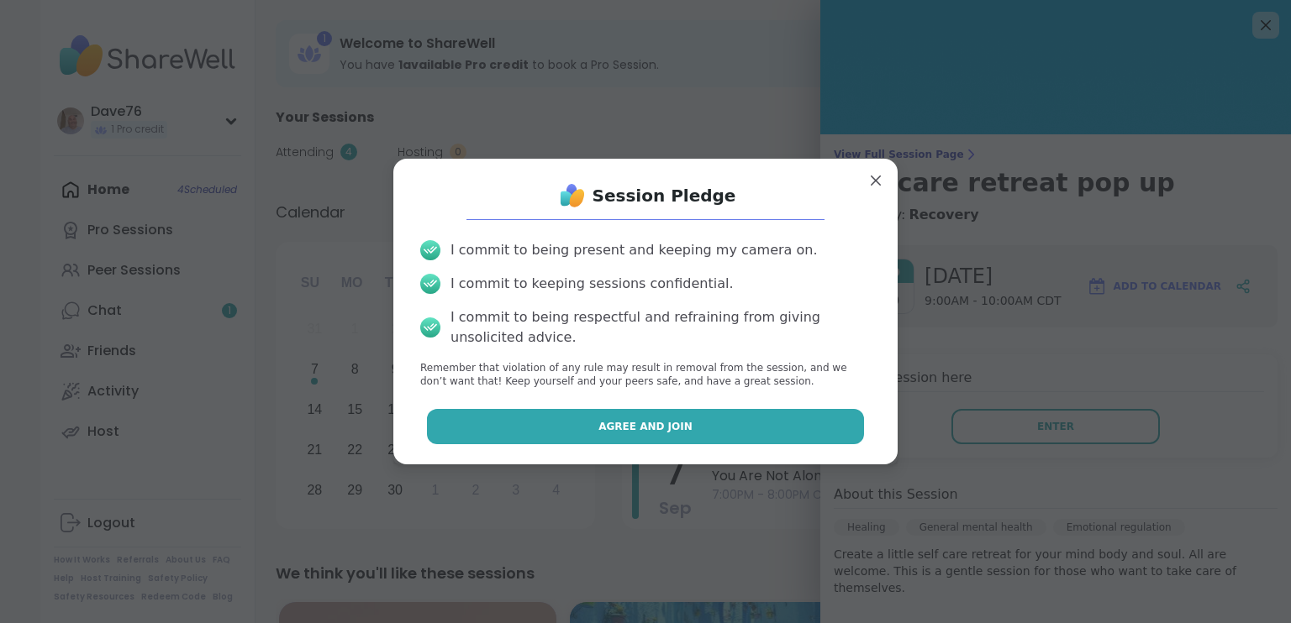
click at [790, 424] on button "Agree and Join" at bounding box center [646, 426] width 438 height 35
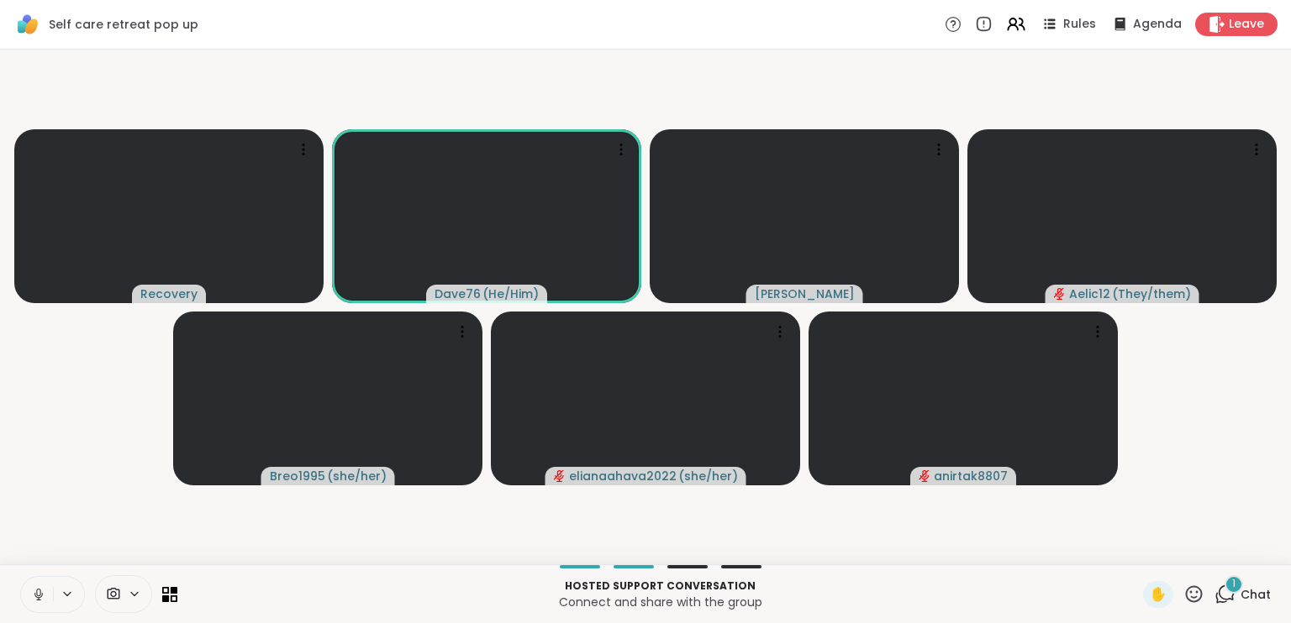
click at [42, 596] on icon at bounding box center [38, 594] width 15 height 15
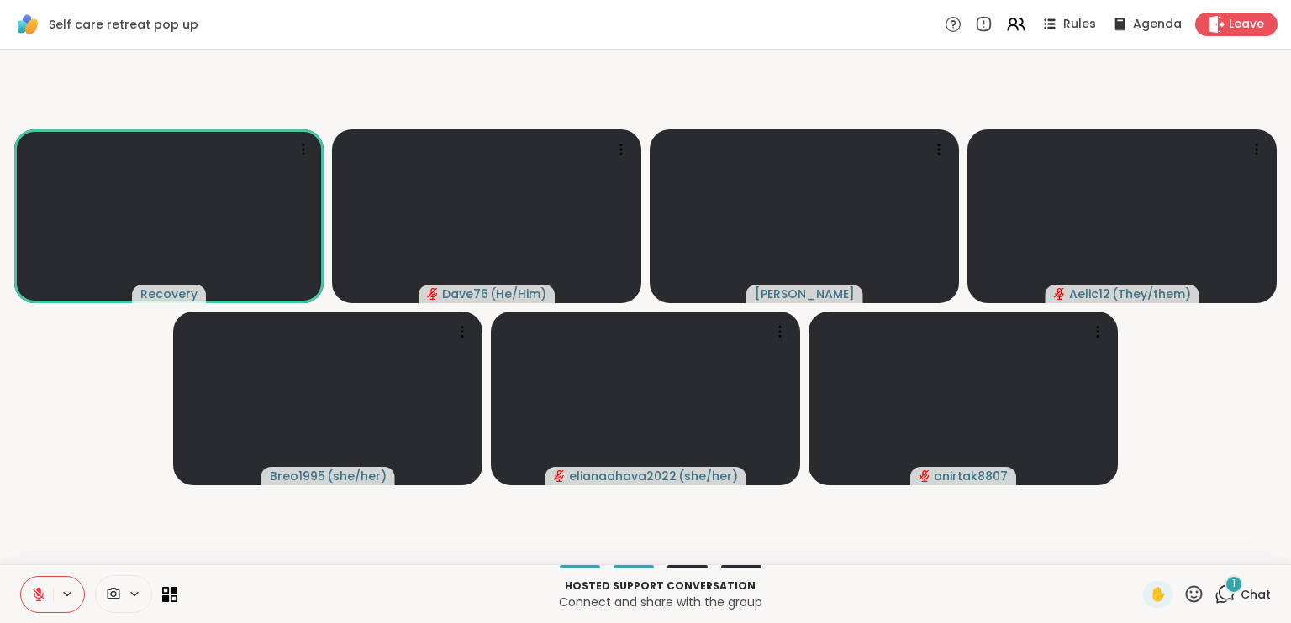
click at [42, 596] on icon at bounding box center [39, 595] width 12 height 12
click at [42, 596] on icon at bounding box center [38, 594] width 15 height 15
click at [42, 596] on icon at bounding box center [39, 595] width 12 height 12
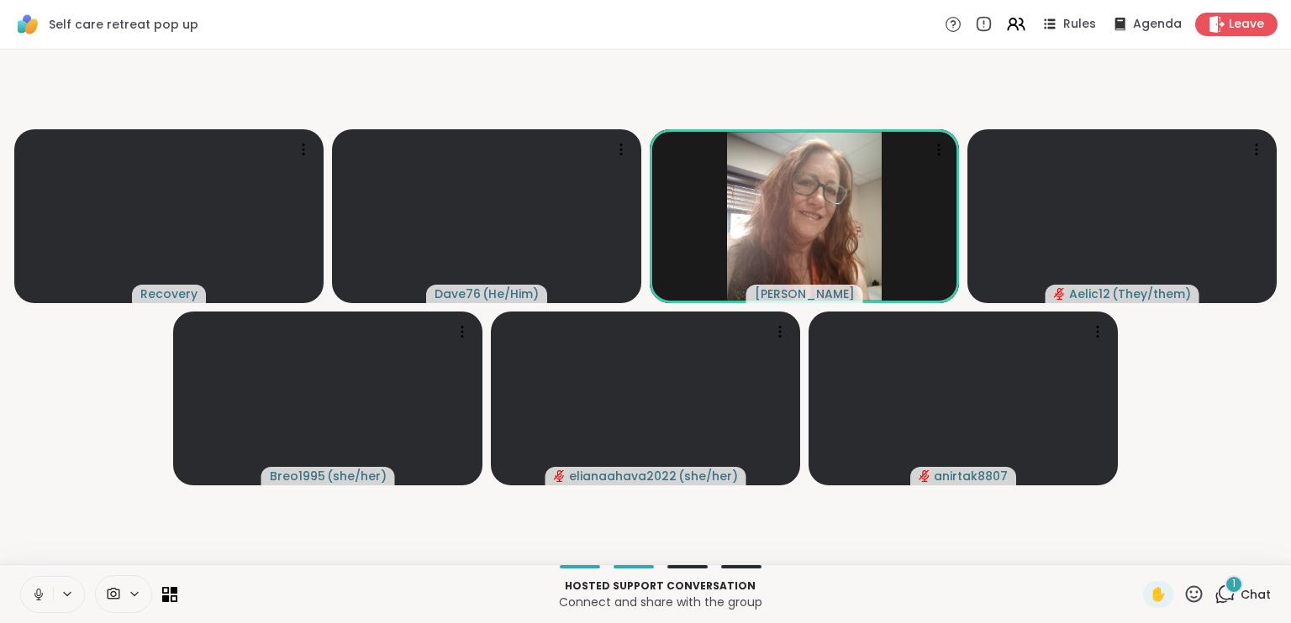
click at [32, 599] on icon at bounding box center [38, 594] width 15 height 15
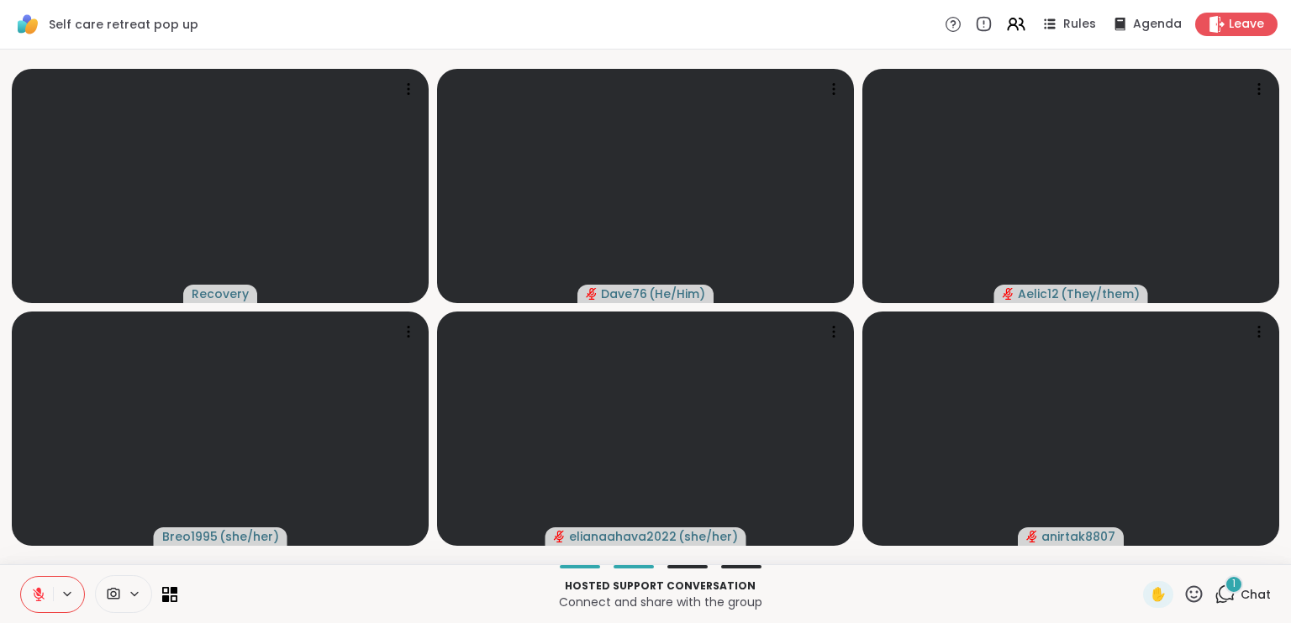
click at [32, 599] on icon at bounding box center [38, 594] width 15 height 15
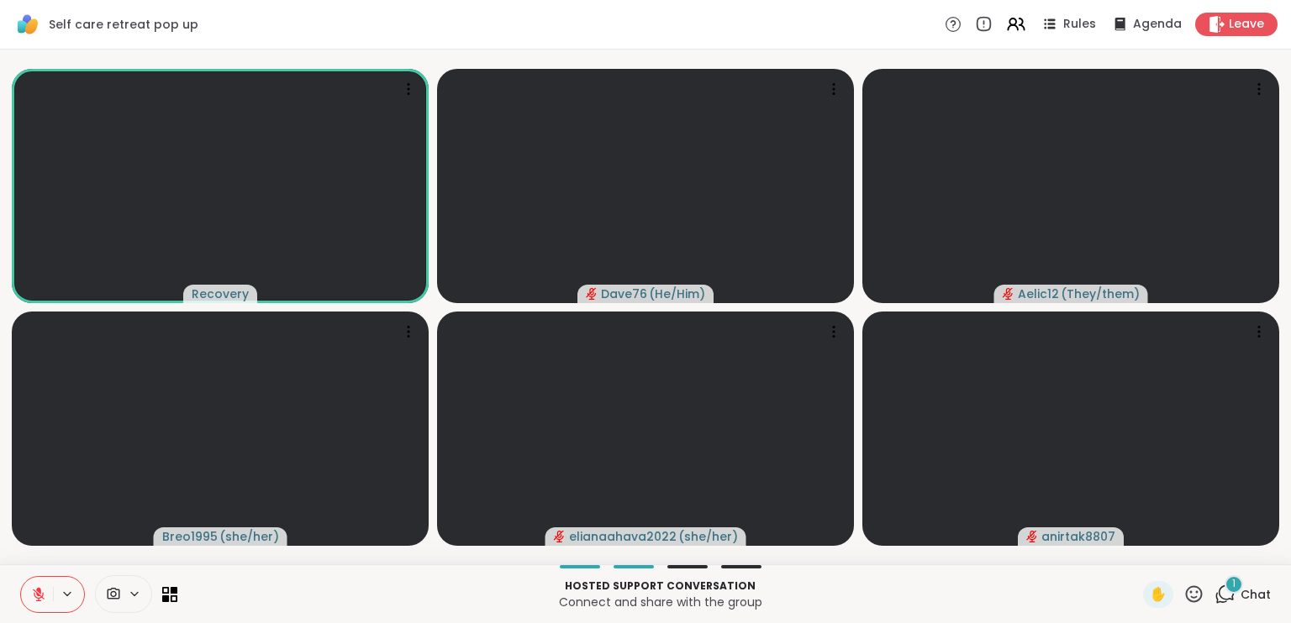
click at [1243, 600] on span "Chat" at bounding box center [1255, 594] width 30 height 17
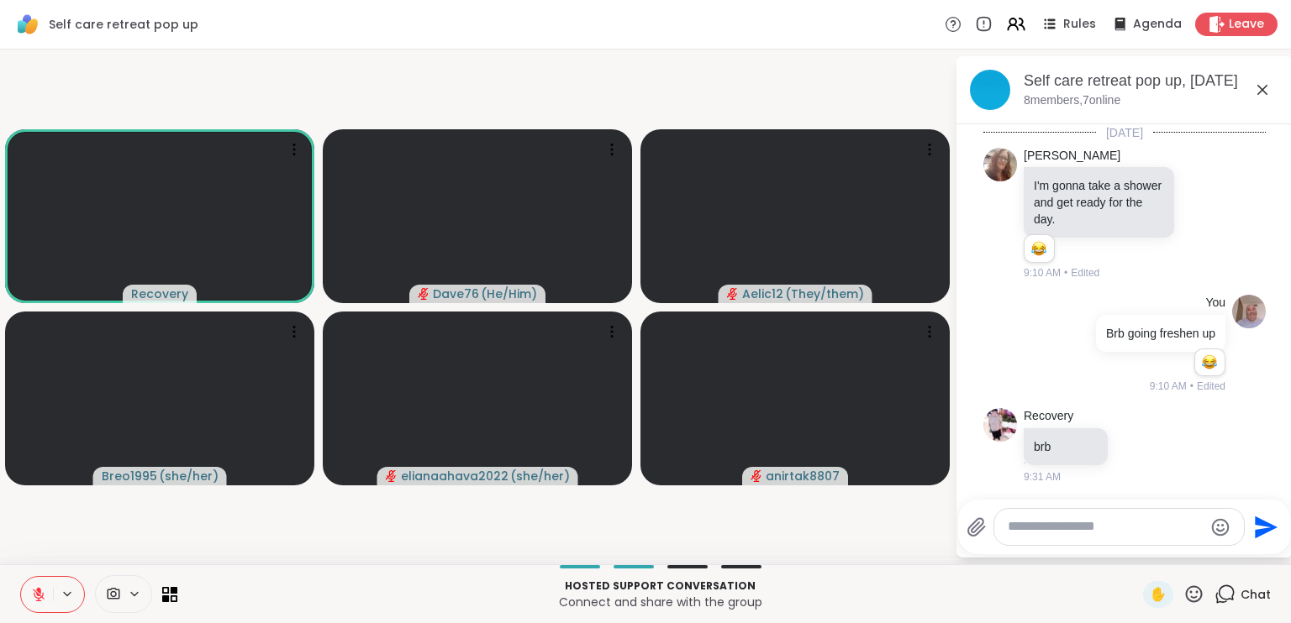
scroll to position [594, 0]
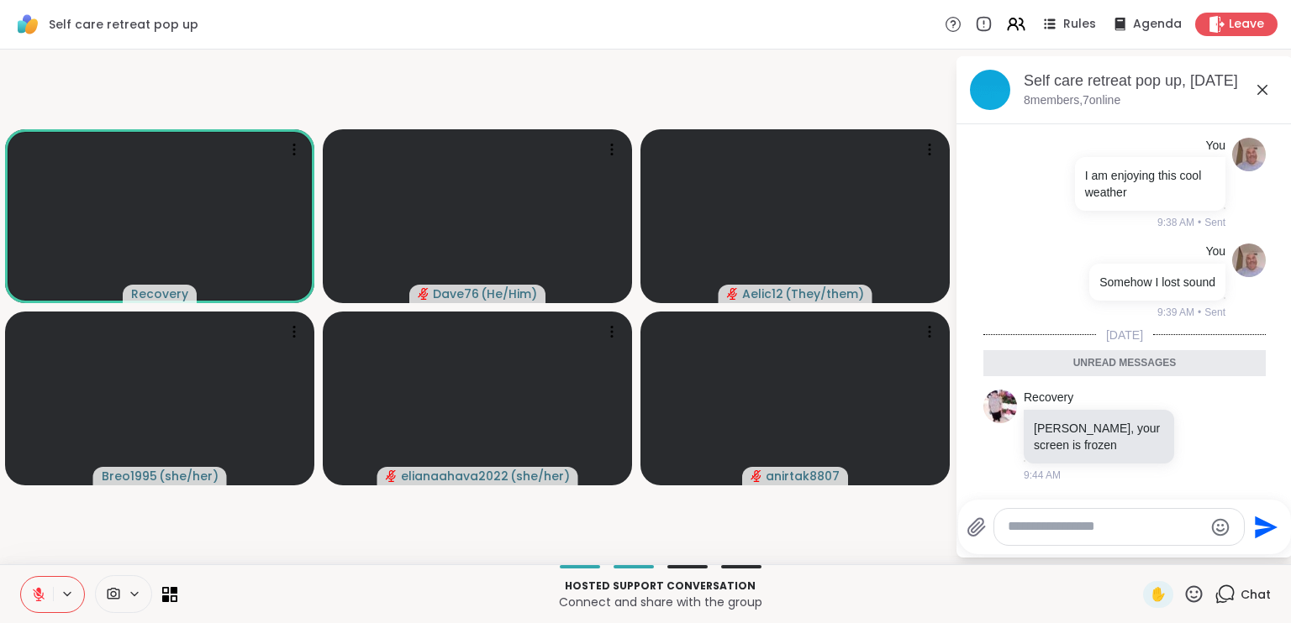
click at [1263, 86] on icon at bounding box center [1262, 90] width 20 height 20
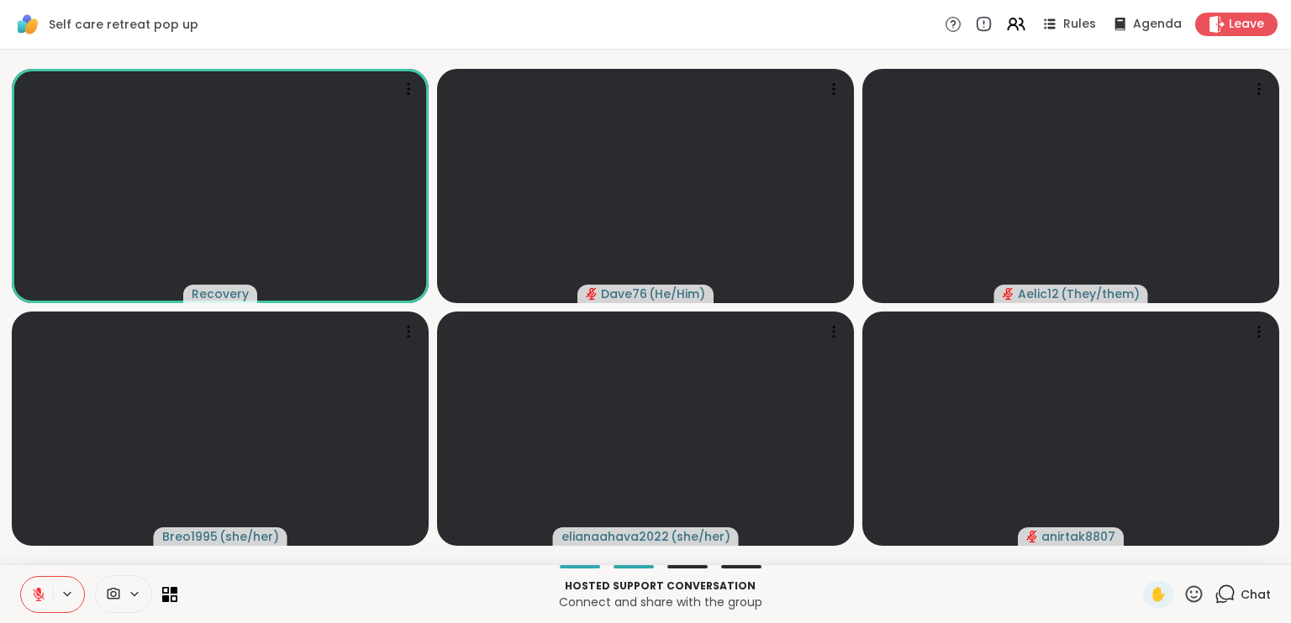
click at [1183, 595] on icon at bounding box center [1193, 594] width 21 height 21
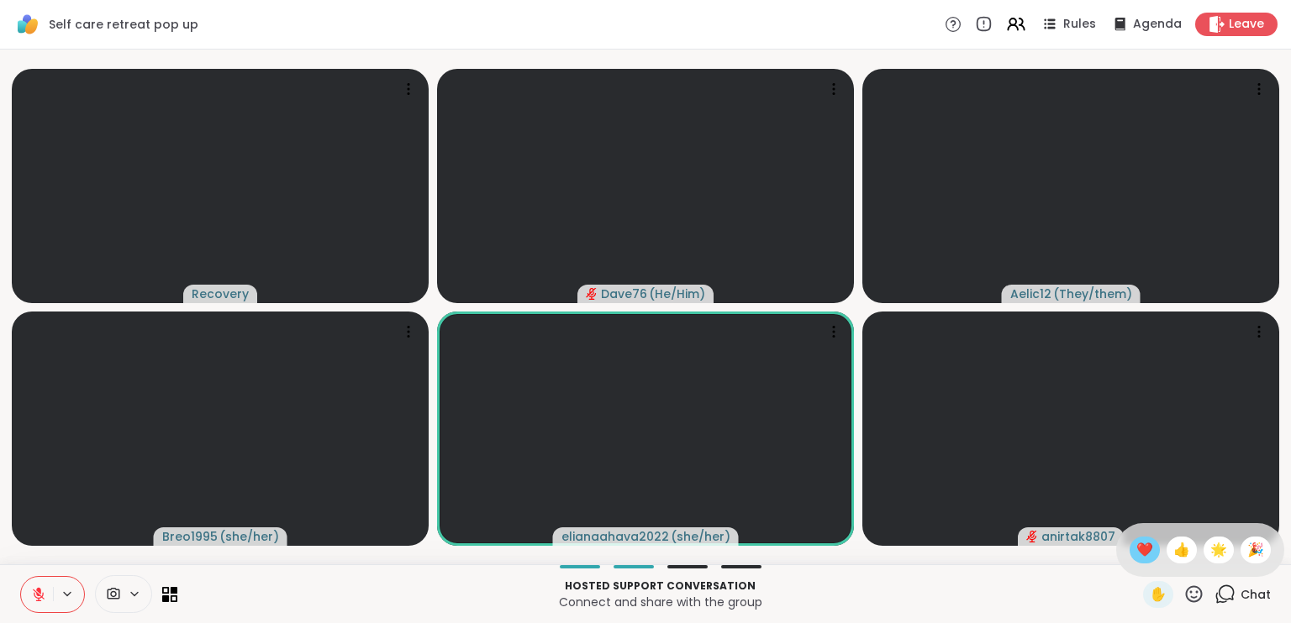
click at [1136, 552] on span "❤️" at bounding box center [1144, 550] width 17 height 20
click at [1183, 595] on icon at bounding box center [1193, 594] width 21 height 21
click at [1136, 554] on span "❤️" at bounding box center [1144, 550] width 17 height 20
click at [1183, 594] on icon at bounding box center [1193, 594] width 21 height 21
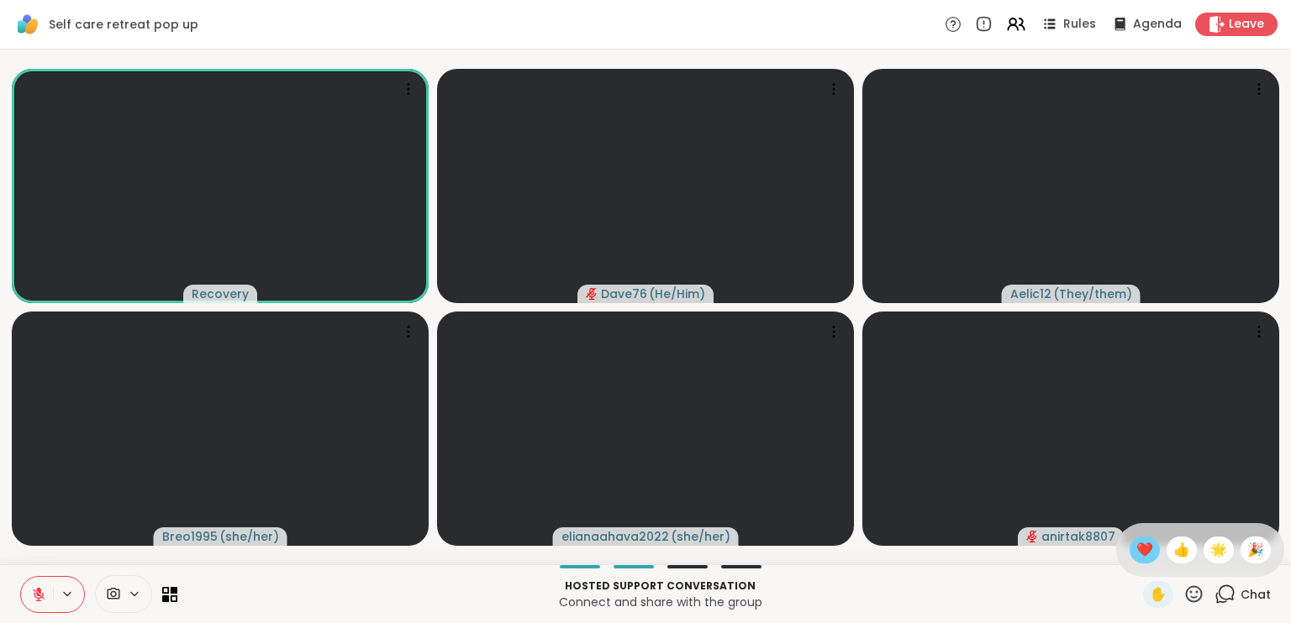
click at [1136, 555] on span "❤️" at bounding box center [1144, 550] width 17 height 20
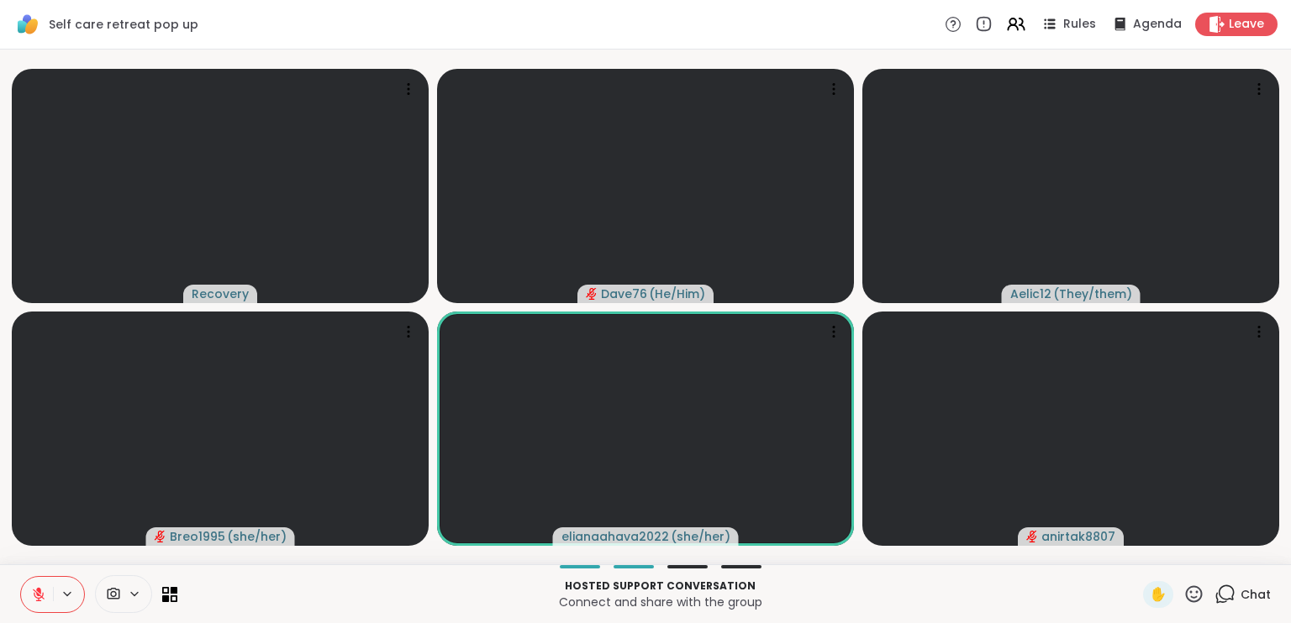
click at [1183, 592] on icon at bounding box center [1193, 594] width 21 height 21
click at [1136, 554] on span "❤️" at bounding box center [1144, 550] width 17 height 20
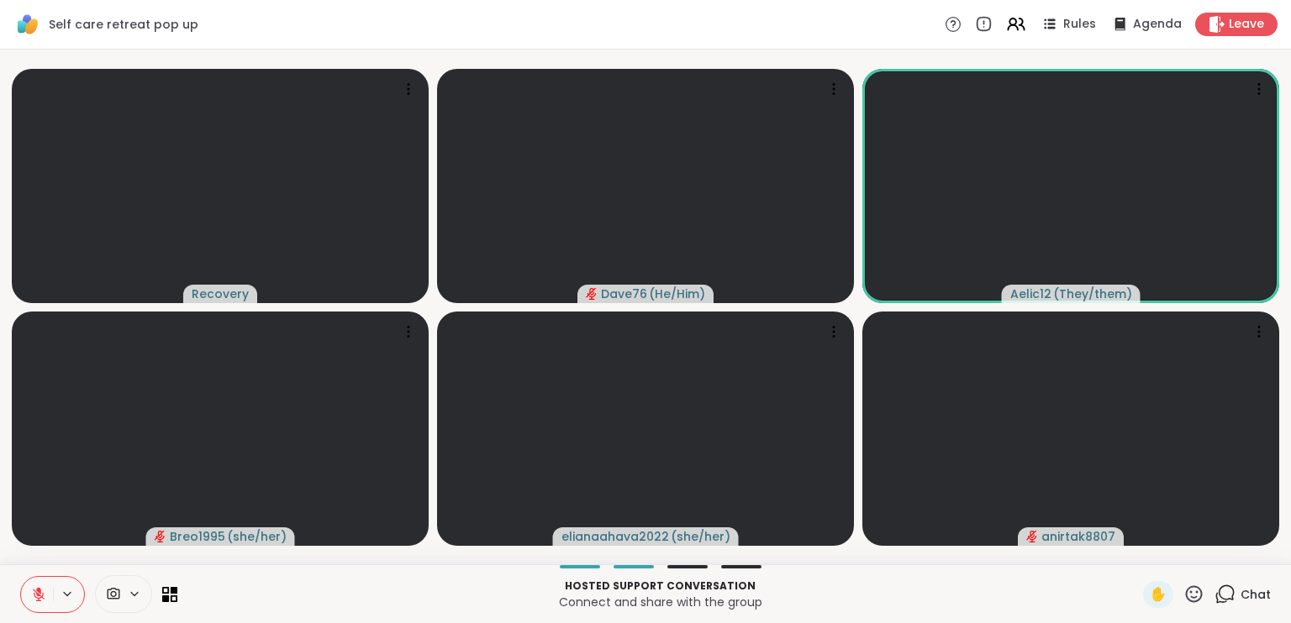
click at [38, 598] on icon at bounding box center [39, 595] width 12 height 12
click at [38, 598] on icon at bounding box center [38, 594] width 9 height 14
click at [38, 598] on icon at bounding box center [39, 595] width 12 height 12
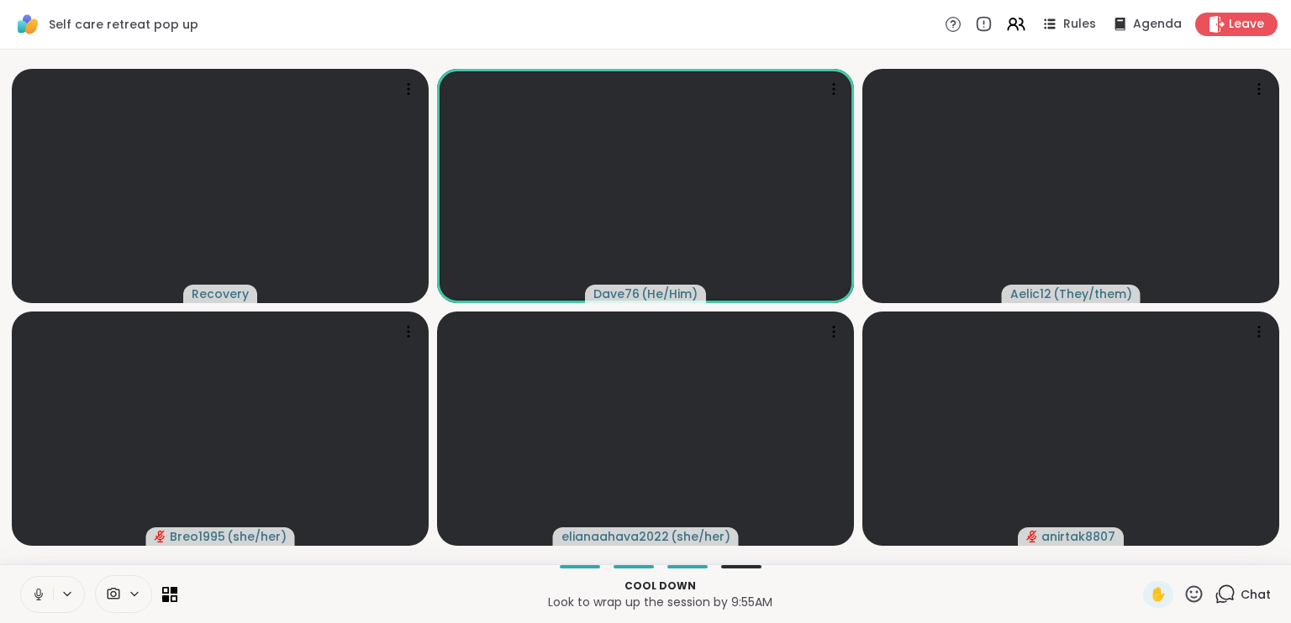
click at [38, 598] on icon at bounding box center [38, 598] width 1 height 3
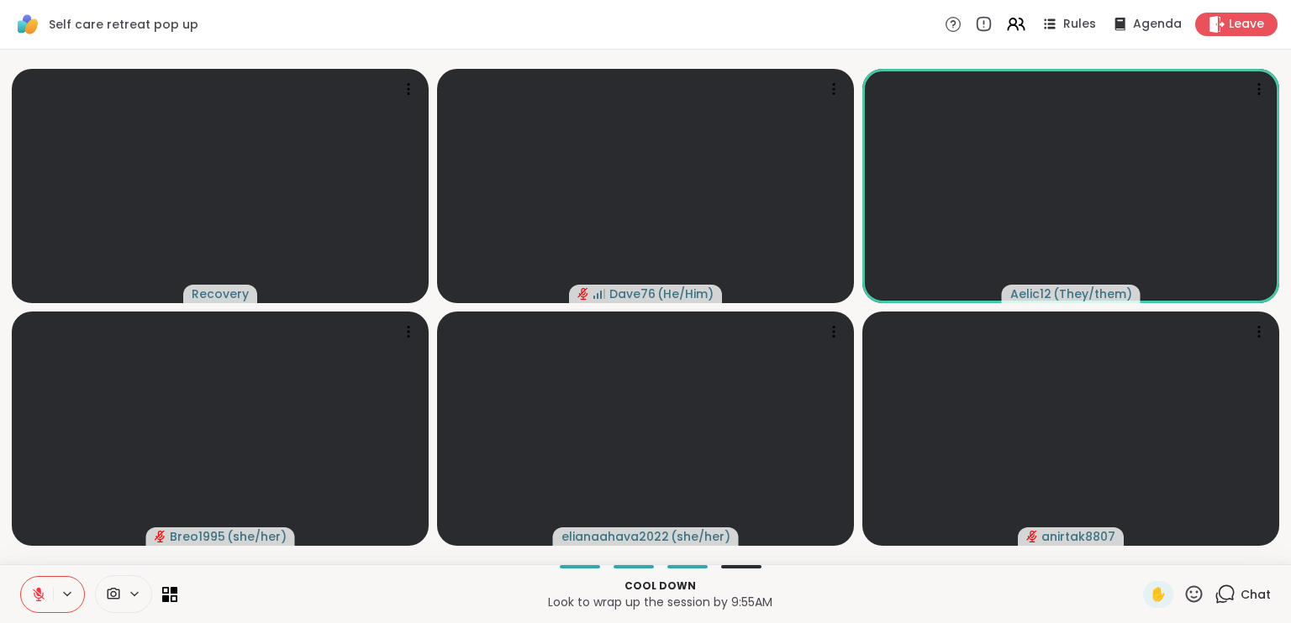
click at [1226, 583] on div "Chat" at bounding box center [1242, 594] width 56 height 27
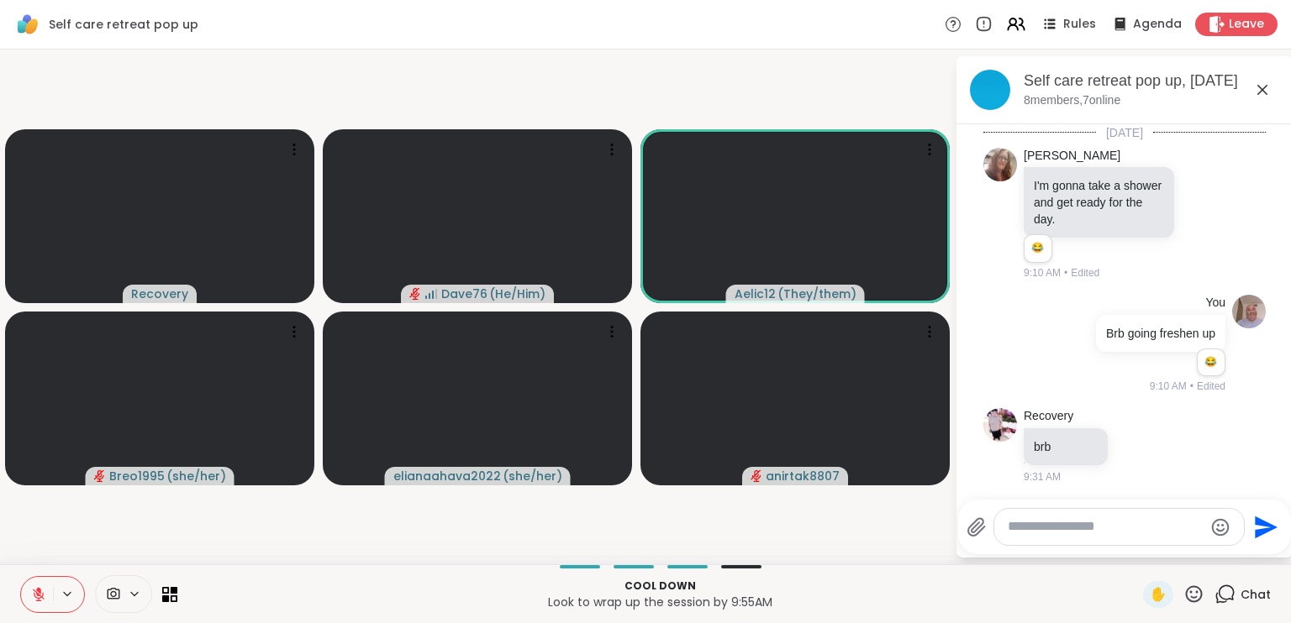
scroll to position [537, 0]
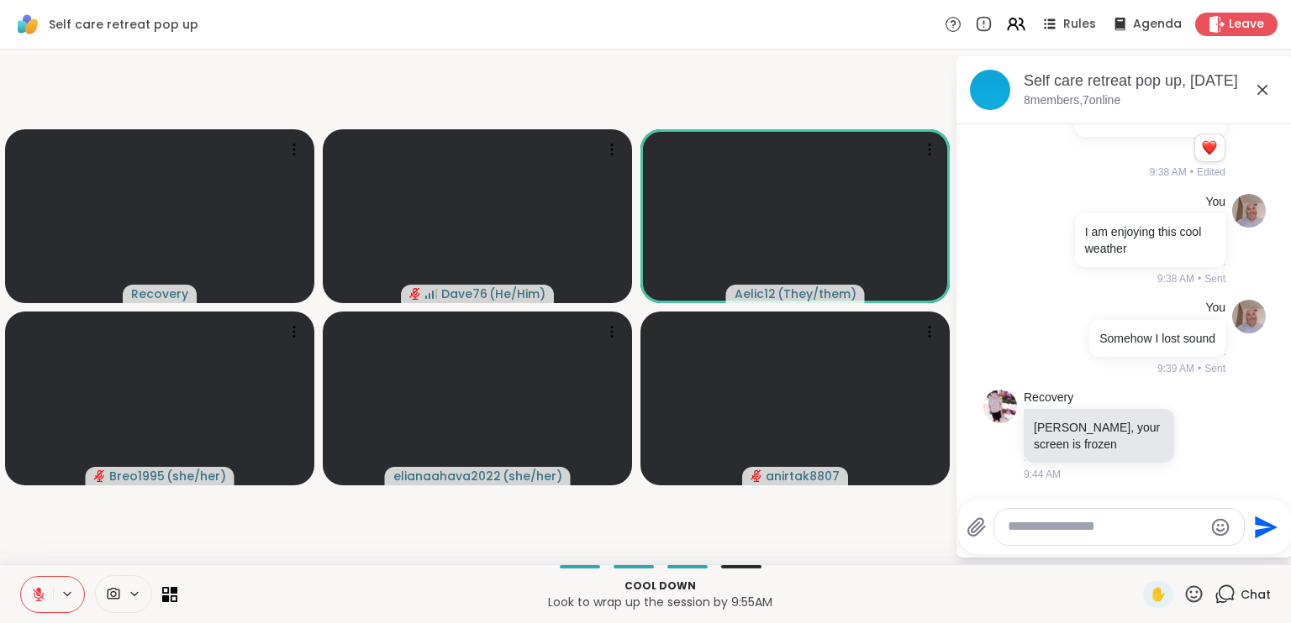
click at [1147, 522] on textarea "Type your message" at bounding box center [1105, 527] width 196 height 18
paste textarea "**********"
type textarea "**********"
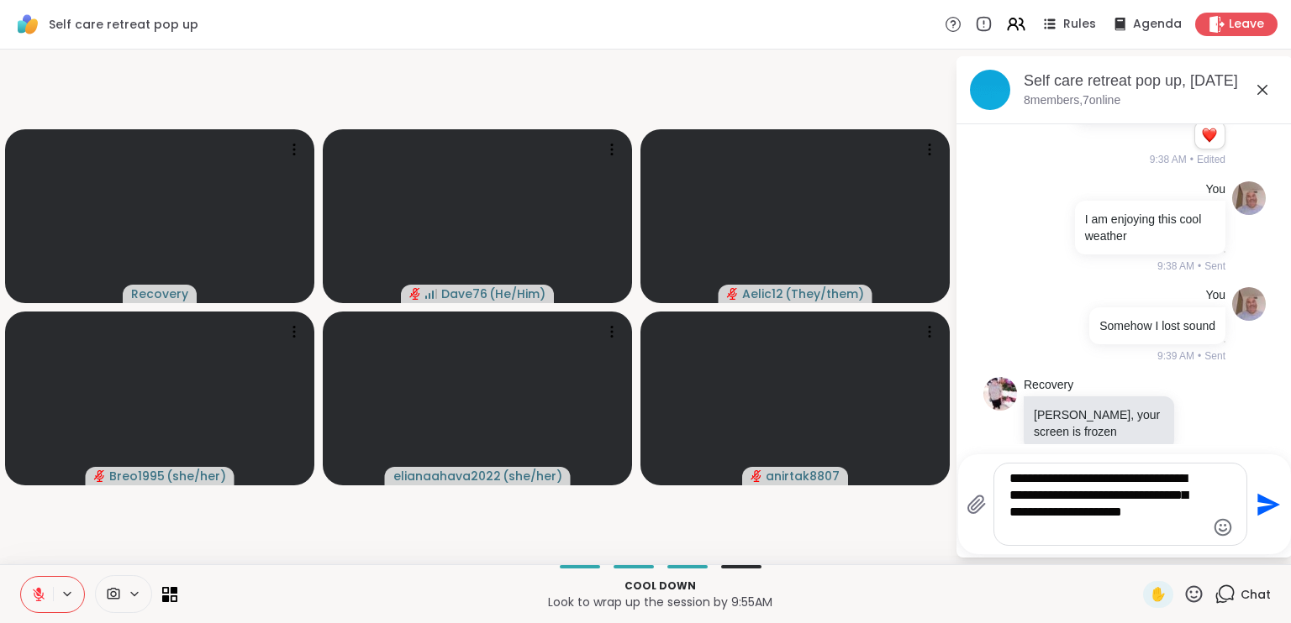
click at [1265, 505] on icon "Send" at bounding box center [1266, 505] width 27 height 27
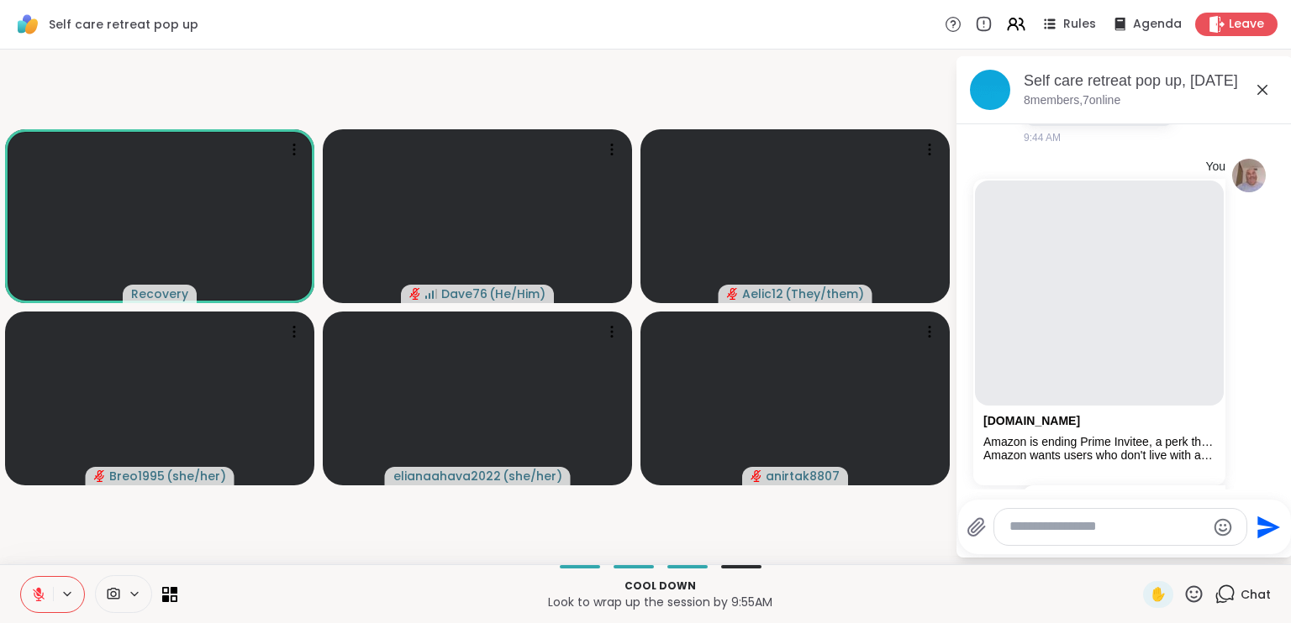
scroll to position [895, 0]
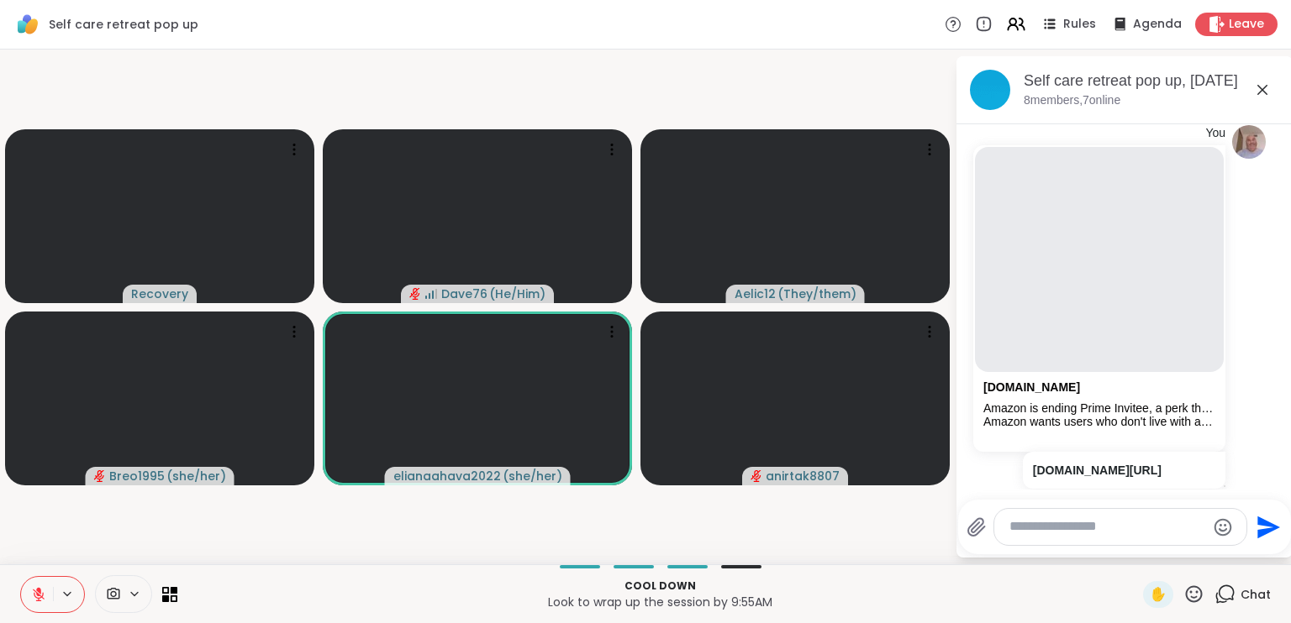
click at [38, 592] on icon at bounding box center [38, 594] width 15 height 15
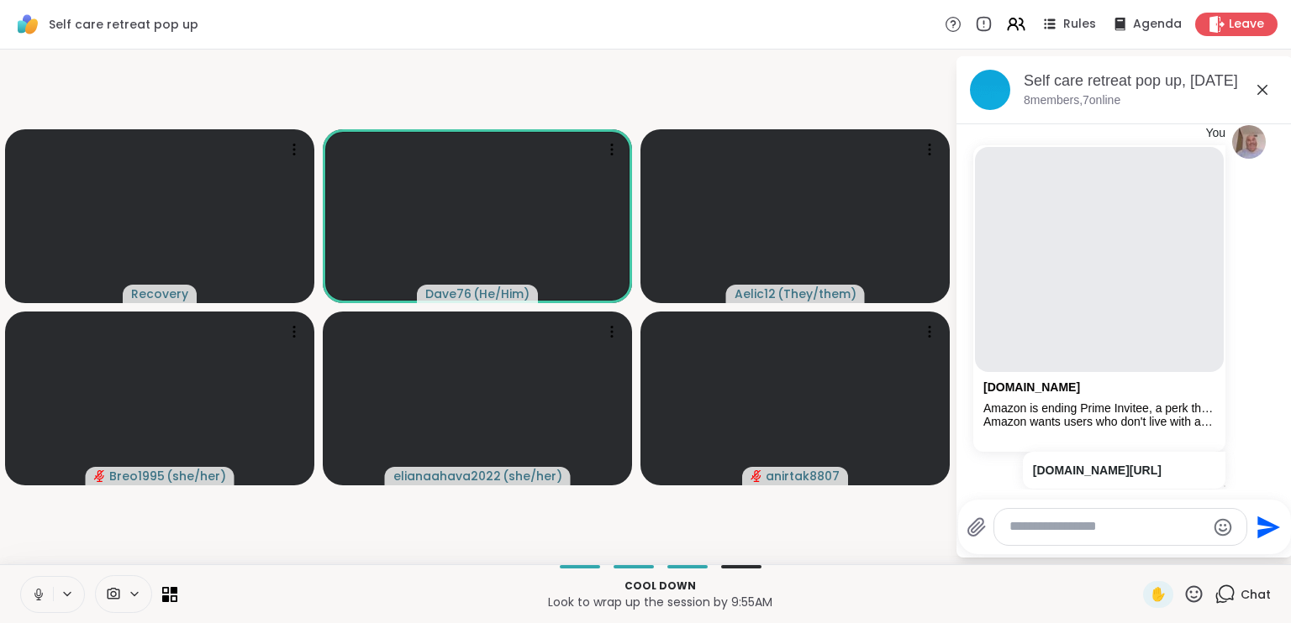
click at [38, 592] on icon at bounding box center [38, 594] width 15 height 15
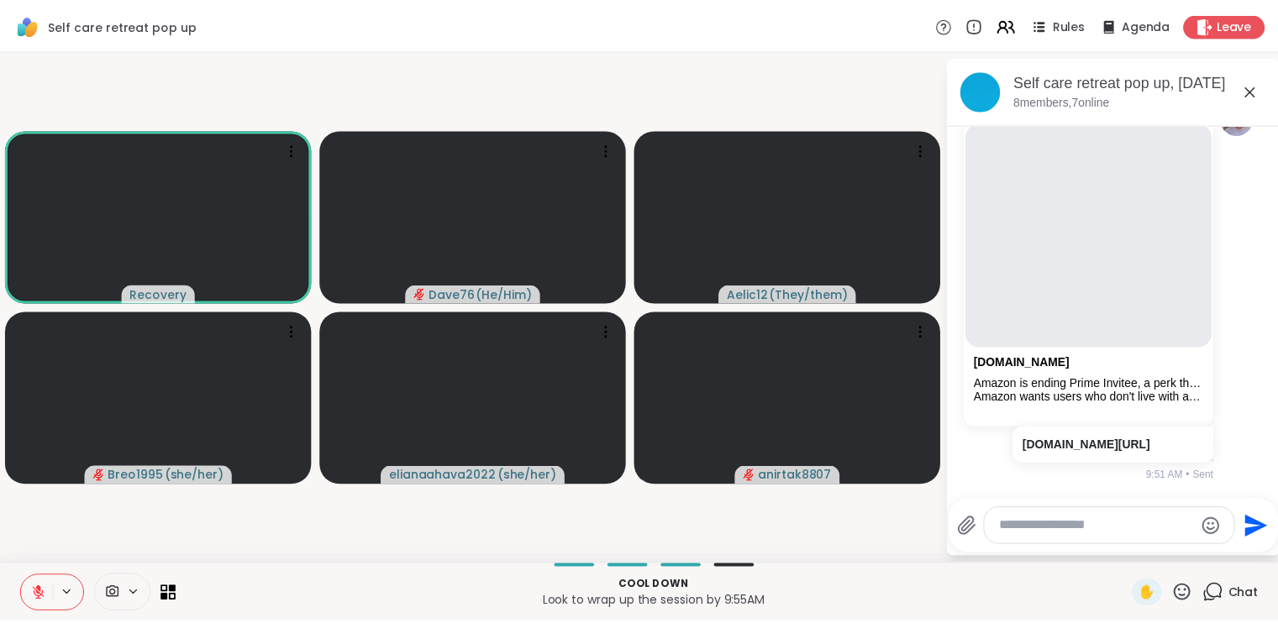
scroll to position [966, 0]
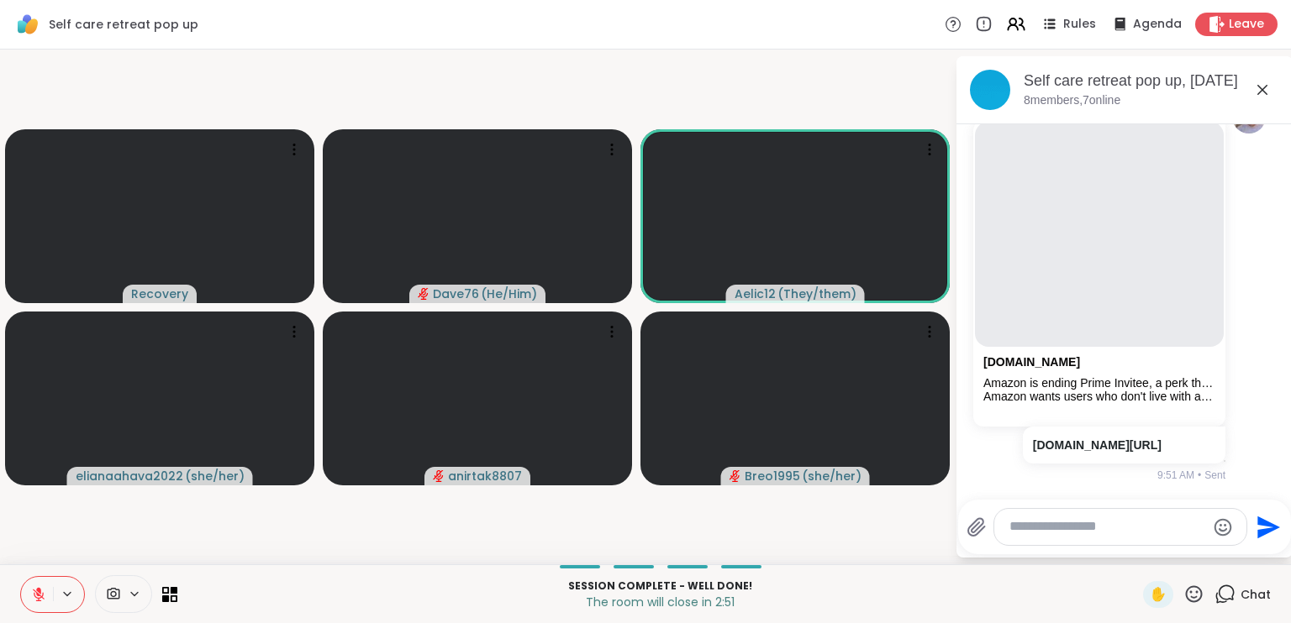
click at [1183, 594] on icon at bounding box center [1193, 594] width 21 height 21
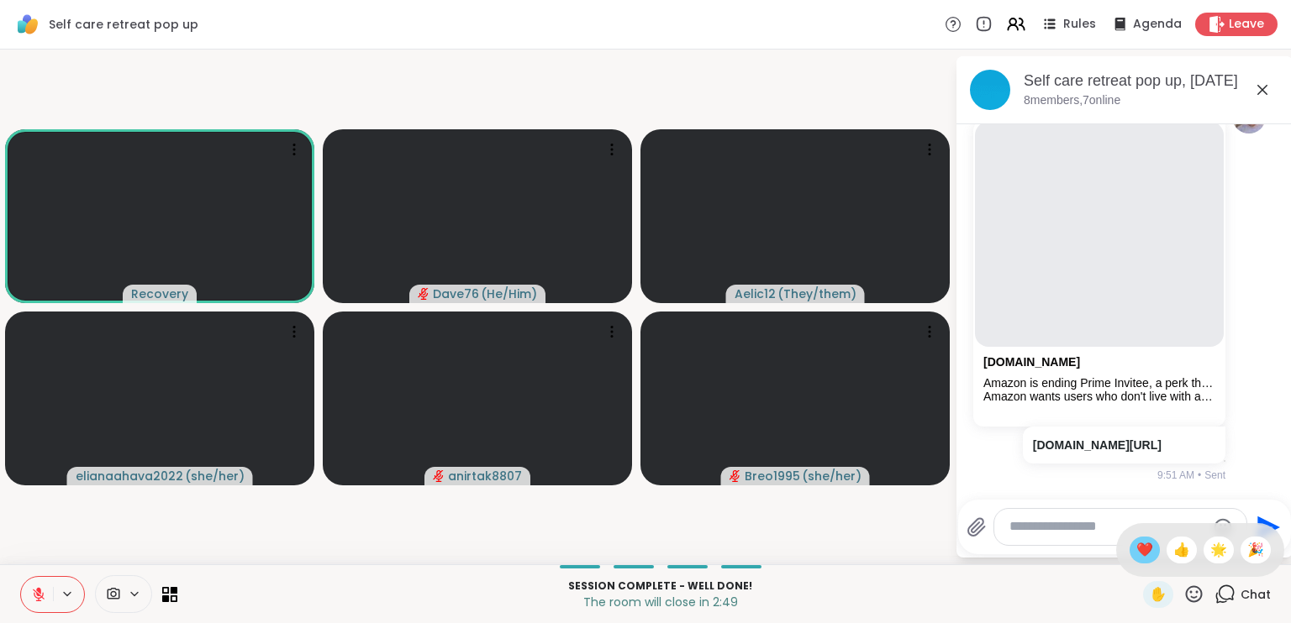
click at [1136, 553] on span "❤️" at bounding box center [1144, 550] width 17 height 20
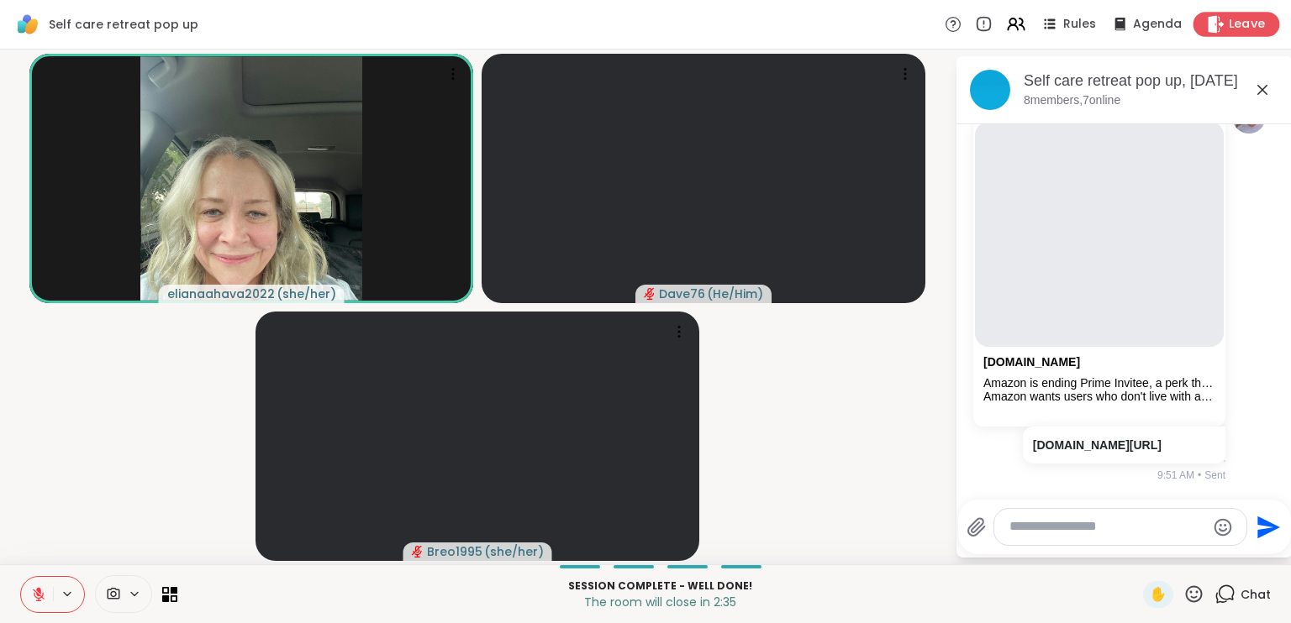
click at [1235, 30] on span "Leave" at bounding box center [1246, 25] width 37 height 18
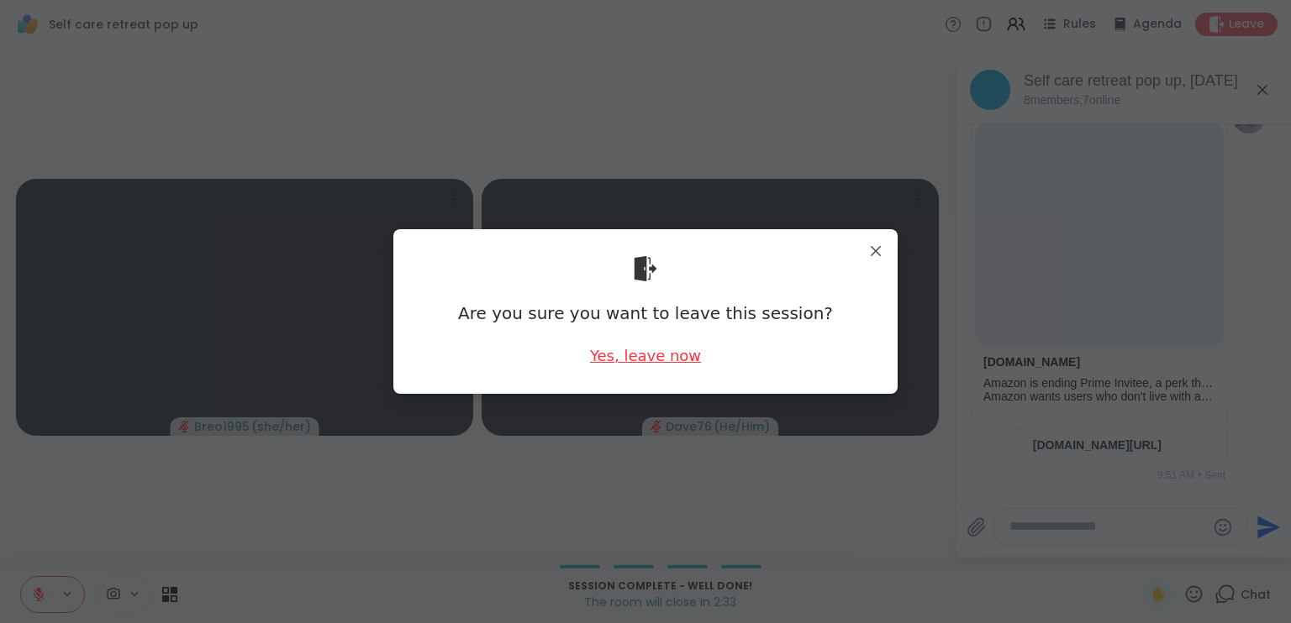
click at [681, 354] on div "Yes, leave now" at bounding box center [645, 355] width 111 height 21
